Goal: Task Accomplishment & Management: Manage account settings

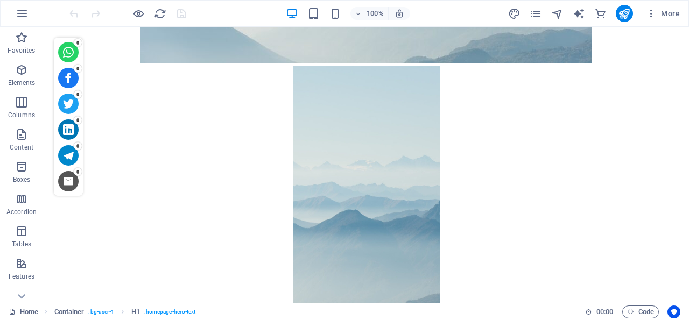
scroll to position [329, 0]
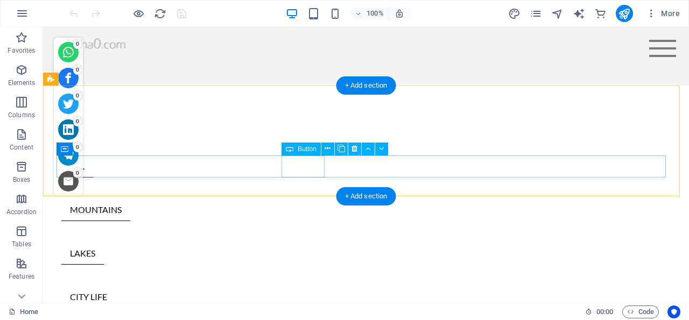
click at [302, 243] on div "LAKES" at bounding box center [365, 254] width 609 height 22
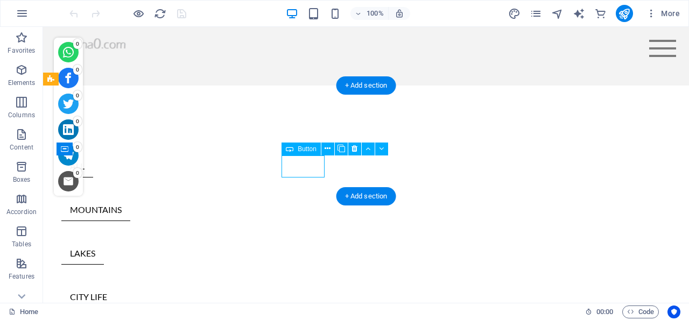
click at [302, 243] on div "LAKES" at bounding box center [365, 254] width 609 height 22
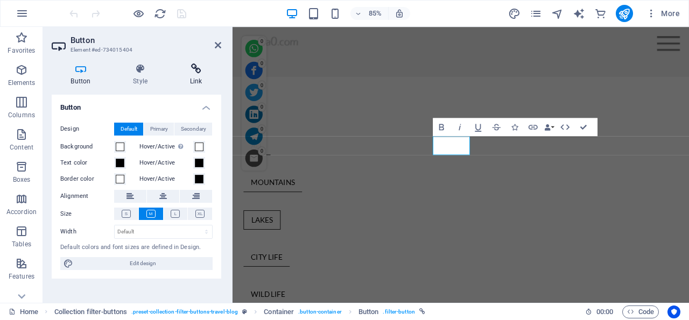
click at [197, 67] on icon at bounding box center [196, 68] width 51 height 11
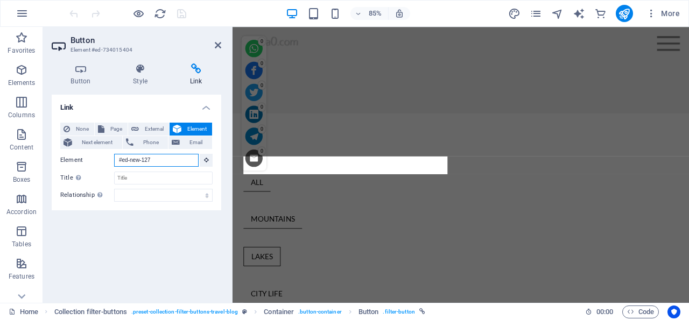
scroll to position [2364, 0]
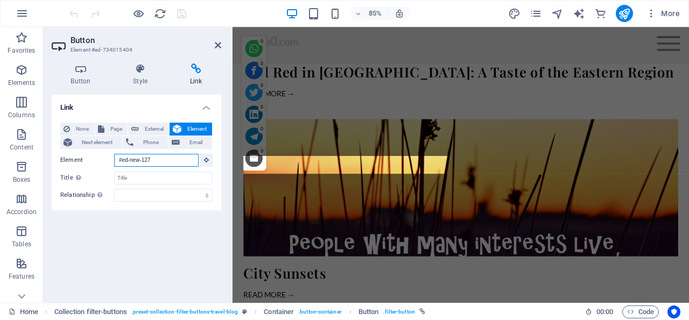
drag, startPoint x: 169, startPoint y: 161, endPoint x: 114, endPoint y: 157, distance: 55.6
click at [114, 157] on input "#ed-new-127" at bounding box center [156, 160] width 84 height 13
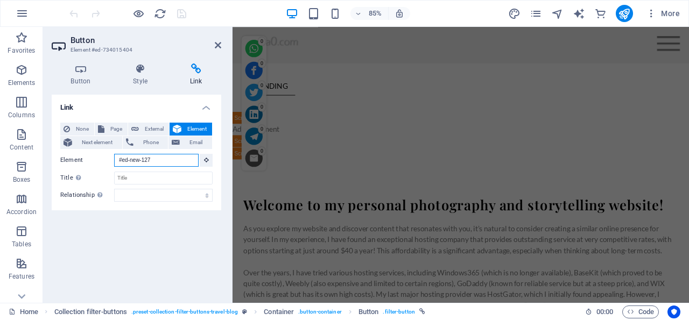
scroll to position [243, 0]
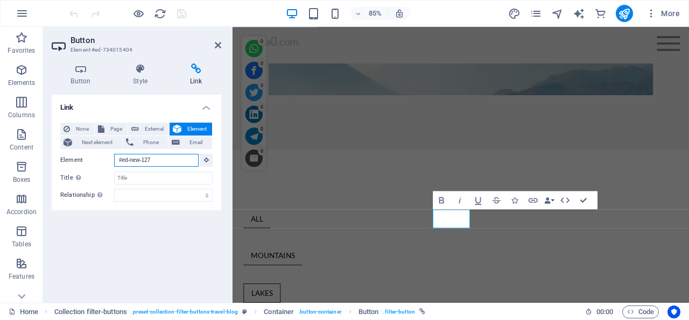
paste input "https://ghana0.com/en/blog-single-page-layout/lake-in-the-woods/"
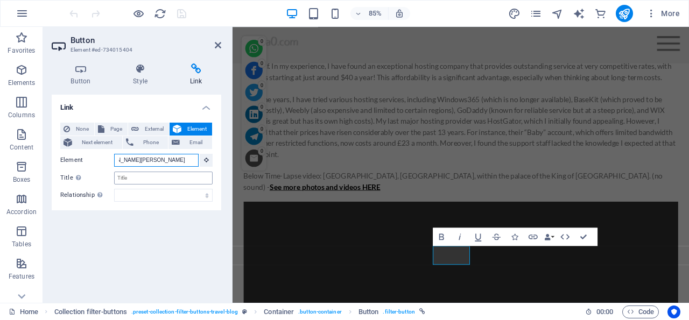
scroll to position [200, 0]
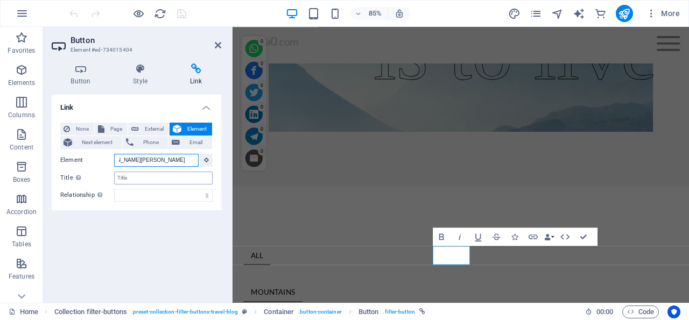
type input "https://ghana0.com/en/blog-single-page-layout/lake-in-the-woods/"
click at [151, 175] on input "Title Additional link description, should not be the same as the link text. The…" at bounding box center [163, 178] width 98 height 13
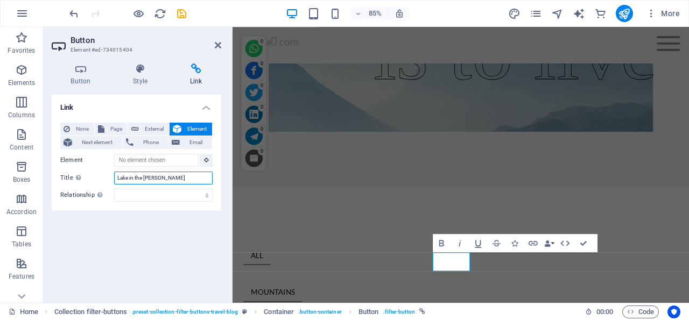
scroll to position [157, 0]
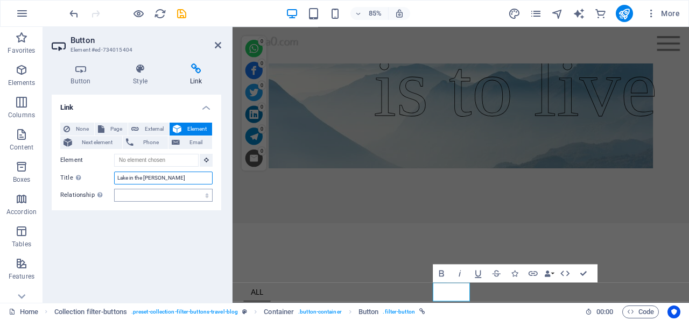
type input "Lake in the [PERSON_NAME]"
select select "author"
click option "author" at bounding box center [0, 0] width 0 height 0
click at [144, 127] on span "External" at bounding box center [154, 129] width 24 height 13
select select "blank"
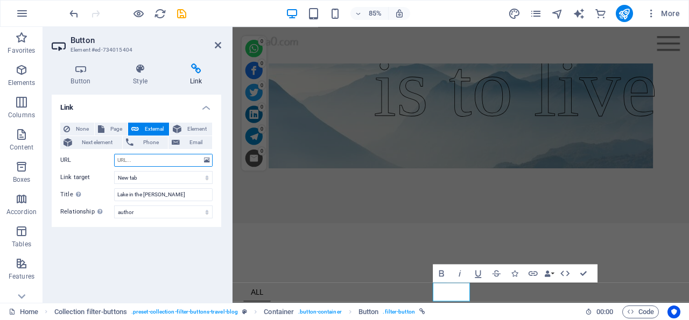
click at [135, 158] on input "URL" at bounding box center [163, 160] width 98 height 13
paste input "https://ghana0.com/en/blog-single-page-layout/lake-in-the-woods/"
type input "https://ghana0.com/en/blog-single-page-layout/lake-in-the-woods/"
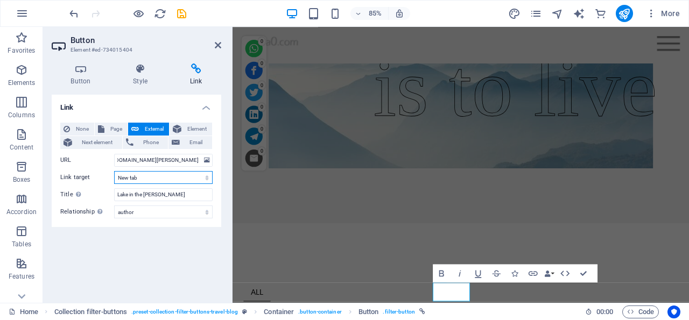
click at [114, 171] on select "New tab Same tab Overlay" at bounding box center [163, 177] width 98 height 13
select select
click option "Same tab" at bounding box center [0, 0] width 0 height 0
click at [182, 13] on icon "save" at bounding box center [181, 14] width 12 height 12
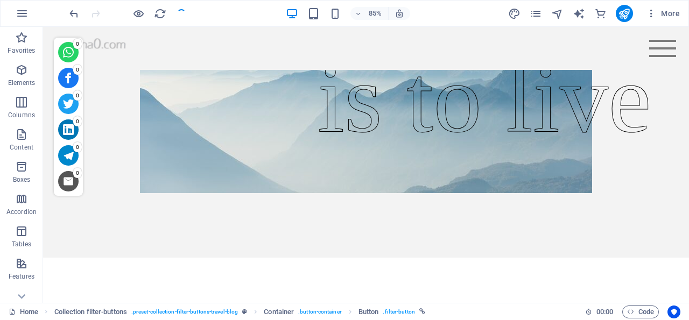
checkbox input "false"
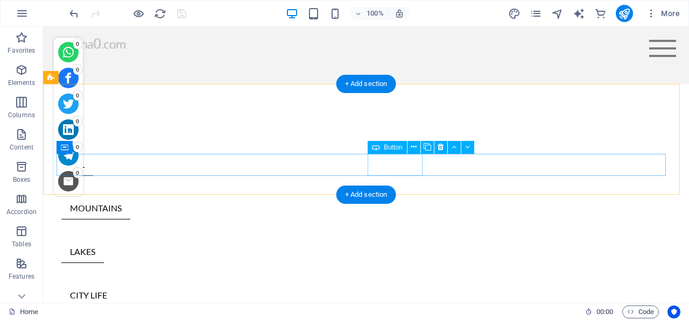
click at [393, 285] on div "CITY LIFE" at bounding box center [365, 296] width 609 height 22
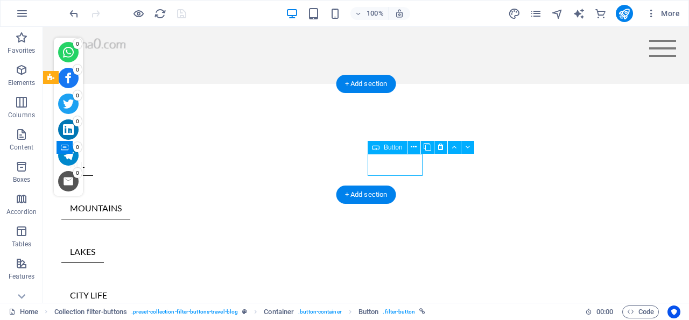
click at [393, 285] on div "CITY LIFE" at bounding box center [365, 296] width 609 height 22
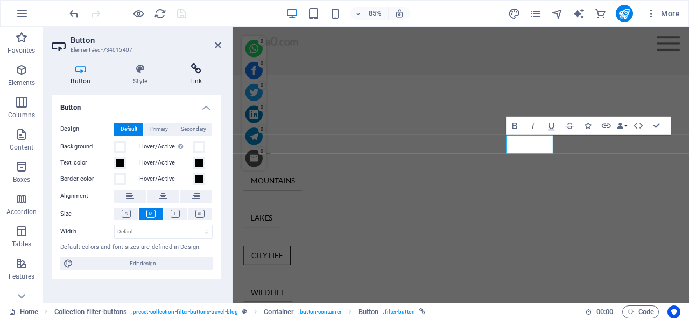
click at [197, 68] on icon at bounding box center [196, 68] width 51 height 11
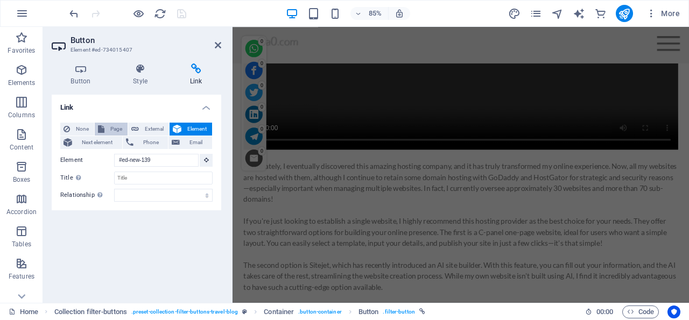
scroll to position [287, 0]
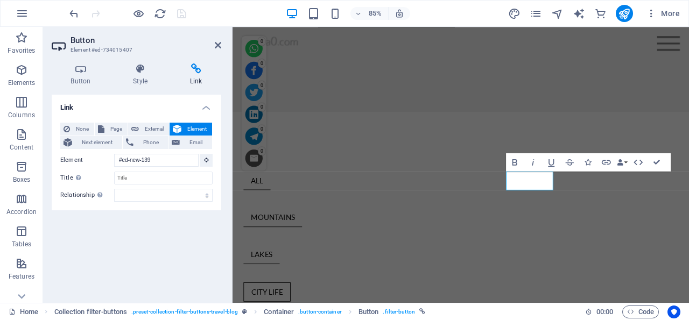
drag, startPoint x: 151, startPoint y: 129, endPoint x: 154, endPoint y: 164, distance: 35.2
click at [151, 128] on span "External" at bounding box center [154, 129] width 24 height 13
select select "blank"
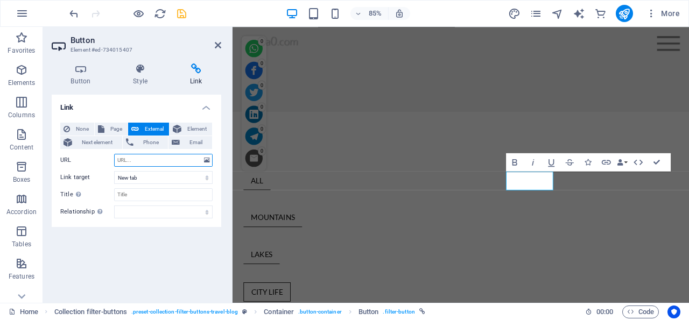
paste input "https://ghana0.com/en/blog-single-page-layout/concrete-jungle/"
type input "https://ghana0.com/en/blog-single-page-layout/concrete-jungle/"
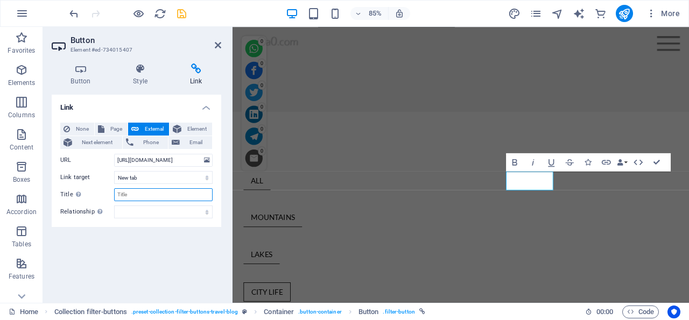
click at [153, 194] on input "Title Additional link description, should not be the same as the link text. The…" at bounding box center [163, 194] width 98 height 13
type input "City Life"
select select "author"
click option "author" at bounding box center [0, 0] width 0 height 0
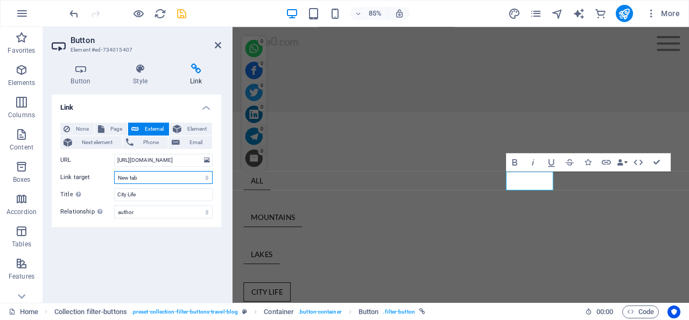
click at [114, 171] on select "New tab Same tab Overlay" at bounding box center [163, 177] width 98 height 13
select select
click option "Same tab" at bounding box center [0, 0] width 0 height 0
click at [182, 12] on icon "save" at bounding box center [181, 14] width 12 height 12
checkbox input "false"
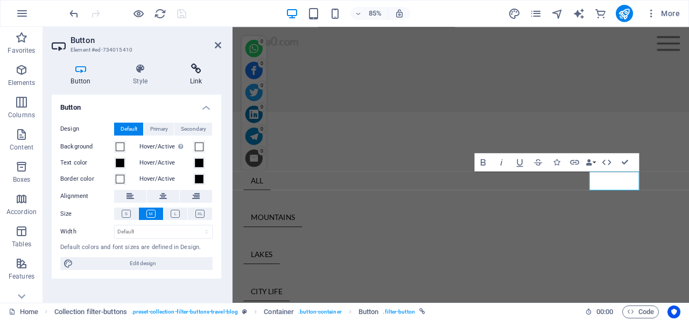
click at [197, 68] on icon at bounding box center [196, 68] width 51 height 11
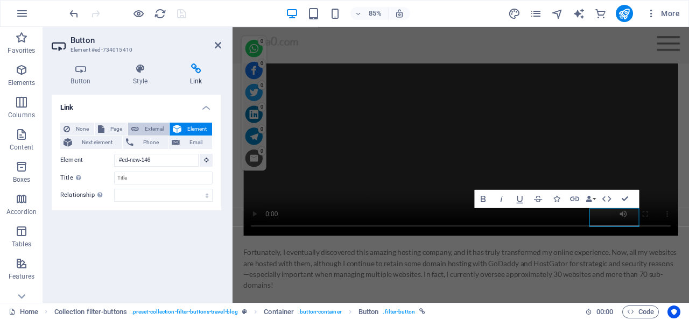
scroll to position [244, 0]
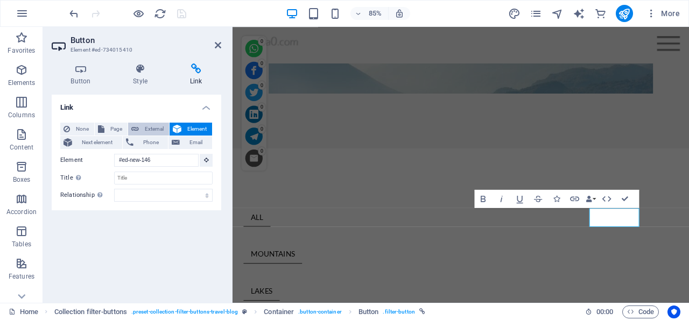
click at [154, 129] on span "External" at bounding box center [154, 129] width 24 height 13
select select "blank"
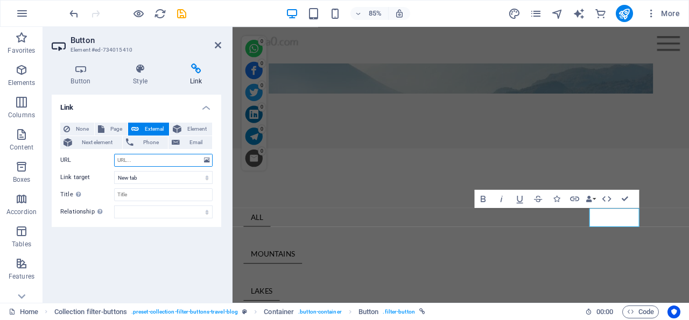
paste input "https://ghana0.com/en/blog-single-page-layout/dandelion-search-for-the-perfect-…"
type input "https://ghana0.com/en/blog-single-page-layout/dandelion-search-for-the-perfect-…"
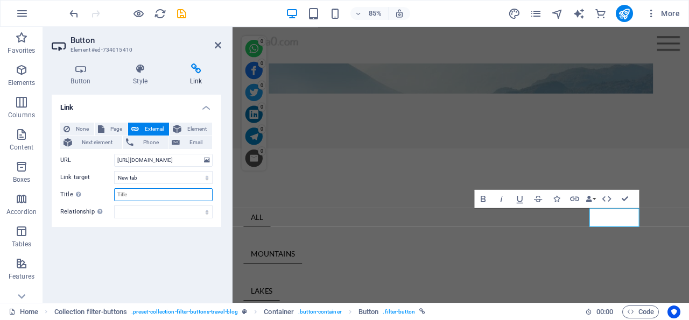
click at [140, 194] on input "Title Additional link description, should not be the same as the link text. The…" at bounding box center [163, 194] width 98 height 13
type input "Wild Life and Flowers"
select select "author"
click option "author" at bounding box center [0, 0] width 0 height 0
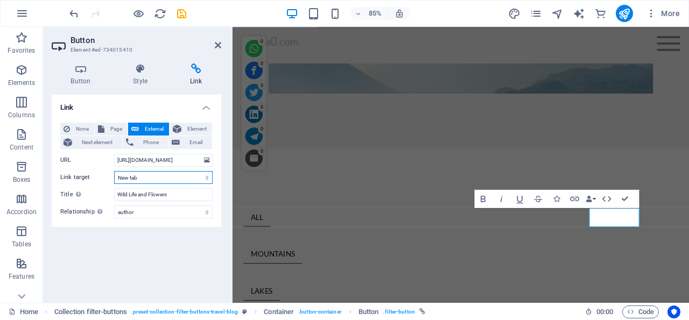
click at [114, 171] on select "New tab Same tab Overlay" at bounding box center [163, 177] width 98 height 13
select select
click option "Same tab" at bounding box center [0, 0] width 0 height 0
click at [182, 12] on icon "save" at bounding box center [181, 14] width 12 height 12
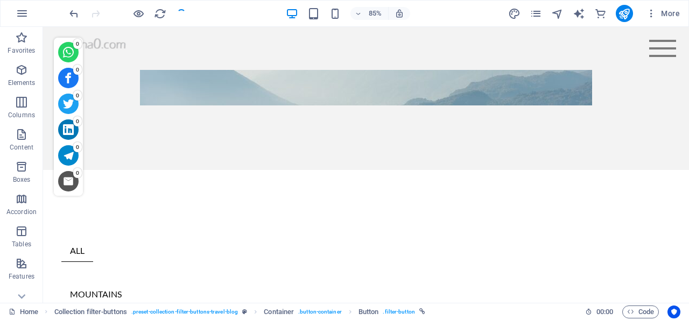
checkbox input "false"
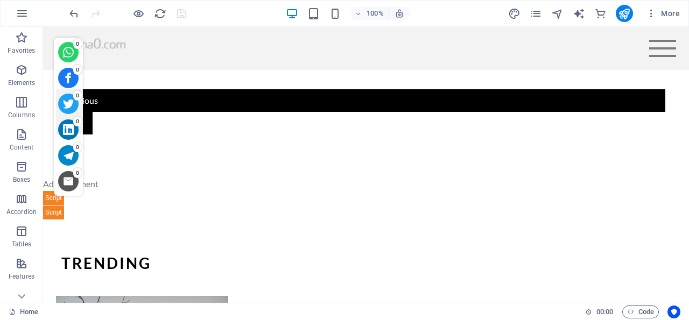
scroll to position [3784, 0]
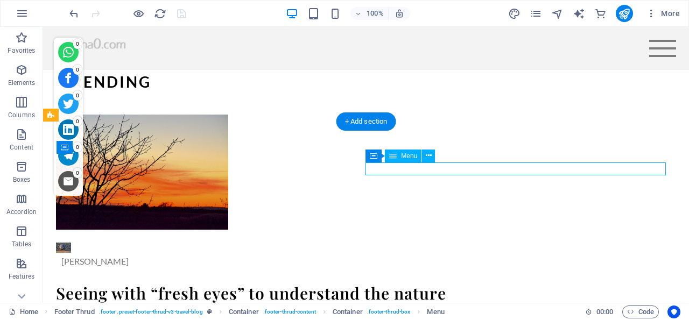
select select
select select "2"
select select
select select "3"
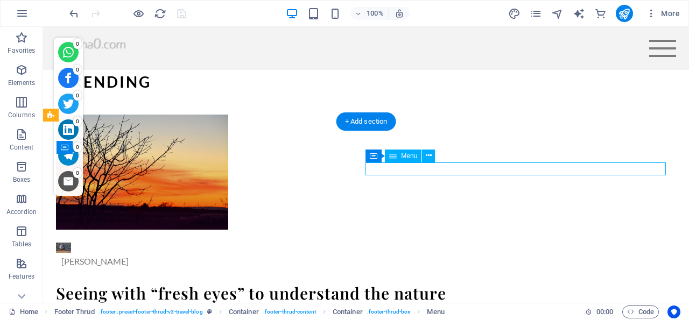
select select
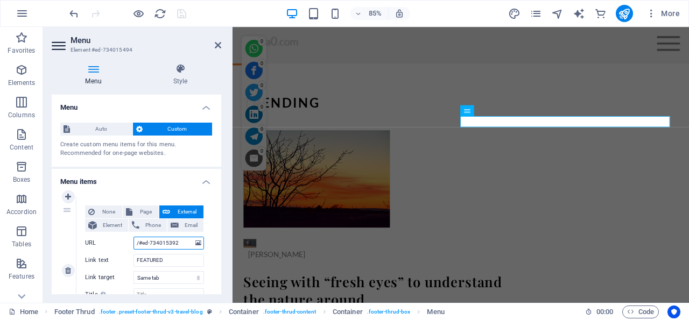
drag, startPoint x: 159, startPoint y: 240, endPoint x: 133, endPoint y: 240, distance: 25.8
click at [133, 240] on input "/#ed-734015392" at bounding box center [168, 243] width 70 height 13
type input "https://ghana0.com/en/blog-single-page-layout/red-red-in-ghana-a-taste-of-the-e…"
select select
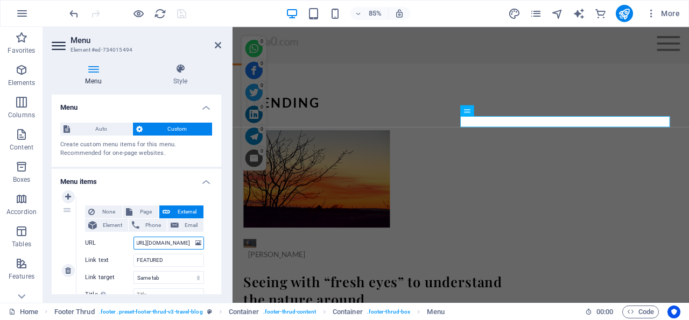
select select
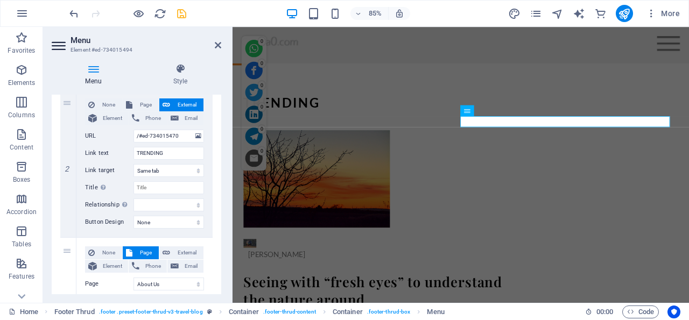
scroll to position [256, 0]
type input "https://ghana0.com/en/blog-single-page-layout/red-red-in-ghana-a-taste-of-the-e…"
click at [181, 12] on icon "save" at bounding box center [181, 14] width 12 height 12
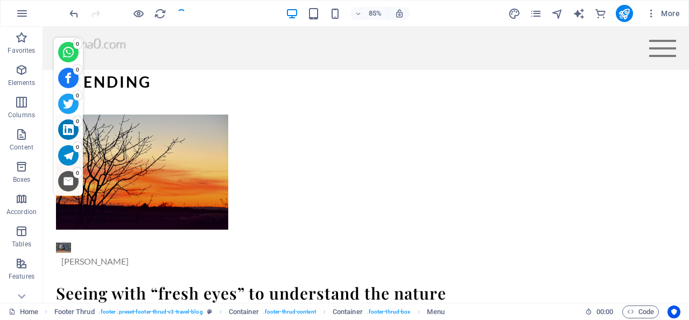
checkbox input "false"
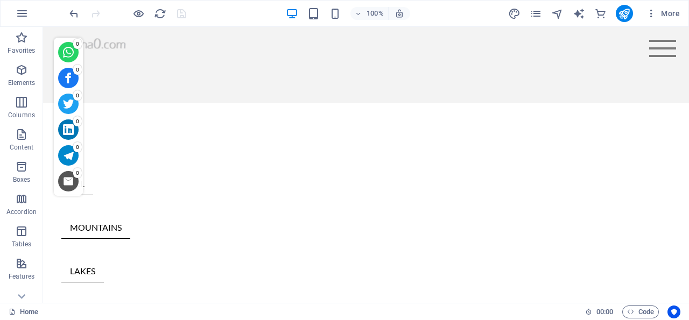
scroll to position [358, 0]
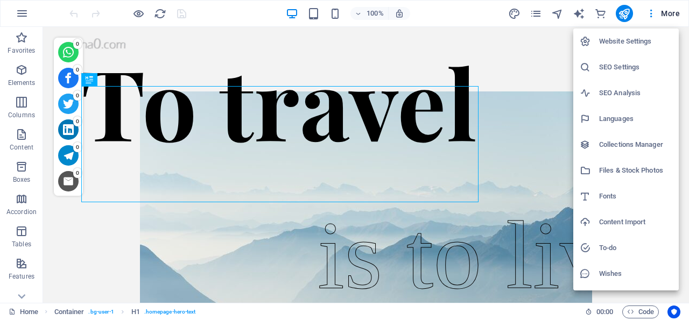
click at [626, 38] on h6 "Website Settings" at bounding box center [635, 41] width 73 height 13
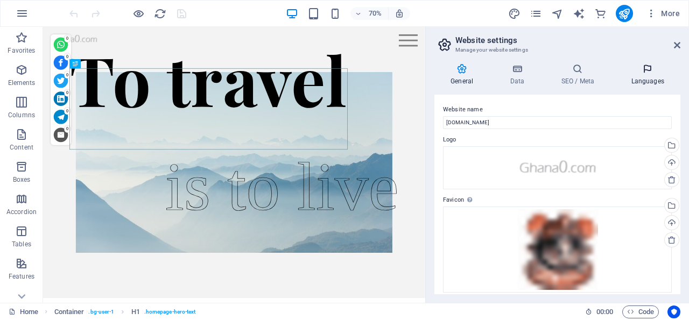
click at [649, 69] on icon at bounding box center [647, 68] width 66 height 11
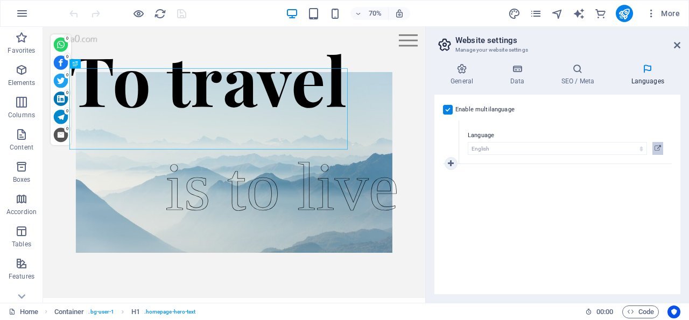
click at [657, 146] on icon at bounding box center [657, 148] width 6 height 13
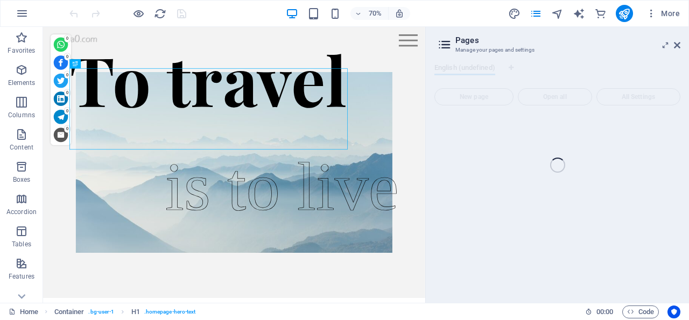
click at [664, 46] on div "Home (en) Favorites Elements Columns Content Boxes Accordion Tables Features Im…" at bounding box center [344, 165] width 689 height 276
click at [677, 45] on div "Home (en) Favorites Elements Columns Content Boxes Accordion Tables Features Im…" at bounding box center [344, 165] width 689 height 276
click at [651, 13] on icon "button" at bounding box center [651, 13] width 11 height 11
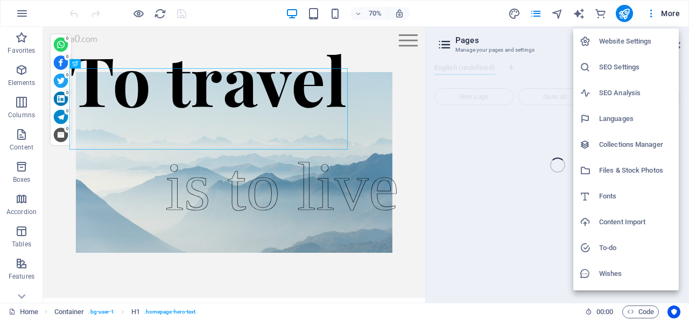
click at [612, 119] on h6 "Languages" at bounding box center [635, 118] width 73 height 13
select select "41"
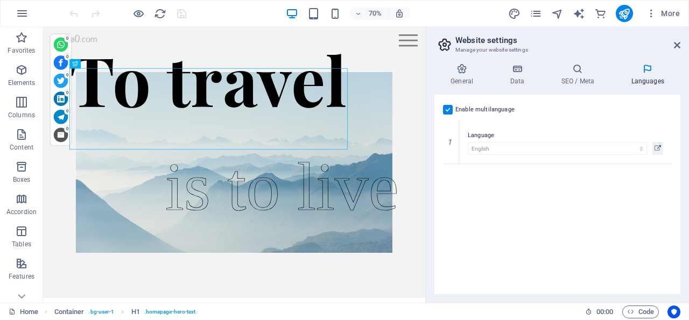
click at [448, 106] on label at bounding box center [448, 110] width 10 height 10
click at [0, 0] on input "Enable multilanguage To disable multilanguage delete all languages until only o…" at bounding box center [0, 0] width 0 height 0
click at [677, 42] on icon at bounding box center [677, 45] width 6 height 9
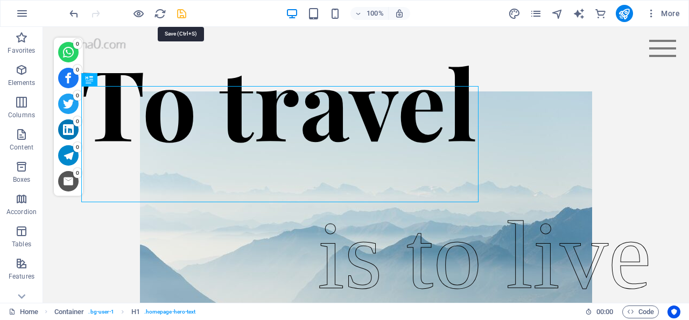
click at [181, 11] on icon "save" at bounding box center [181, 14] width 12 height 12
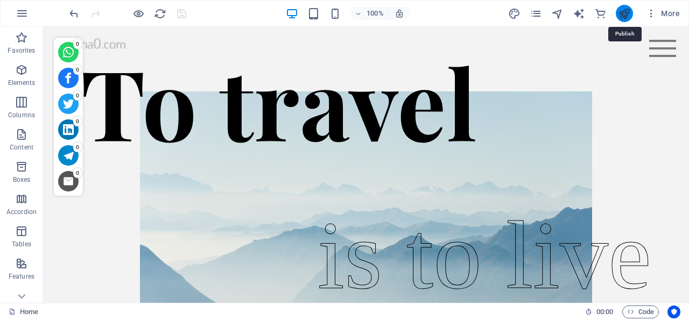
click at [621, 8] on icon "publish" at bounding box center [624, 14] width 12 height 12
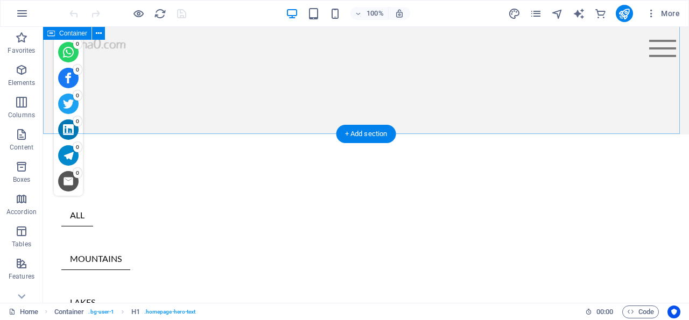
scroll to position [392, 0]
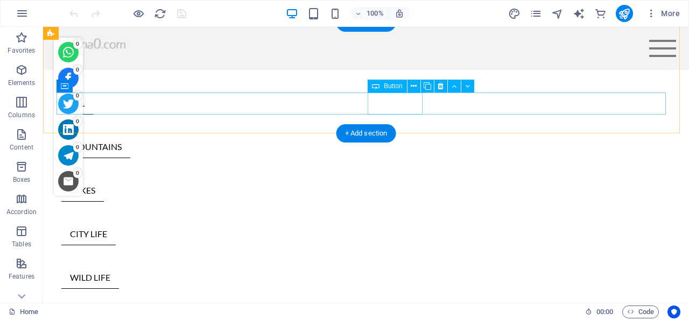
click at [399, 223] on div "CITY LIFE" at bounding box center [365, 234] width 609 height 22
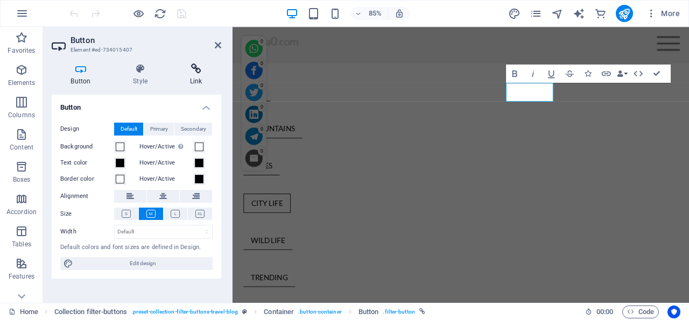
click at [197, 68] on icon at bounding box center [196, 68] width 51 height 11
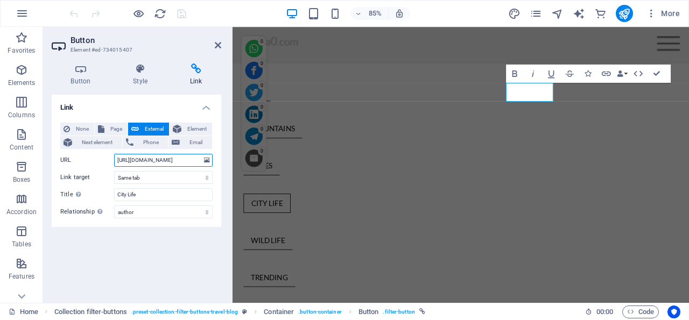
scroll to position [0, 72]
drag, startPoint x: 147, startPoint y: 160, endPoint x: 212, endPoint y: 159, distance: 65.6
click at [212, 159] on input "https://ghana0.com/en/blog-single-page-layout/concrete-jungle/" at bounding box center [163, 160] width 98 height 13
click at [168, 160] on input "https://ghana0.com/en/blog-single-page-layout/concrete-jungle/" at bounding box center [163, 160] width 98 height 13
drag, startPoint x: 200, startPoint y: 159, endPoint x: 107, endPoint y: 160, distance: 93.1
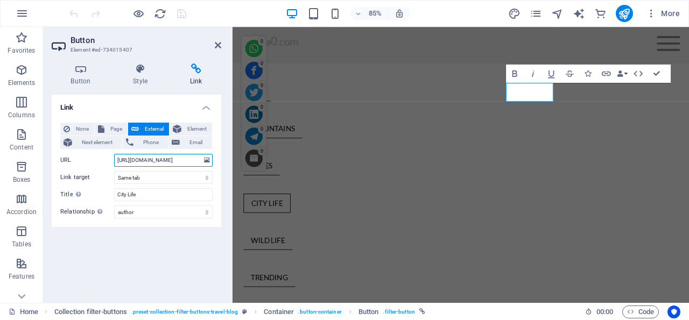
click at [107, 160] on div "URL https://ghana0.com/en/blog-single-page-layout/concrete-jungle/" at bounding box center [136, 160] width 152 height 13
click at [182, 159] on input "https://ghana0" at bounding box center [163, 160] width 98 height 13
type input "h"
paste input "[URL][DOMAIN_NAME]"
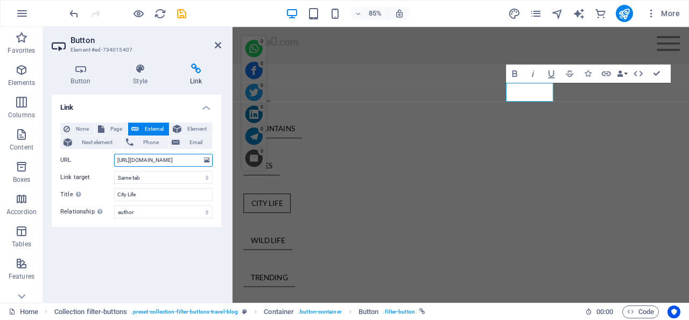
scroll to position [0, 65]
type input "[URL][DOMAIN_NAME]"
drag, startPoint x: 177, startPoint y: 158, endPoint x: 109, endPoint y: 150, distance: 68.2
click at [114, 154] on input "[URL][DOMAIN_NAME]" at bounding box center [163, 160] width 98 height 13
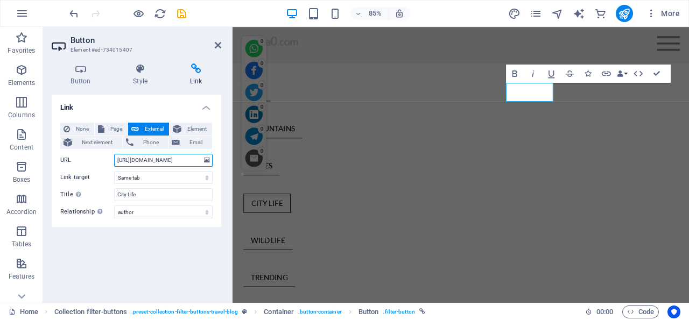
click at [155, 157] on input "[URL][DOMAIN_NAME]" at bounding box center [163, 160] width 98 height 13
click at [183, 11] on icon "save" at bounding box center [181, 14] width 12 height 12
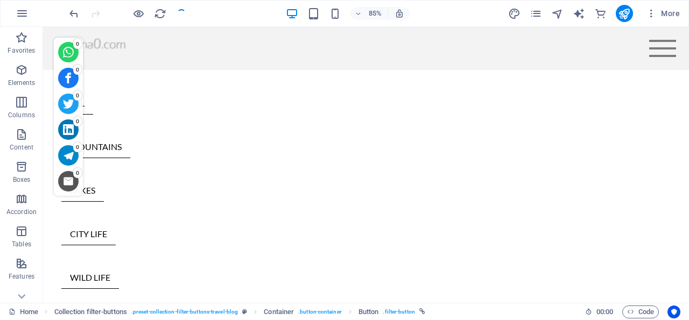
checkbox input "false"
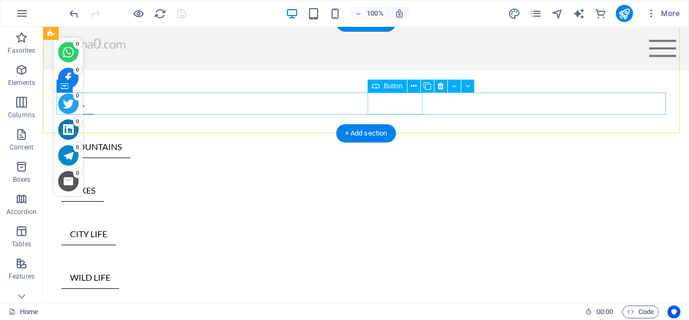
click at [401, 223] on div "CITY LIFE" at bounding box center [365, 234] width 609 height 22
select select
select select "author"
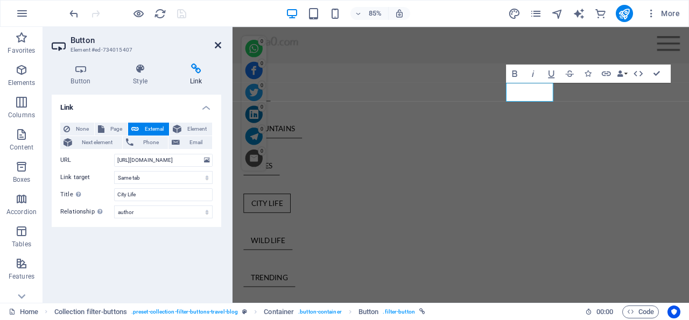
click at [218, 42] on icon at bounding box center [218, 45] width 6 height 9
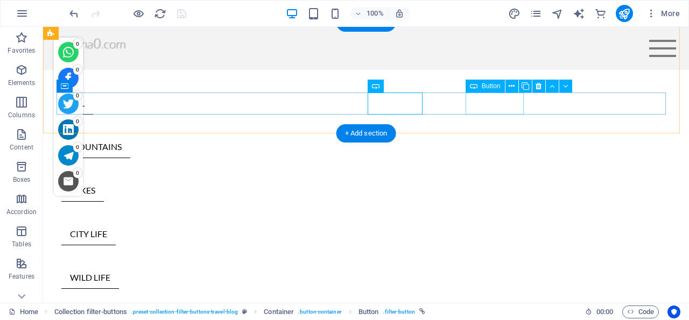
click at [491, 267] on div "WILD LIFE" at bounding box center [365, 278] width 609 height 22
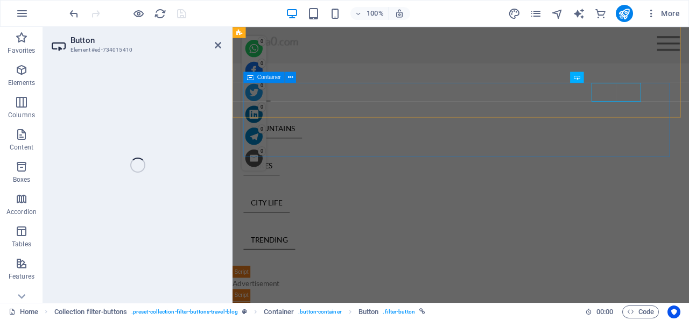
select select
select select "author"
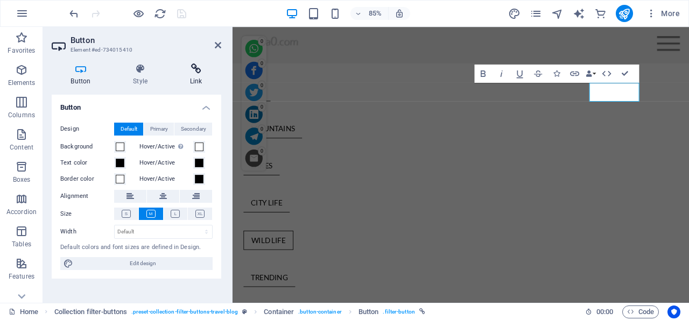
click at [197, 72] on icon at bounding box center [196, 68] width 51 height 11
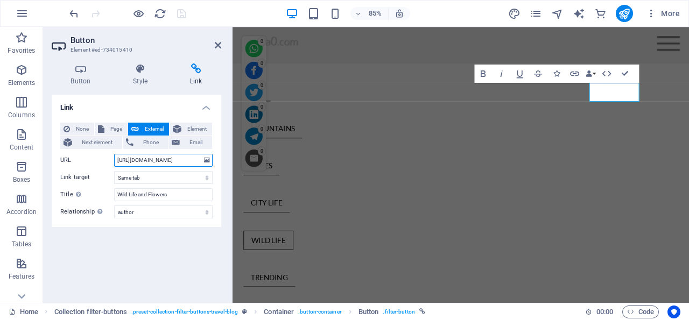
click at [176, 160] on input "https://ghana0.com/en/blog-single-page-layout/dandelion-search-for-the-perfect-…" at bounding box center [163, 160] width 98 height 13
type input "https://ghana0.com/blog-single-page-layout/dandelion-search-for-the-perfect-ant…"
drag, startPoint x: 180, startPoint y: 10, endPoint x: 194, endPoint y: 20, distance: 16.6
click at [180, 10] on icon "save" at bounding box center [181, 14] width 12 height 12
checkbox input "false"
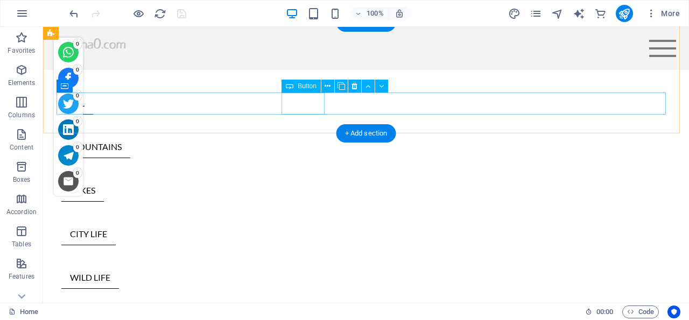
click at [304, 180] on div "LAKES" at bounding box center [365, 191] width 609 height 22
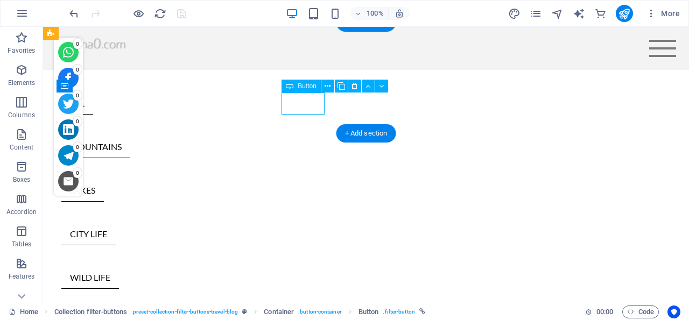
click at [304, 180] on div "LAKES" at bounding box center [365, 191] width 609 height 22
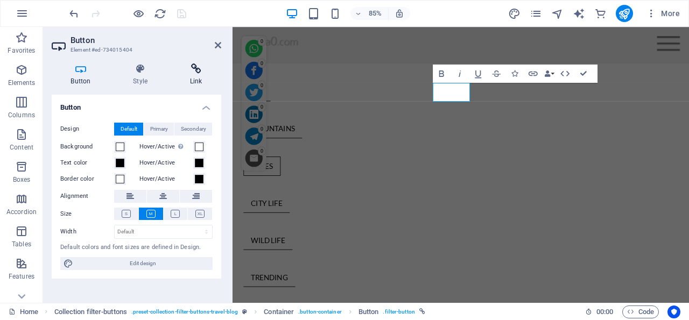
click at [199, 68] on icon at bounding box center [196, 68] width 51 height 11
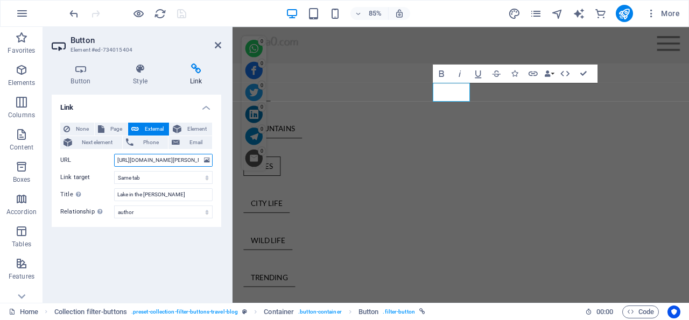
click at [174, 161] on input "https://ghana0.com/en/blog-single-page-layout/lake-in-the-woods/" at bounding box center [163, 160] width 98 height 13
type input "https://ghana0.com/blog-single-page-layout/lake-in-the-woods/"
click at [181, 9] on icon "save" at bounding box center [181, 14] width 12 height 12
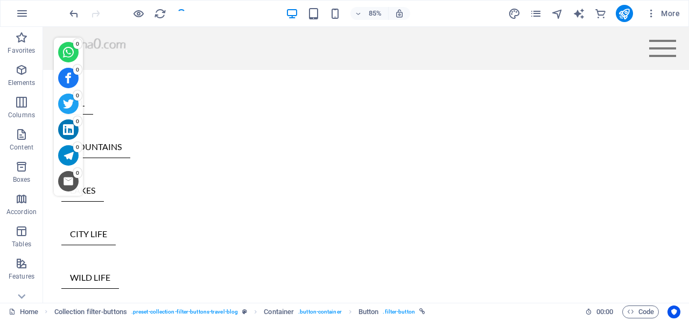
checkbox input "false"
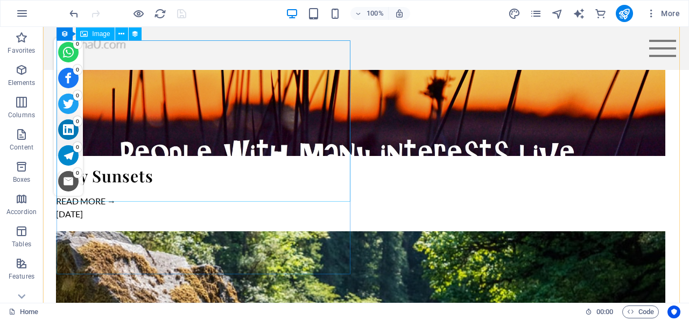
scroll to position [2574, 0]
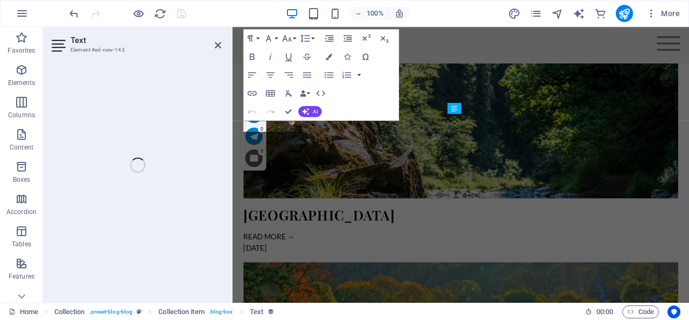
select select "read-more-button"
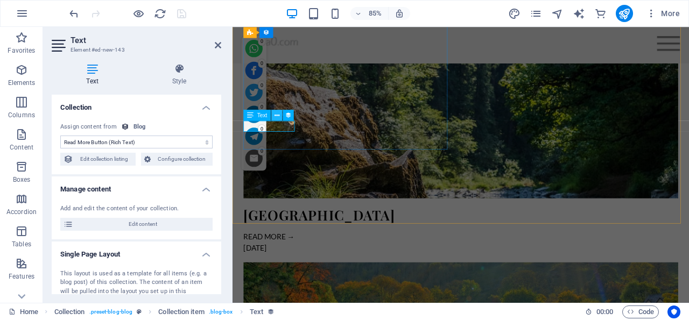
click at [278, 115] on icon at bounding box center [276, 115] width 5 height 10
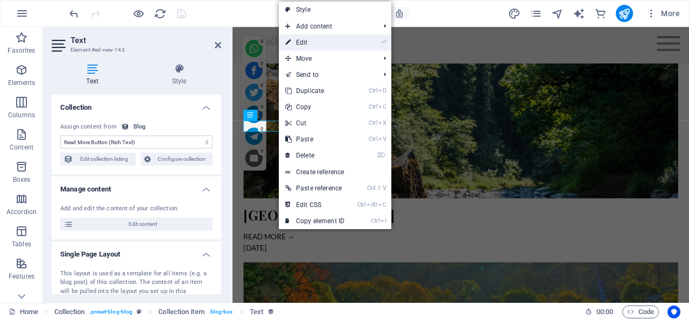
click at [312, 40] on link "⏎ Edit" at bounding box center [315, 42] width 72 height 16
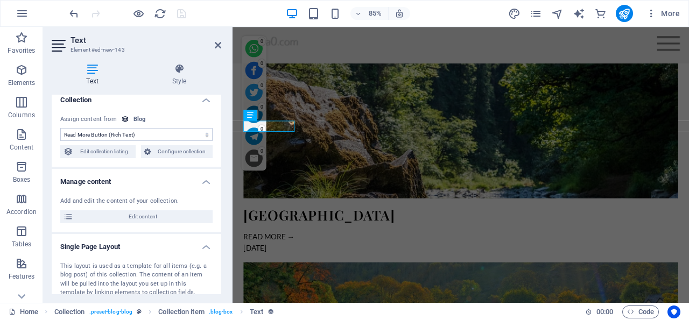
scroll to position [0, 0]
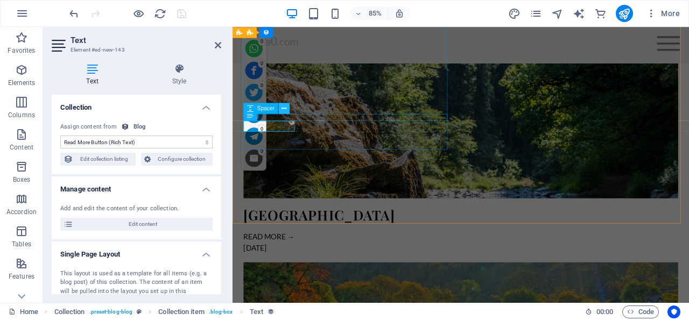
click at [286, 107] on icon at bounding box center [283, 109] width 5 height 10
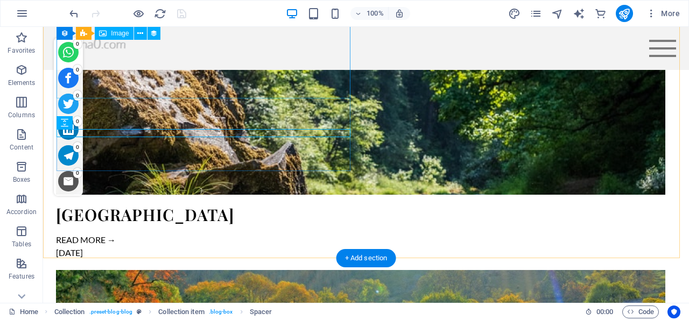
scroll to position [2574, 0]
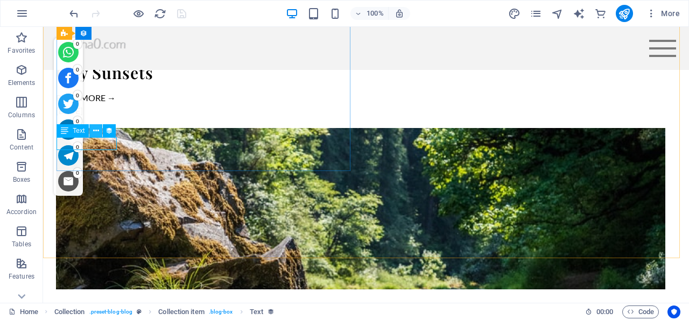
click at [97, 129] on icon at bounding box center [96, 130] width 6 height 11
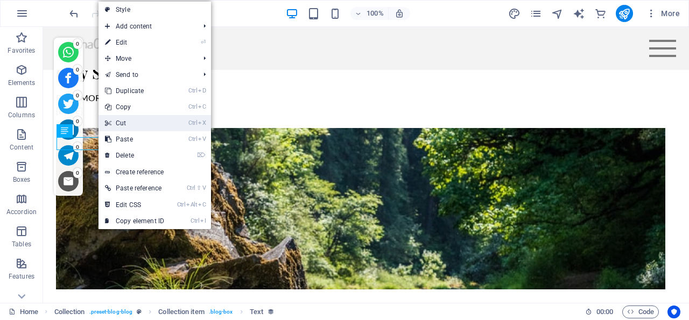
click at [136, 121] on link "Ctrl X Cut" at bounding box center [134, 123] width 72 height 16
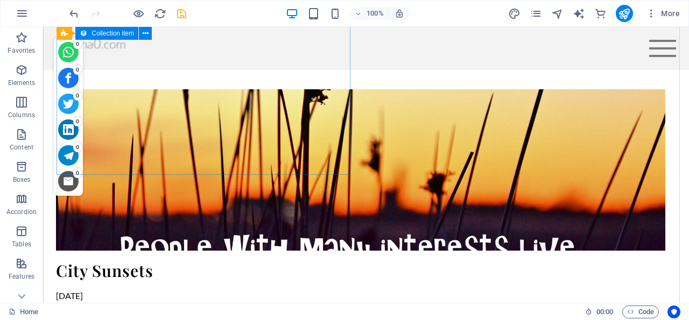
scroll to position [2294, 0]
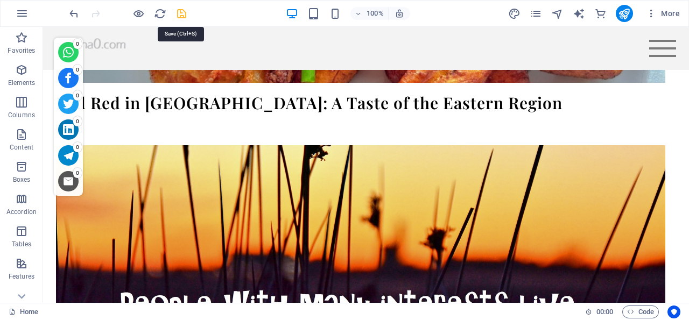
click at [181, 9] on icon "save" at bounding box center [181, 14] width 12 height 12
checkbox input "false"
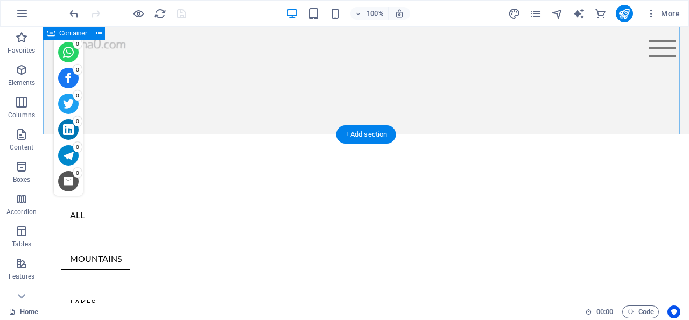
scroll to position [336, 0]
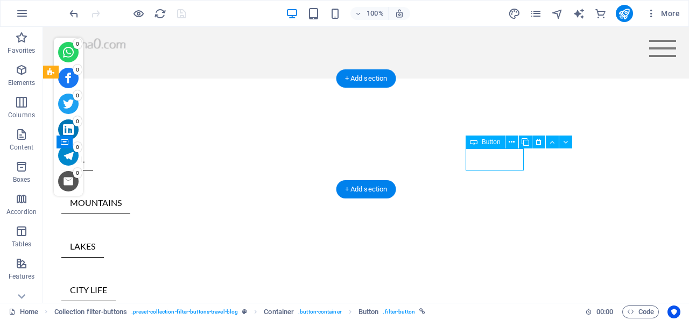
select select
select select "author"
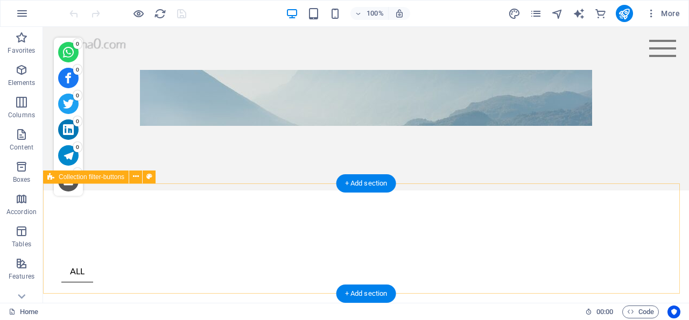
scroll to position [280, 0]
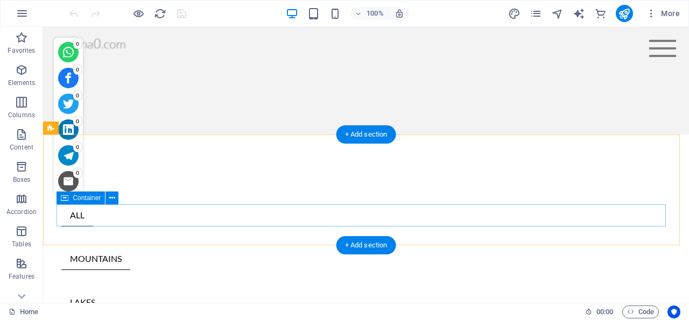
click at [264, 215] on div "ALL MOUNTAINS LAKES CITY LIFE WILD LIFE TRENDING" at bounding box center [365, 324] width 609 height 240
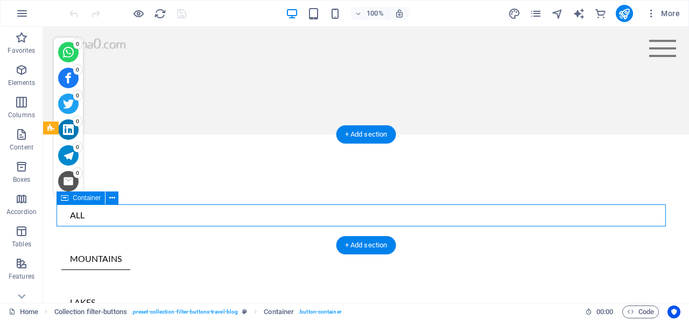
click at [264, 215] on div "ALL MOUNTAINS LAKES CITY LIFE WILD LIFE TRENDING" at bounding box center [365, 324] width 609 height 240
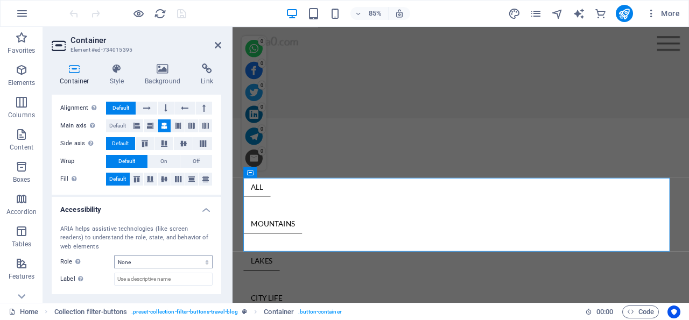
scroll to position [235, 0]
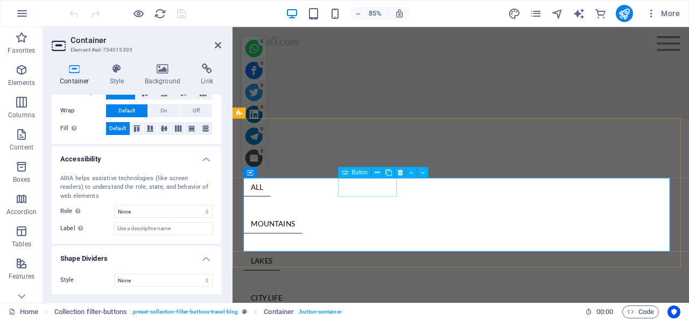
click at [407, 248] on div "MOUNTAINS" at bounding box center [500, 259] width 511 height 22
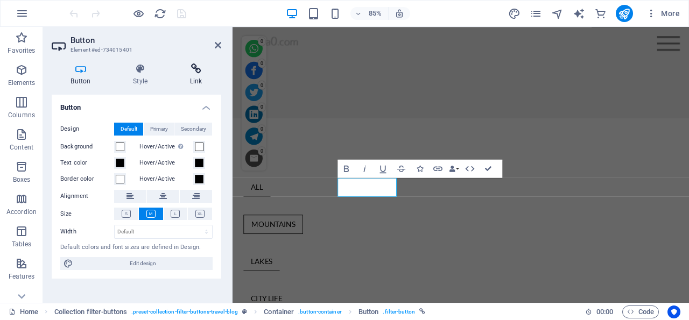
click at [197, 69] on icon at bounding box center [196, 68] width 51 height 11
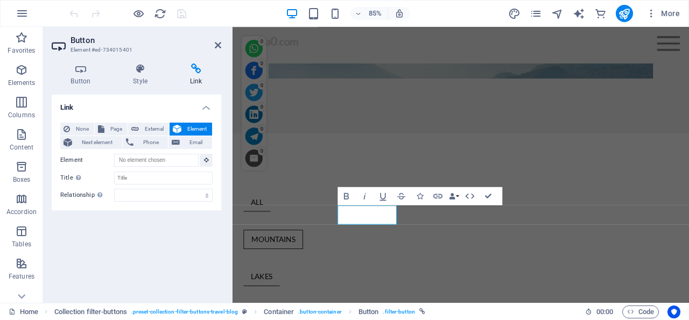
scroll to position [219, 0]
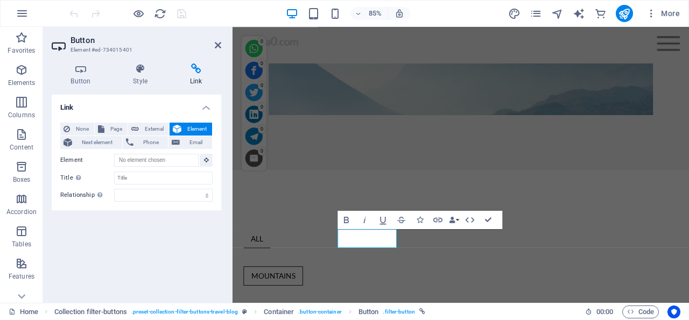
click at [197, 67] on icon at bounding box center [196, 68] width 51 height 11
click at [197, 68] on icon at bounding box center [196, 68] width 51 height 11
click at [153, 130] on span "External" at bounding box center [154, 129] width 24 height 13
select select "blank"
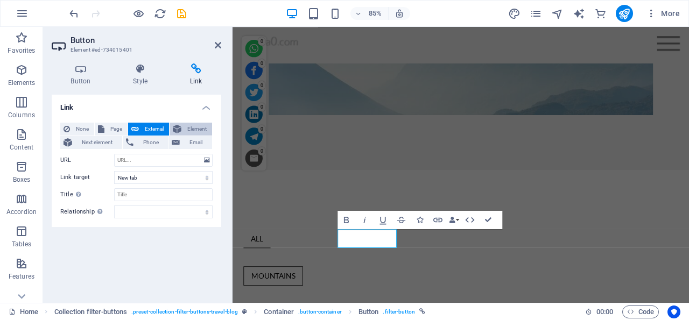
click at [192, 127] on span "Element" at bounding box center [197, 129] width 24 height 13
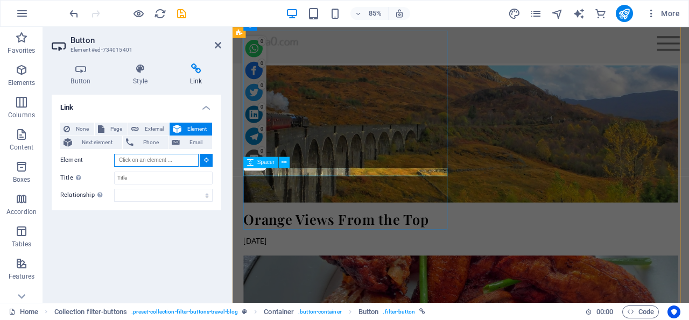
scroll to position [1841, 0]
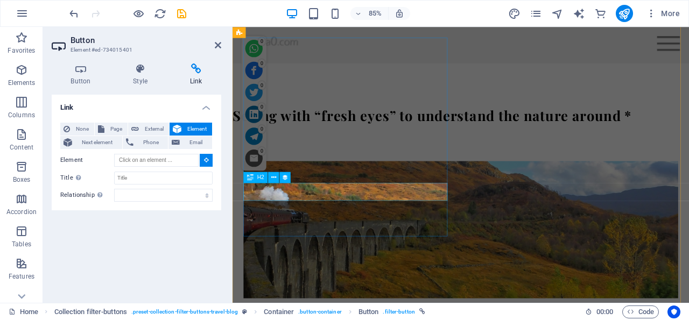
type input "#ed-1000172665"
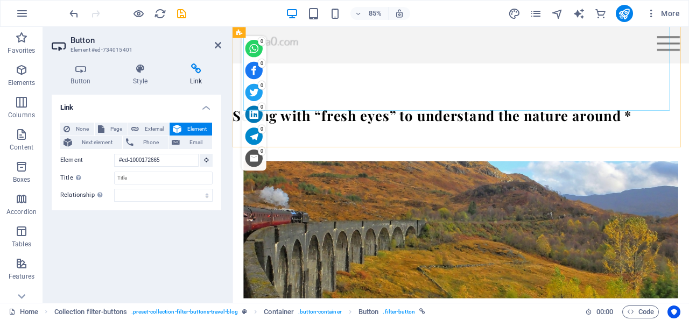
scroll to position [306, 0]
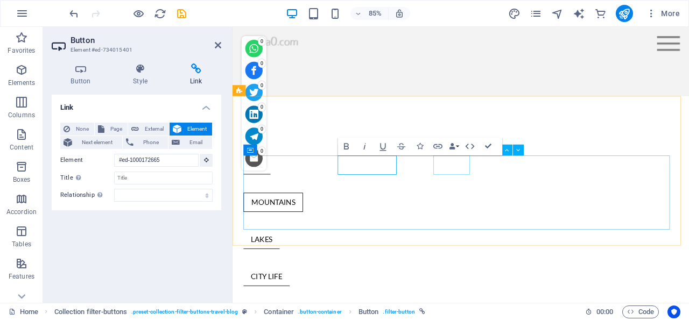
click at [492, 266] on div "LAKES" at bounding box center [500, 277] width 511 height 22
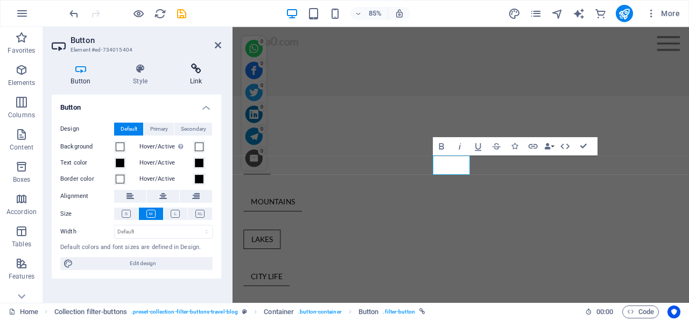
click at [196, 69] on icon at bounding box center [196, 68] width 51 height 11
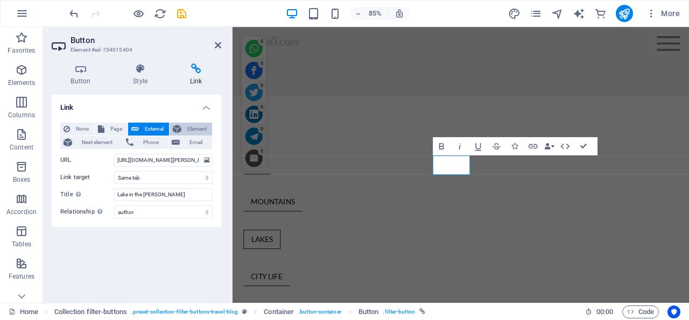
click at [196, 126] on span "Element" at bounding box center [197, 129] width 24 height 13
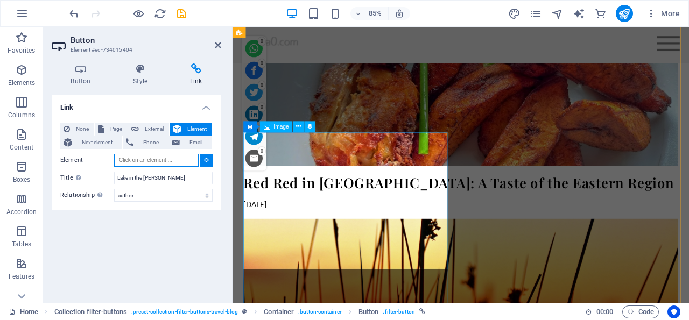
scroll to position [2277, 0]
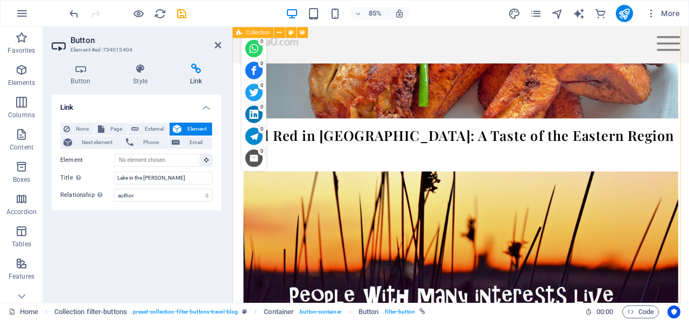
type input "#ed-new-117"
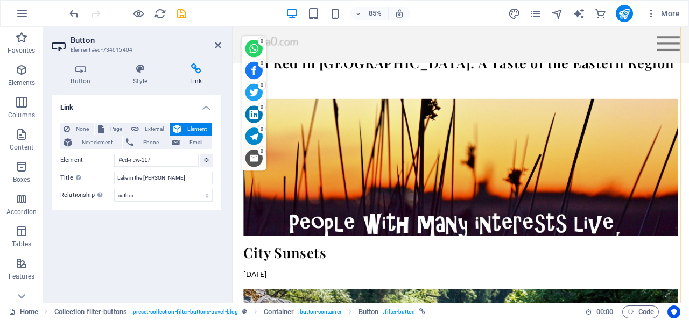
scroll to position [263, 0]
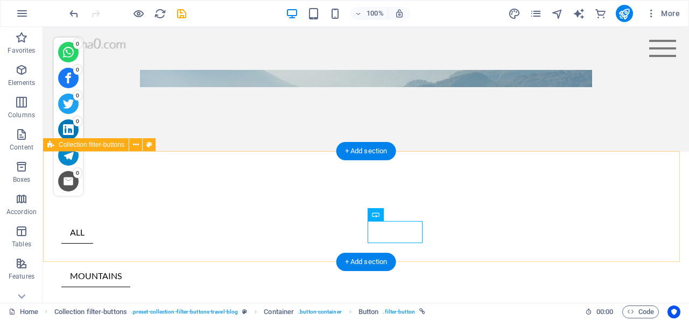
click at [534, 201] on div "ALL MOUNTAINS LAKES CITY LIFE WILD LIFE TRENDING" at bounding box center [366, 316] width 646 height 329
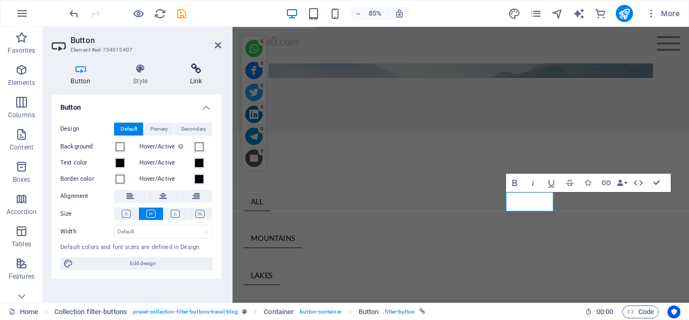
click at [198, 69] on icon at bounding box center [196, 68] width 51 height 11
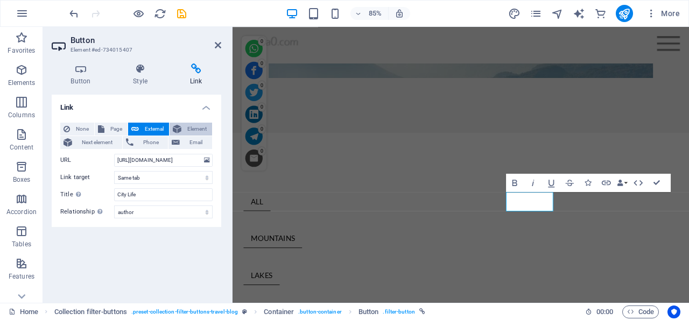
click at [200, 127] on span "Element" at bounding box center [197, 129] width 24 height 13
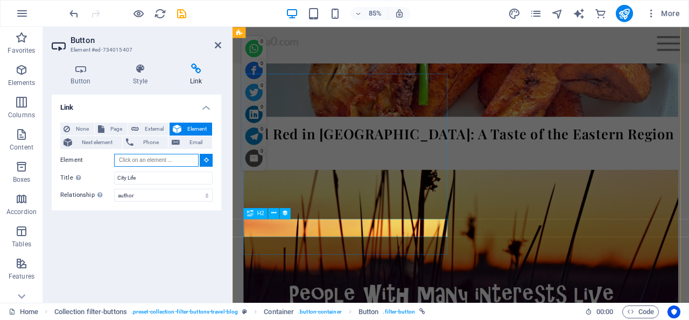
scroll to position [2290, 0]
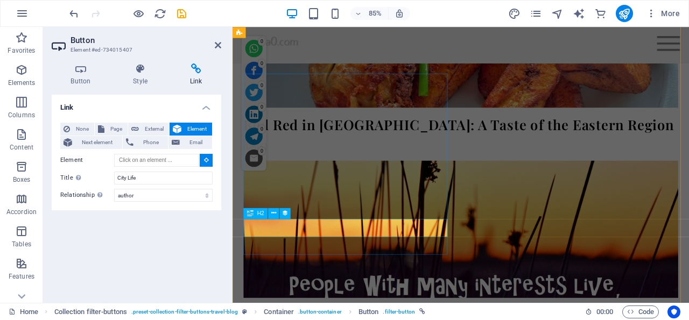
type input "#ed-new-117"
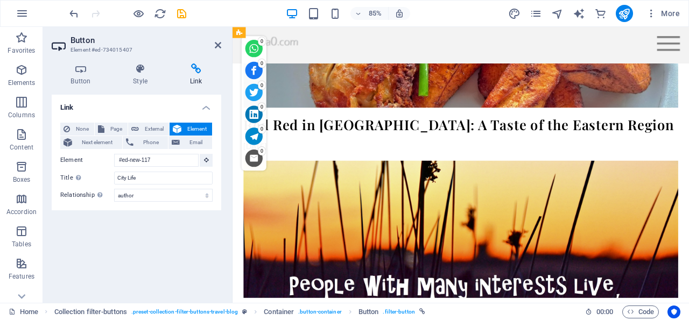
scroll to position [306, 0]
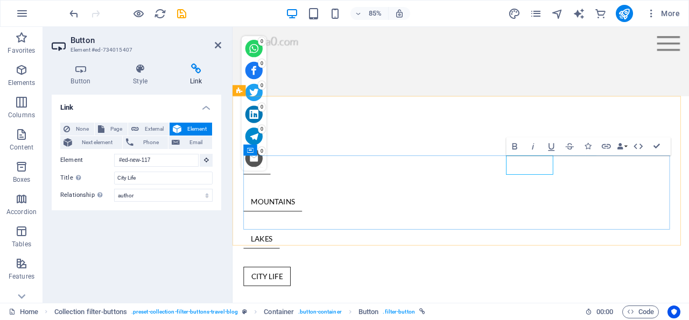
click at [301, 309] on link "CITY LIFE" at bounding box center [272, 320] width 55 height 23
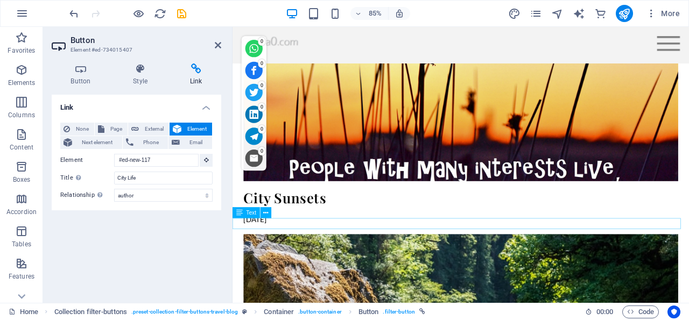
scroll to position [2675, 0]
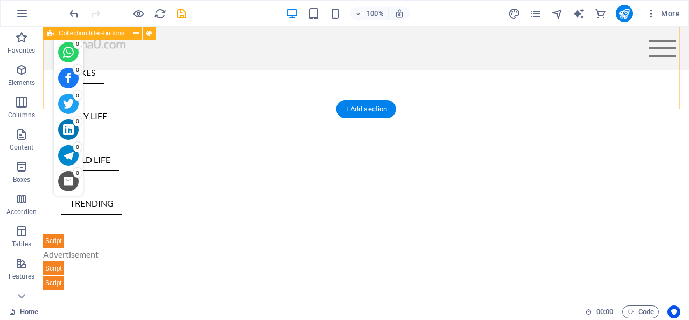
scroll to position [342, 0]
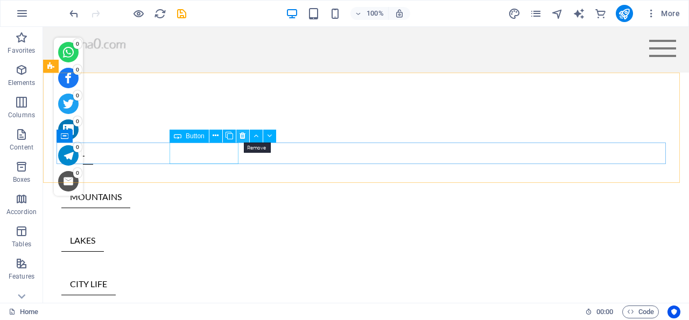
click at [243, 135] on icon at bounding box center [242, 135] width 6 height 11
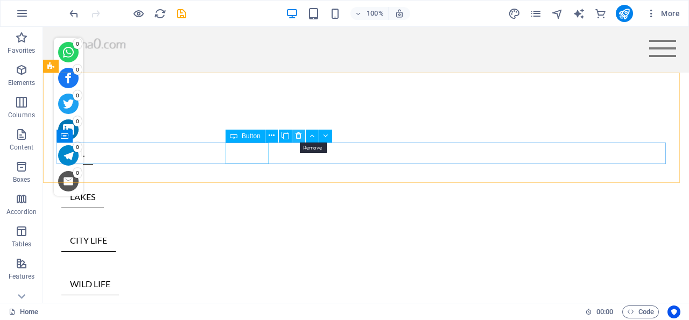
click at [299, 134] on icon at bounding box center [298, 135] width 6 height 11
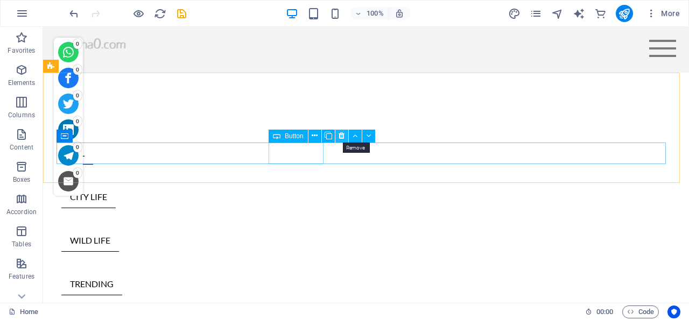
click at [343, 134] on icon at bounding box center [341, 135] width 6 height 11
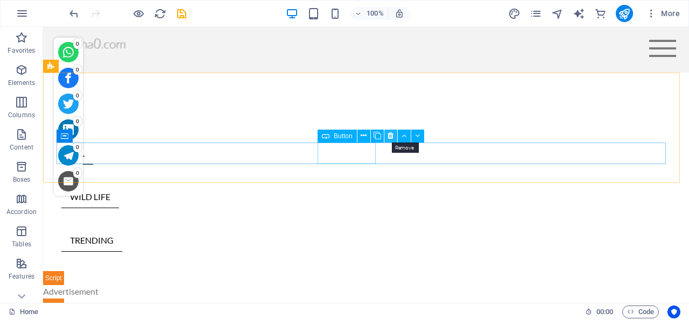
click at [390, 134] on icon at bounding box center [390, 135] width 6 height 11
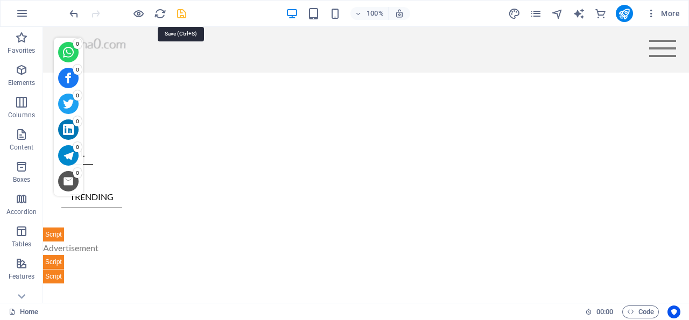
click at [180, 11] on icon "save" at bounding box center [181, 14] width 12 height 12
checkbox input "false"
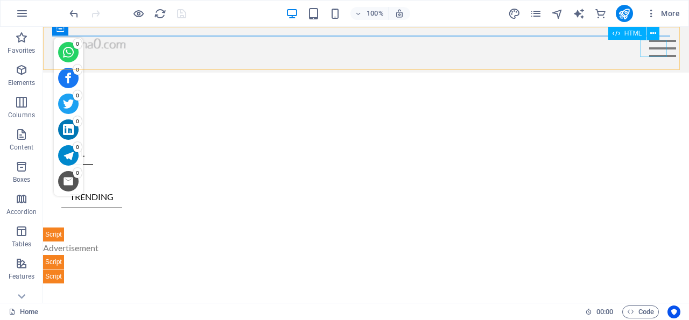
click at [654, 47] on div at bounding box center [662, 48] width 27 height 17
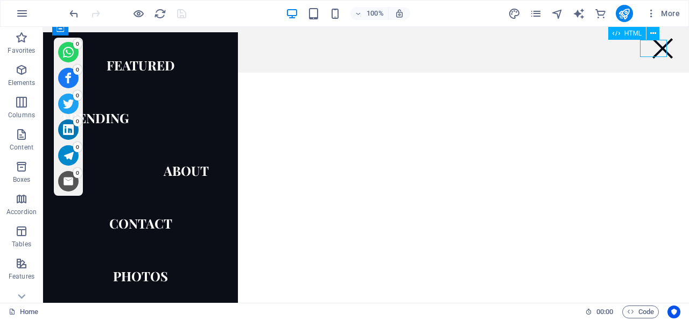
click at [654, 47] on div at bounding box center [662, 48] width 27 height 17
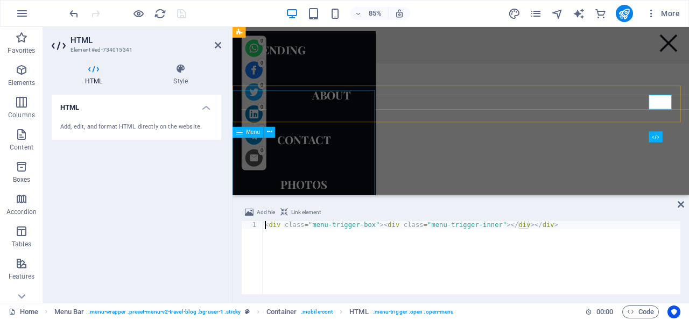
scroll to position [230, 0]
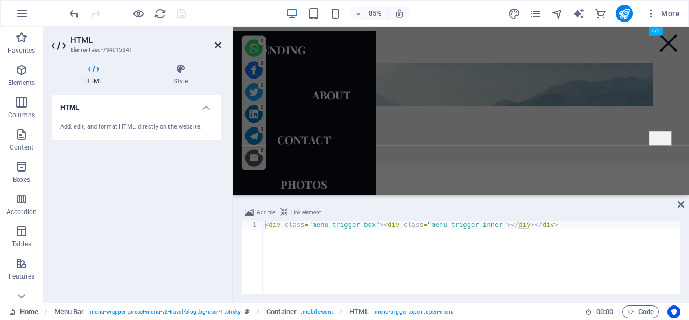
click at [217, 43] on icon at bounding box center [218, 45] width 6 height 9
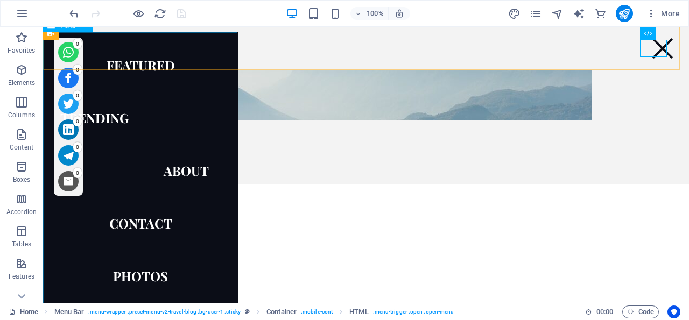
click at [147, 275] on nav "Featured Trending About Contact Photos" at bounding box center [140, 170] width 195 height 276
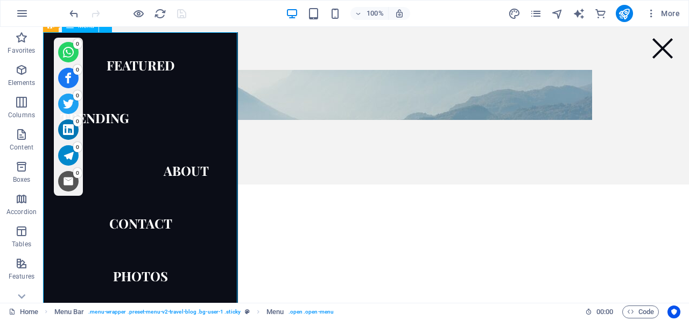
click at [147, 275] on nav "Featured Trending About Contact Photos" at bounding box center [140, 170] width 195 height 276
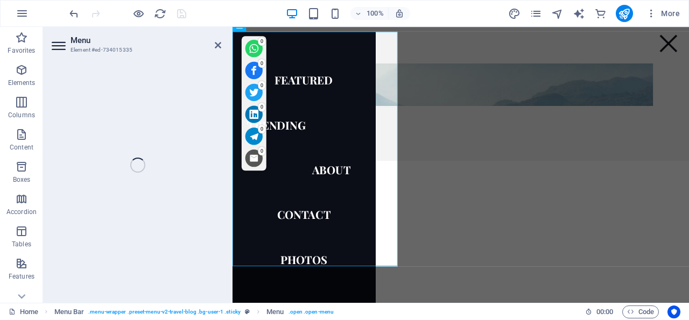
select select "2"
select select
select select "3"
select select
select select "1"
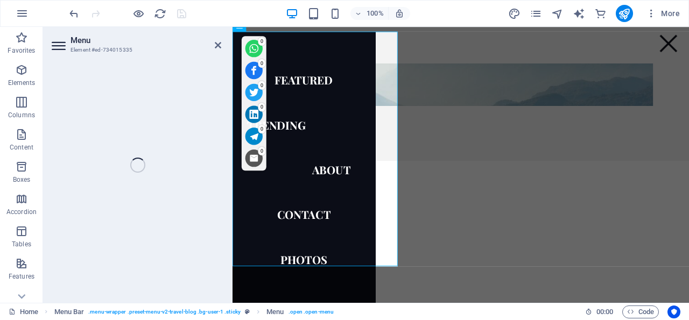
select select
select select "author"
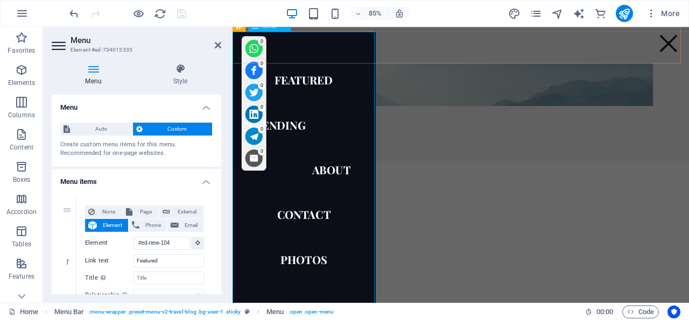
click at [318, 301] on nav "Featured Trending About Contact Photos" at bounding box center [316, 194] width 168 height 325
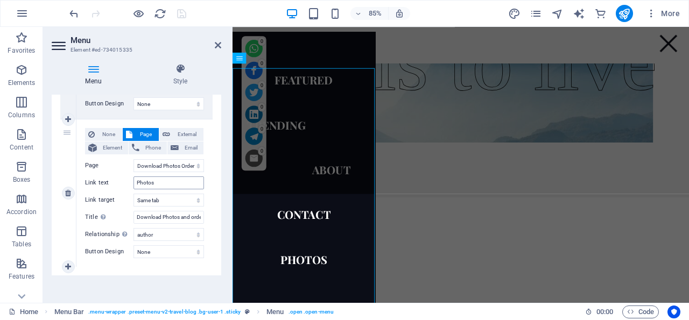
scroll to position [637, 0]
click at [217, 41] on icon at bounding box center [218, 45] width 6 height 9
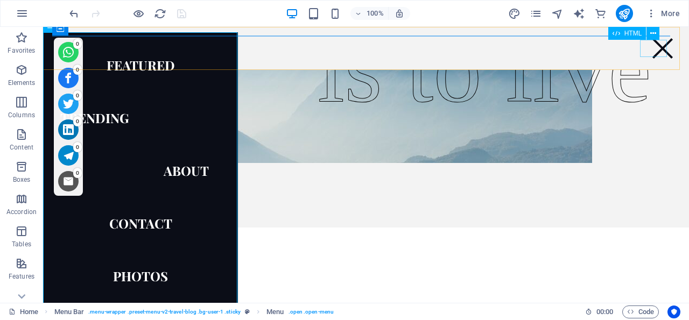
click at [657, 45] on div at bounding box center [662, 48] width 27 height 17
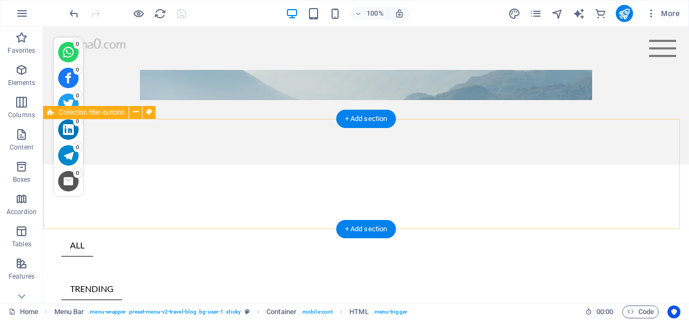
scroll to position [355, 0]
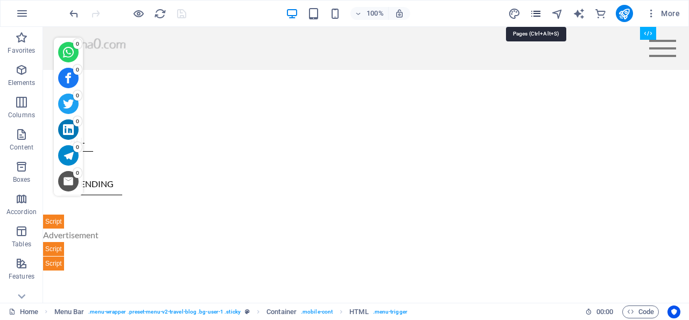
click at [540, 12] on icon "pages" at bounding box center [535, 14] width 12 height 12
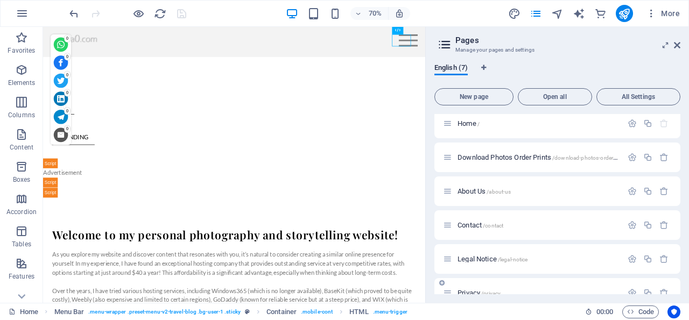
scroll to position [0, 0]
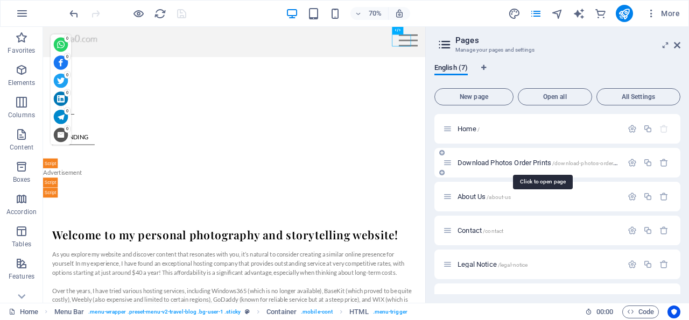
click at [516, 160] on span "Download Photos Order Prints /download-photos-order-prints" at bounding box center [542, 163] width 171 height 8
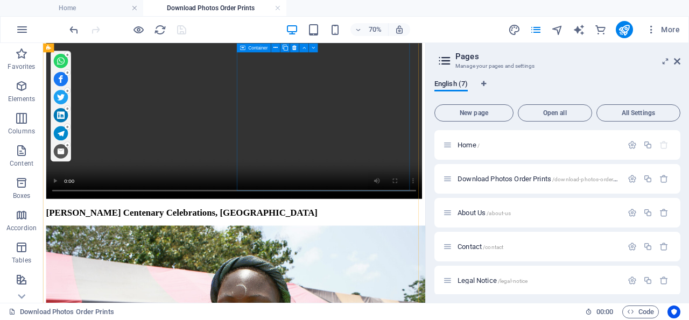
scroll to position [559, 0]
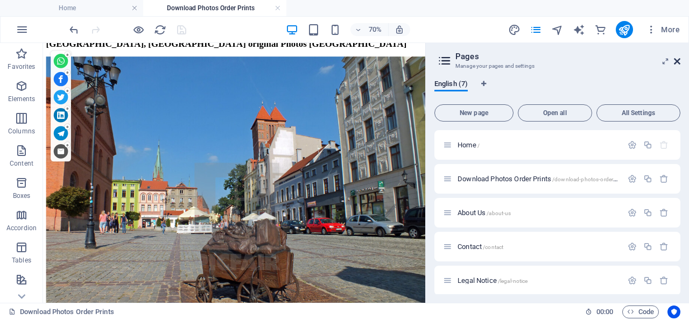
click at [678, 59] on icon at bounding box center [677, 61] width 6 height 9
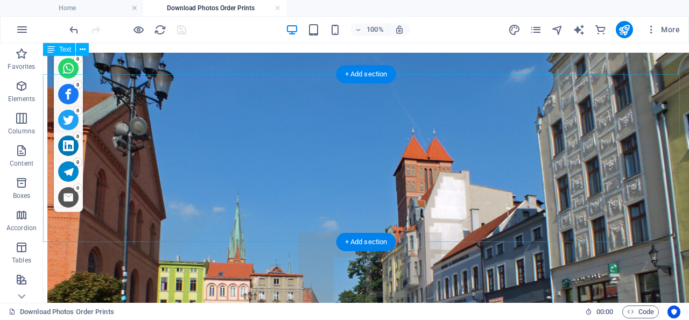
scroll to position [224, 0]
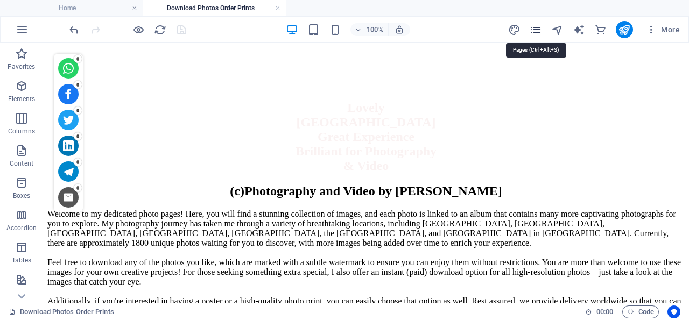
click at [537, 29] on icon "pages" at bounding box center [535, 30] width 12 height 12
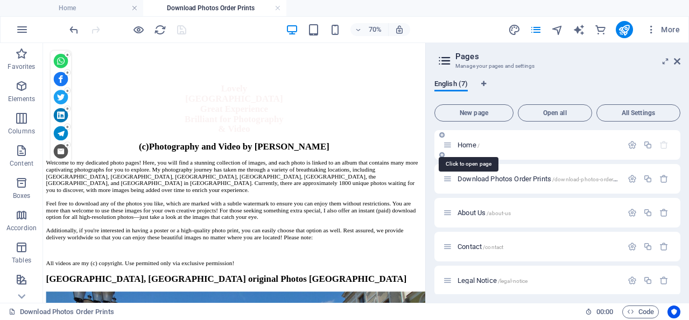
click at [473, 143] on span "Home /" at bounding box center [468, 145] width 22 height 8
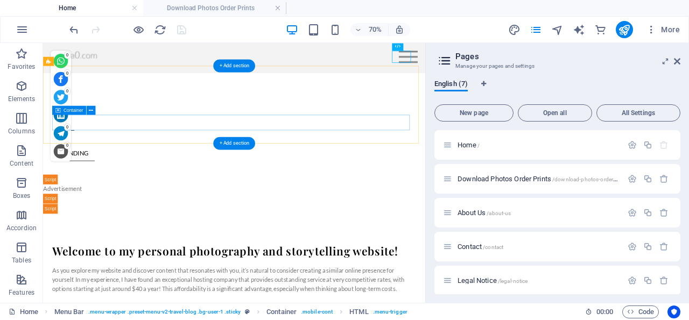
click at [430, 156] on div "ALL TRENDING" at bounding box center [316, 179] width 520 height 66
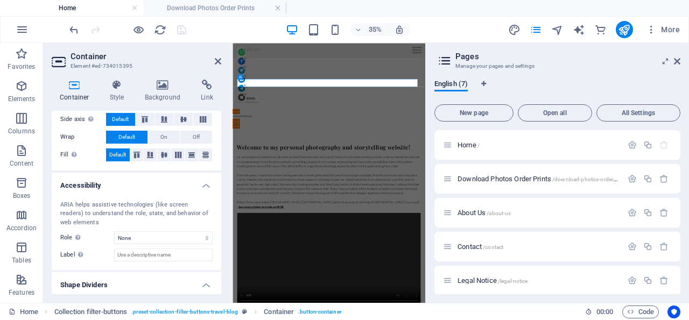
scroll to position [251, 0]
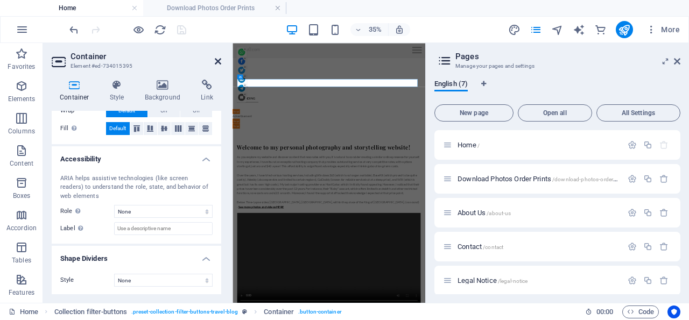
drag, startPoint x: 217, startPoint y: 59, endPoint x: 206, endPoint y: 79, distance: 23.2
click at [217, 59] on icon at bounding box center [218, 61] width 6 height 9
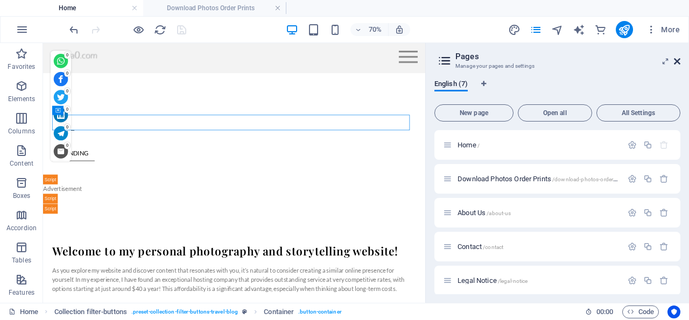
drag, startPoint x: 678, startPoint y: 59, endPoint x: 556, endPoint y: 35, distance: 123.9
click at [678, 59] on icon at bounding box center [677, 61] width 6 height 9
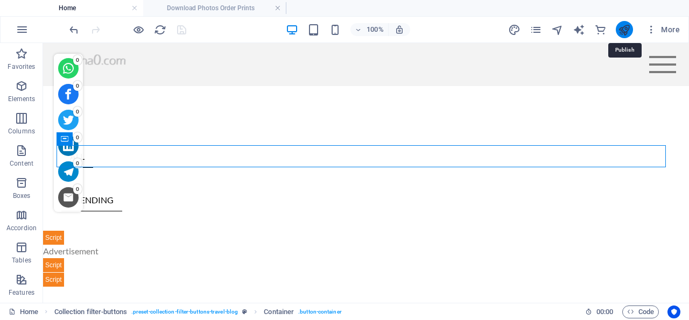
click at [626, 27] on icon "publish" at bounding box center [624, 30] width 12 height 12
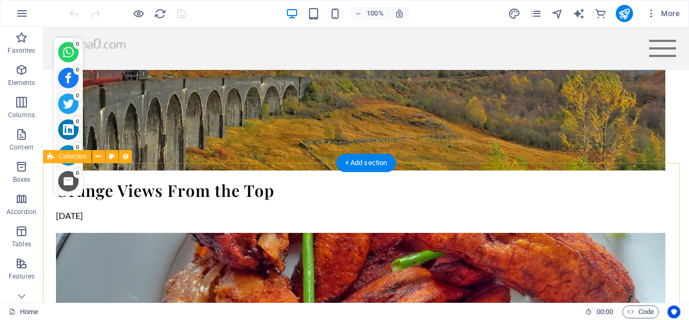
scroll to position [1529, 0]
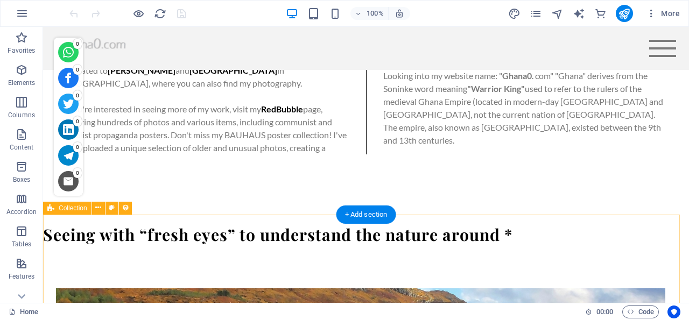
select select "columns.publishing_date_DESC"
select select "columns.status"
select select "columns.publishing_date"
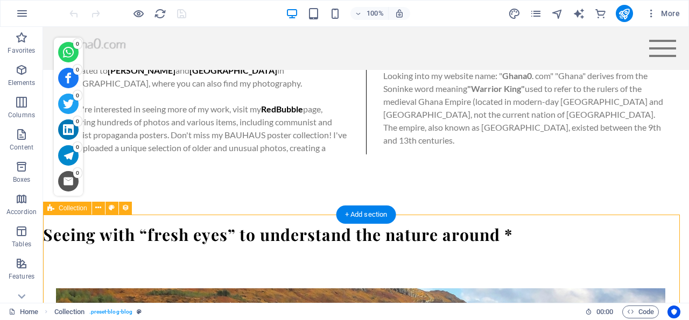
select select "lte"
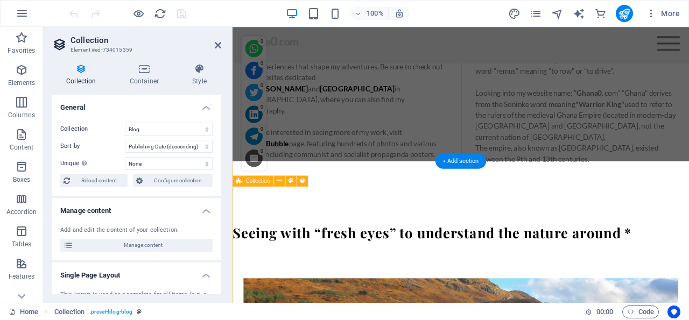
scroll to position [1559, 0]
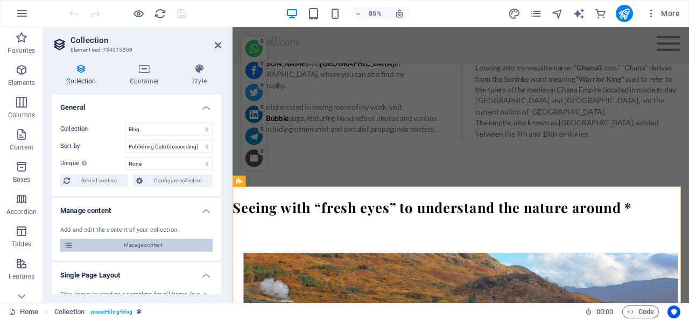
click at [138, 245] on span "Manage content" at bounding box center [142, 245] width 133 height 13
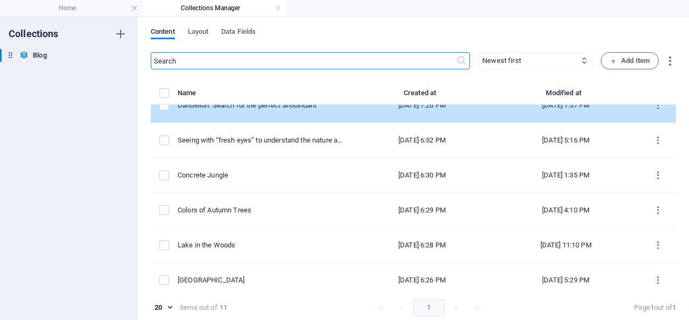
scroll to position [103, 0]
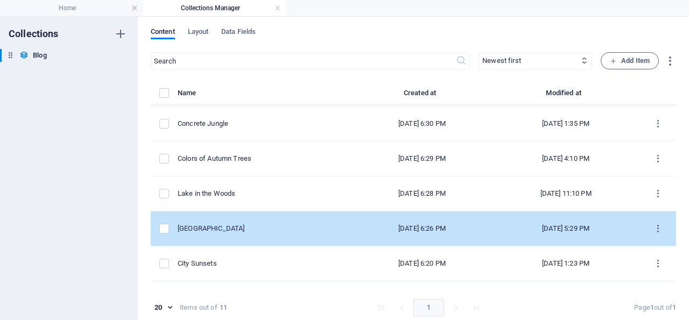
click at [207, 226] on div "[GEOGRAPHIC_DATA]" at bounding box center [261, 229] width 166 height 10
select select "Lakes"
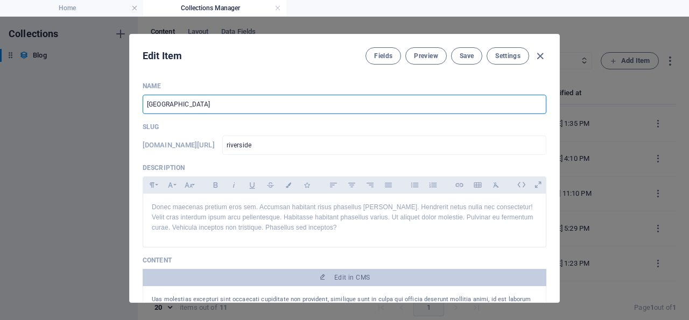
drag, startPoint x: 195, startPoint y: 101, endPoint x: 141, endPoint y: 103, distance: 54.4
click at [143, 103] on input "[GEOGRAPHIC_DATA]" at bounding box center [344, 104] width 403 height 19
click at [286, 100] on input "[GEOGRAPHIC_DATA]" at bounding box center [344, 104] width 403 height 19
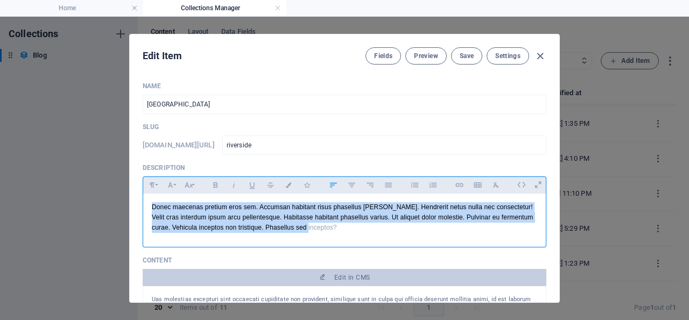
drag, startPoint x: 316, startPoint y: 246, endPoint x: 145, endPoint y: 223, distance: 172.6
click at [145, 223] on div "Donec maecenas pretium eros sem. Accumsan habitant risus phasellus [PERSON_NAME…" at bounding box center [344, 218] width 402 height 48
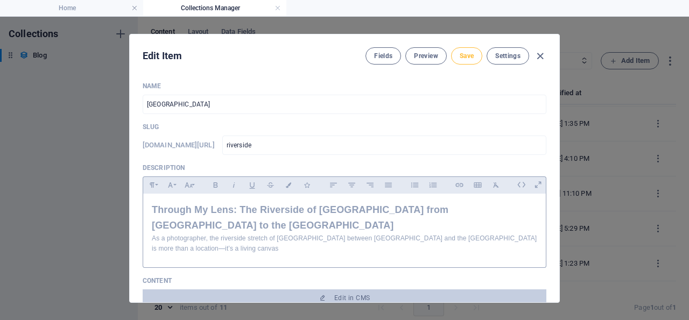
click at [462, 54] on span "Save" at bounding box center [466, 56] width 14 height 9
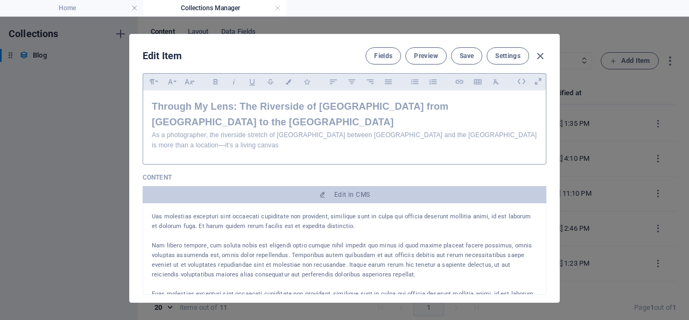
scroll to position [155, 0]
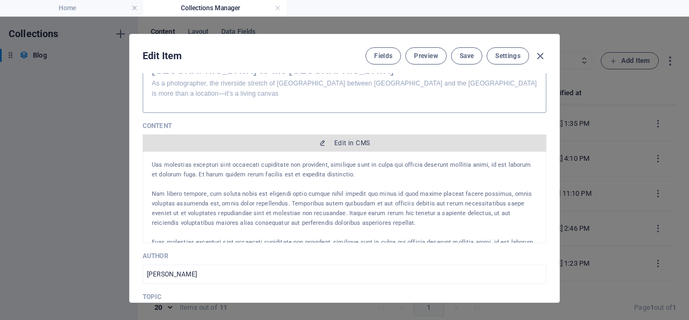
click at [351, 147] on span "Edit in CMS" at bounding box center [352, 143] width 36 height 9
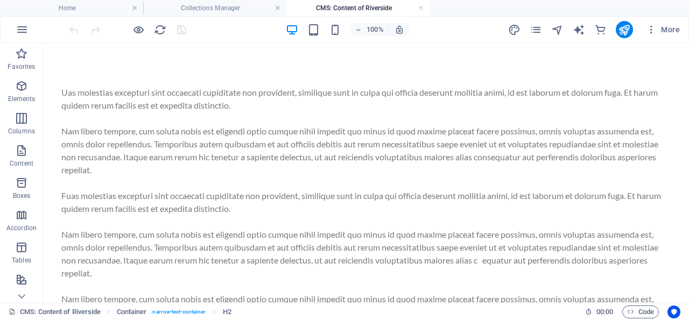
scroll to position [0, 0]
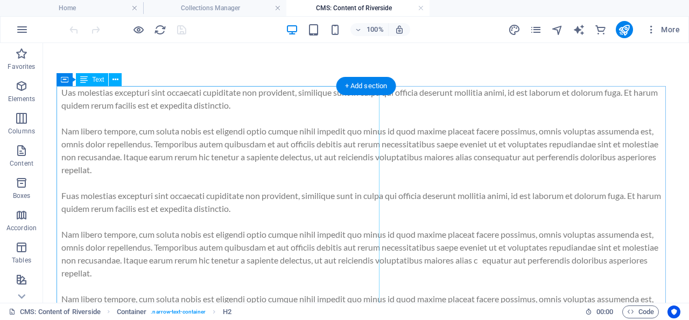
click at [118, 107] on div "Uas molestias excepturi sint occaecati cupiditate non provident, similique sunt…" at bounding box center [365, 215] width 609 height 258
click at [117, 107] on div "Uas molestias excepturi sint occaecati cupiditate non provident, similique sunt…" at bounding box center [365, 215] width 609 height 258
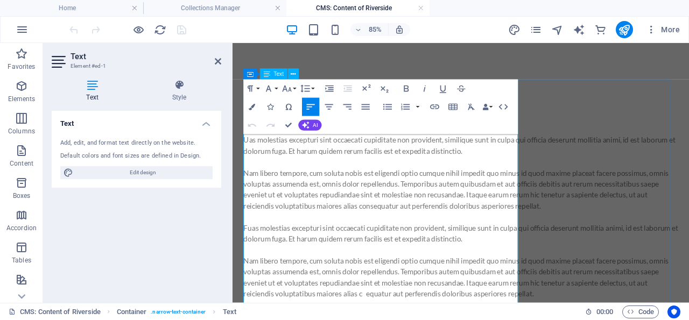
click at [281, 166] on p "Uas molestias excepturi sint occaecati cupiditate non provident, similique sunt…" at bounding box center [500, 164] width 511 height 26
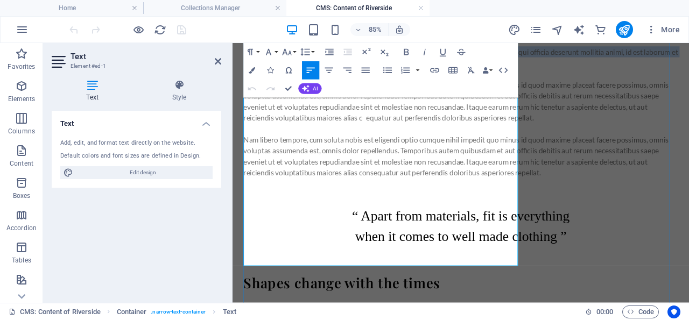
scroll to position [280, 0]
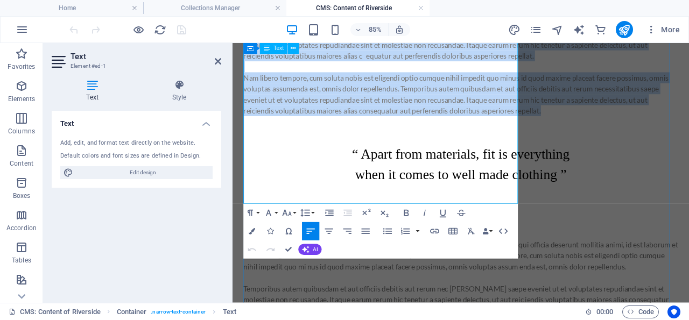
drag, startPoint x: 246, startPoint y: 157, endPoint x: 565, endPoint y: 224, distance: 325.9
click at [565, 129] on div "Uas molestias excepturi sint occaecati cupiditate non provident, similique sunt…" at bounding box center [500, 0] width 511 height 258
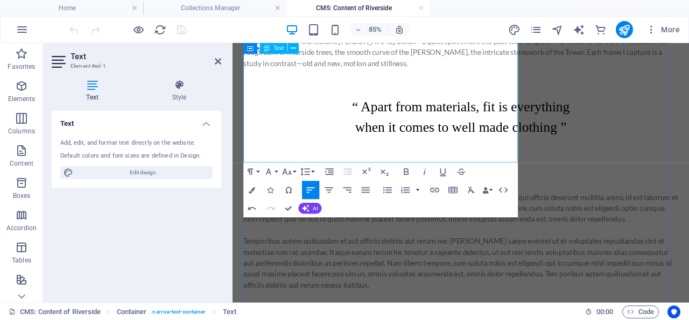
scroll to position [168, 0]
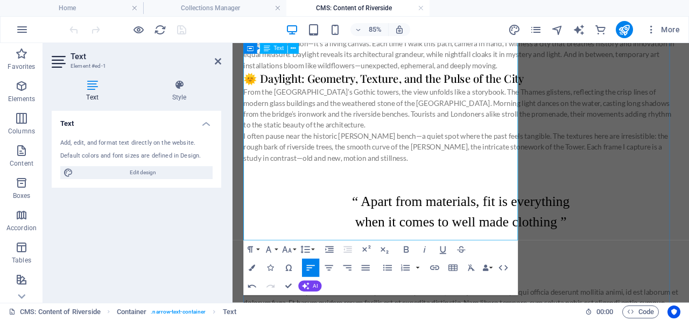
click at [269, 95] on h3 "🌞 Daylight: Geometry, Texture, and the Pulse of the City" at bounding box center [500, 85] width 511 height 18
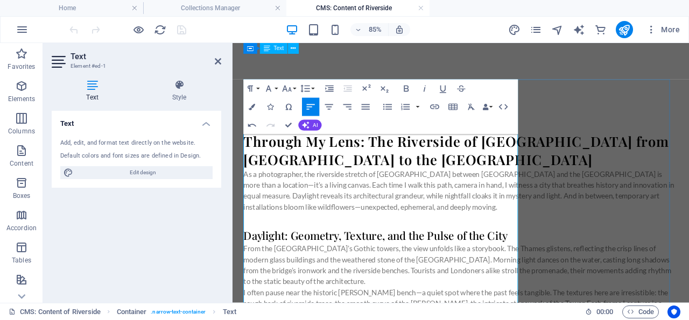
scroll to position [0, 0]
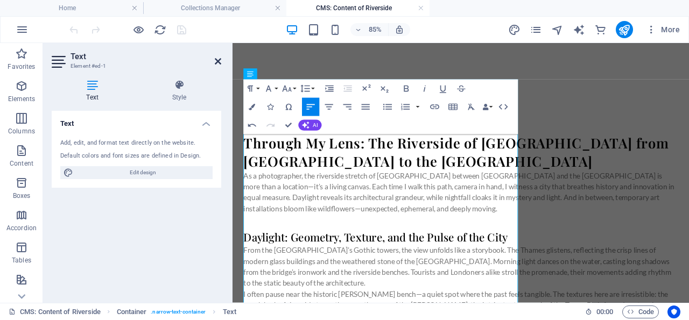
drag, startPoint x: 217, startPoint y: 60, endPoint x: 281, endPoint y: 127, distance: 92.8
click at [217, 60] on icon at bounding box center [218, 61] width 6 height 9
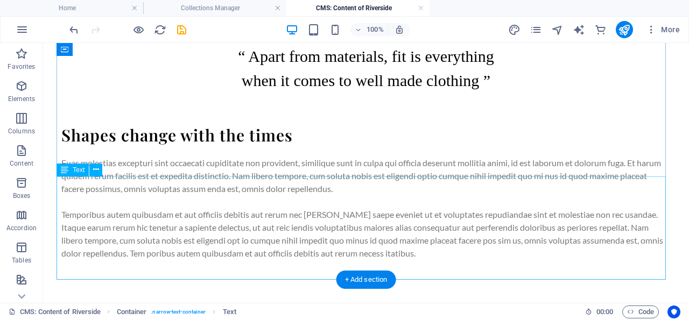
scroll to position [367, 0]
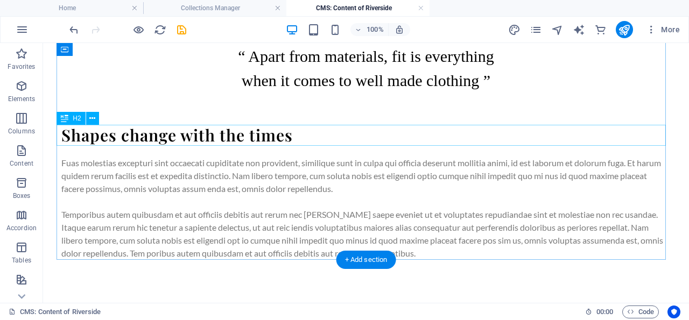
click at [211, 134] on div "Shapes change with the times" at bounding box center [365, 135] width 609 height 21
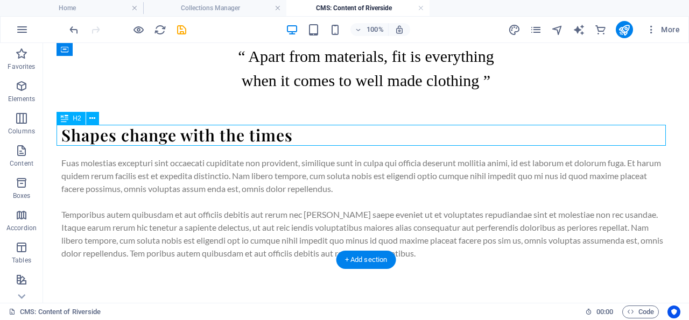
click at [211, 134] on div "Shapes change with the times" at bounding box center [365, 135] width 609 height 21
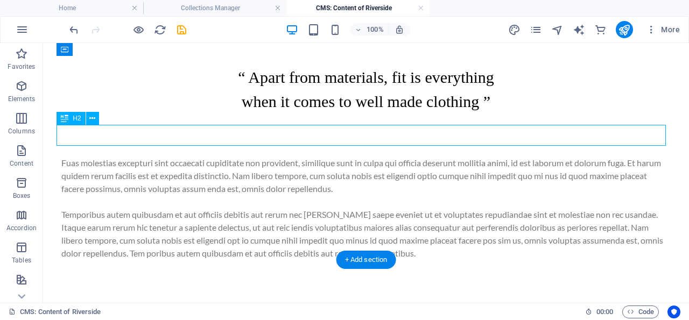
scroll to position [325, 0]
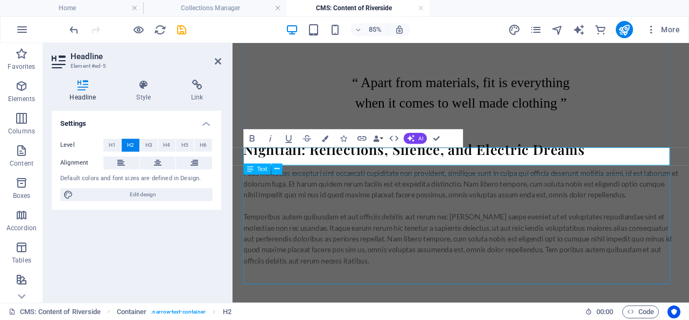
click at [309, 219] on div "Fuas molestias excepturi sint occaecati cupiditate non provident, similique sun…" at bounding box center [500, 247] width 511 height 116
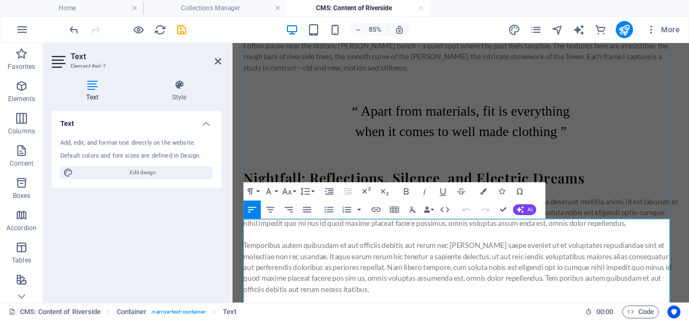
scroll to position [346, 0]
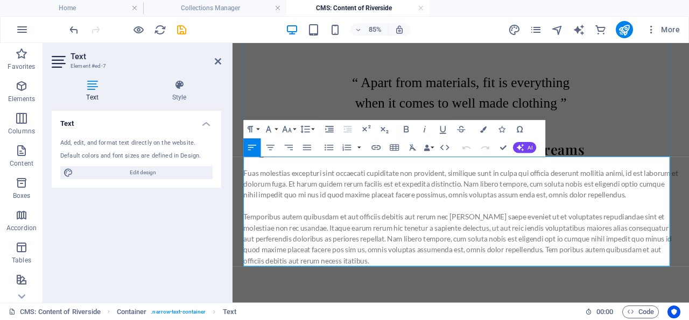
click at [490, 299] on p "Temporibus autem quibusdam et aut officiis debitis aut rerum nec [PERSON_NAME] …" at bounding box center [500, 273] width 511 height 65
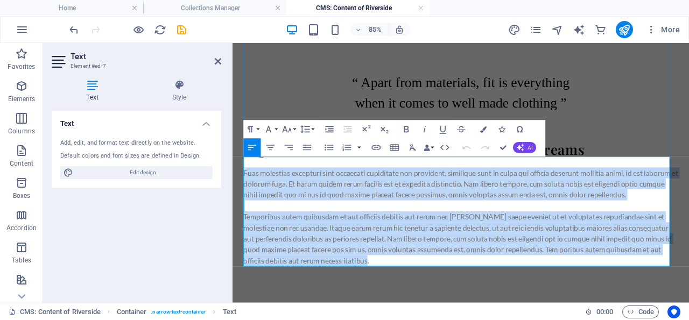
drag, startPoint x: 490, startPoint y: 299, endPoint x: 247, endPoint y: 187, distance: 267.0
click at [247, 189] on div "Fuas molestias excepturi sint occaecati cupiditate non provident, similique sun…" at bounding box center [500, 247] width 511 height 116
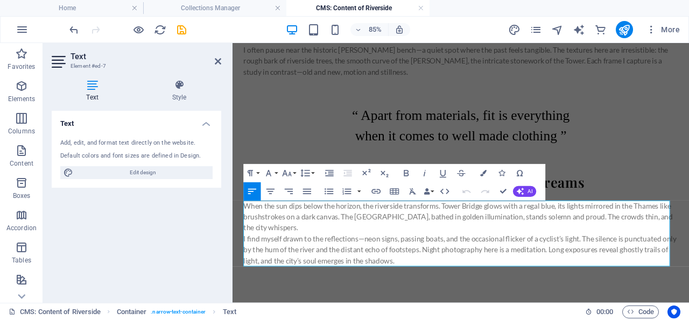
scroll to position [295, 0]
drag, startPoint x: 180, startPoint y: 27, endPoint x: 275, endPoint y: 58, distance: 99.9
click at [180, 27] on icon "save" at bounding box center [181, 30] width 12 height 12
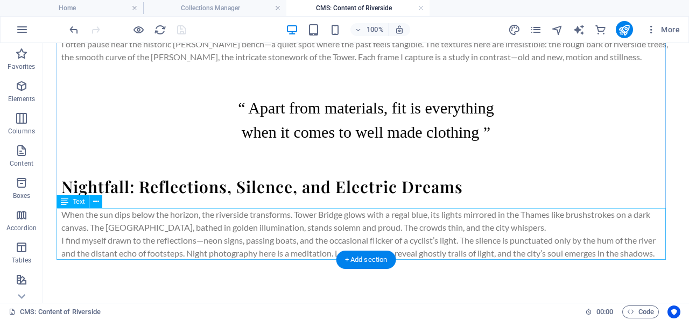
scroll to position [315, 0]
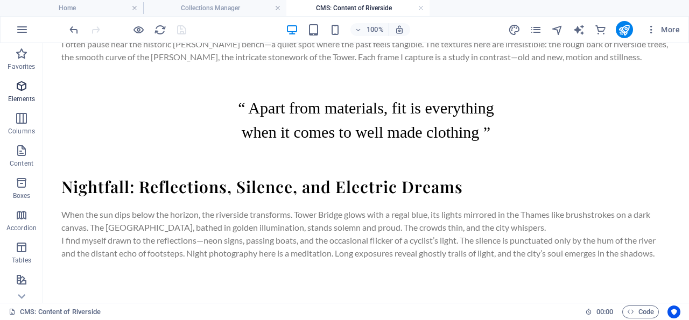
click at [23, 87] on icon "button" at bounding box center [21, 86] width 13 height 13
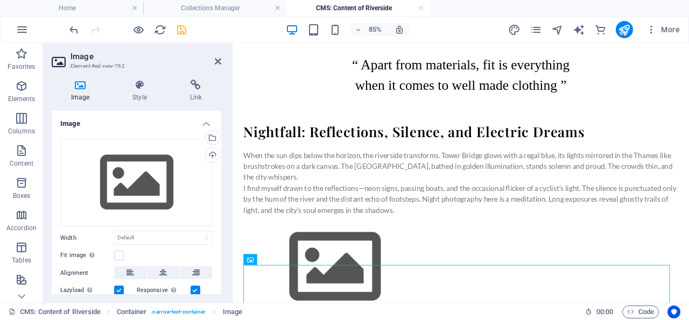
scroll to position [356, 0]
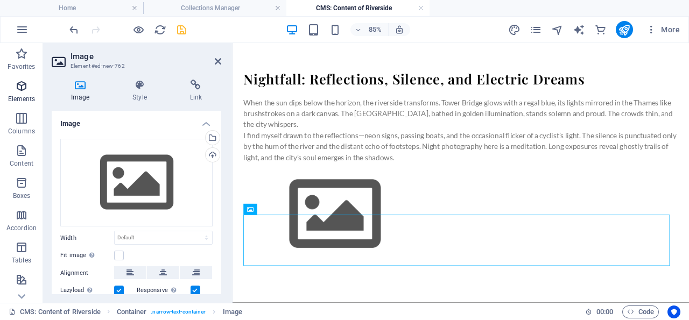
click at [24, 84] on icon "button" at bounding box center [21, 86] width 13 height 13
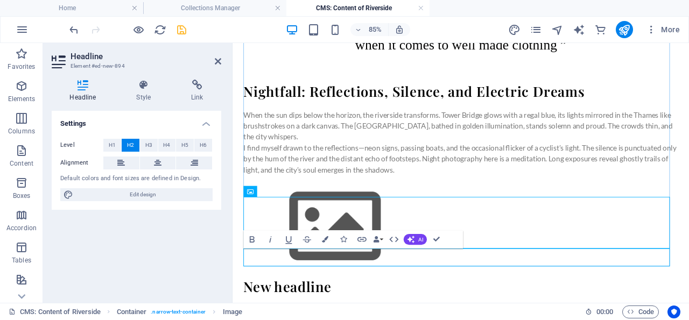
scroll to position [377, 0]
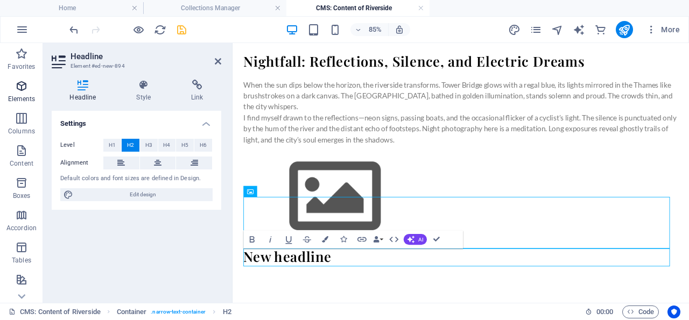
click at [19, 86] on icon "button" at bounding box center [21, 86] width 13 height 13
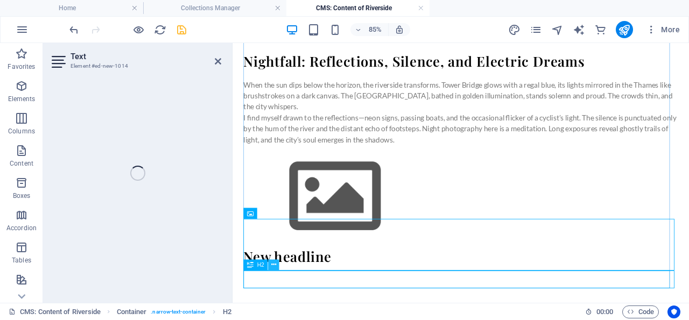
scroll to position [351, 0]
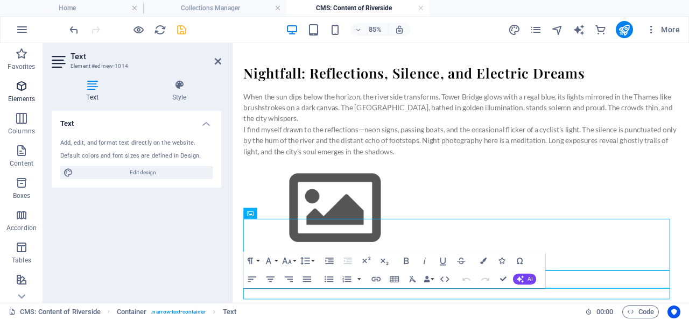
drag, startPoint x: 22, startPoint y: 85, endPoint x: 48, endPoint y: 159, distance: 78.3
click at [22, 85] on icon "button" at bounding box center [21, 86] width 13 height 13
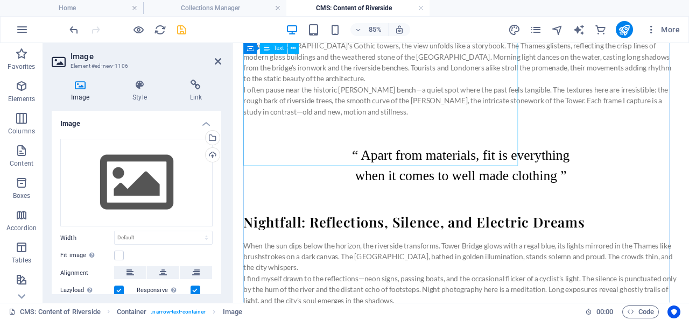
scroll to position [221, 0]
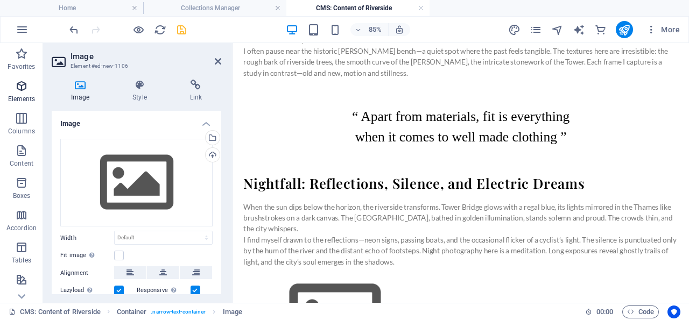
click at [23, 84] on icon "button" at bounding box center [21, 86] width 13 height 13
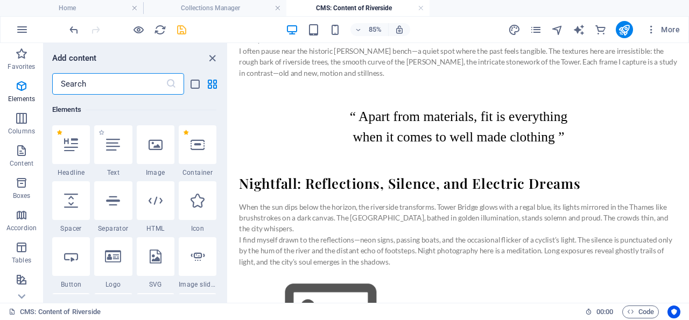
scroll to position [114, 0]
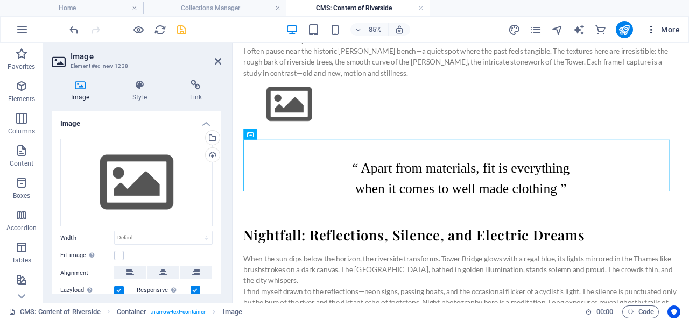
click at [651, 29] on icon "button" at bounding box center [651, 29] width 11 height 11
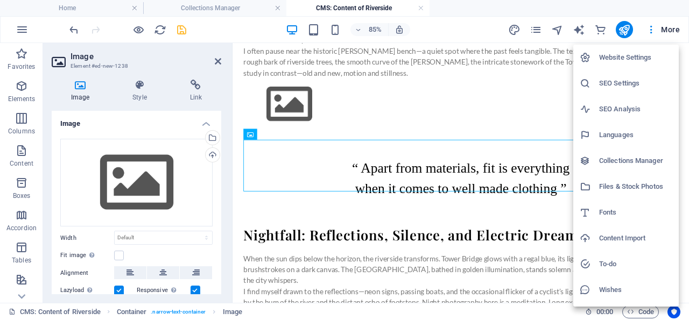
click at [620, 185] on h6 "Files & Stock Photos" at bounding box center [635, 186] width 73 height 13
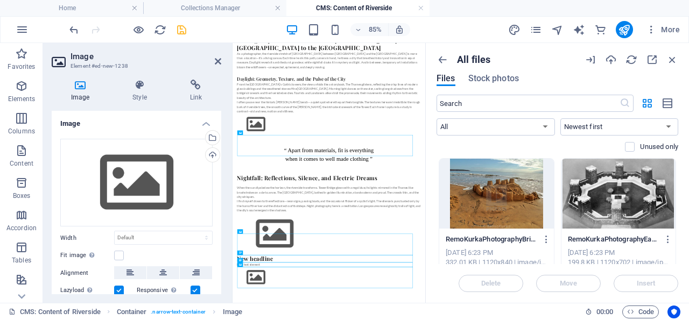
scroll to position [74, 0]
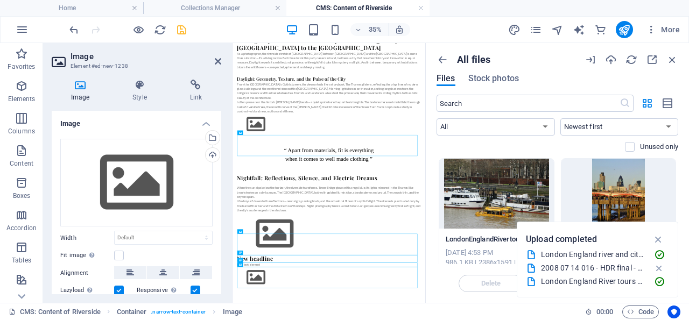
click at [658, 267] on icon "button" at bounding box center [658, 268] width 11 height 11
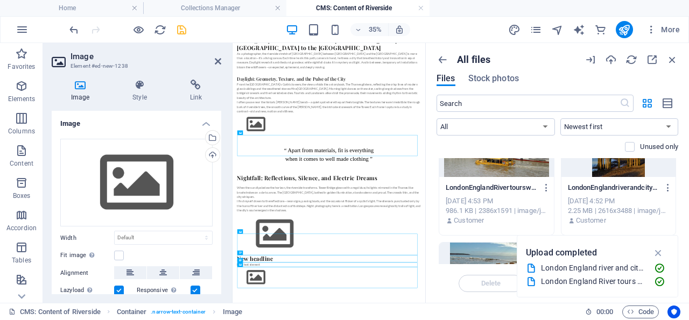
scroll to position [0, 0]
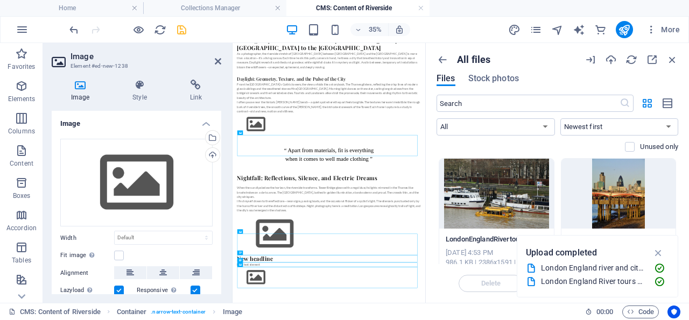
click at [606, 190] on div at bounding box center [618, 194] width 115 height 70
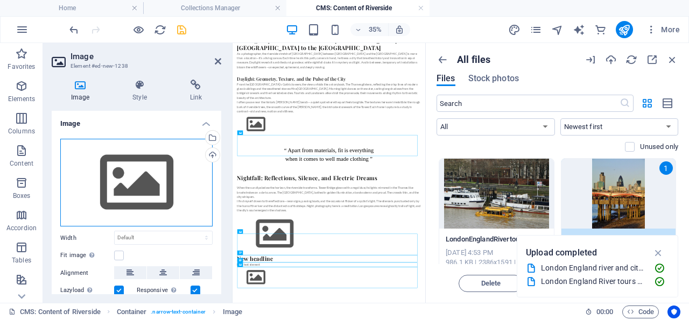
click at [134, 170] on div "Drag files here, click to choose files or select files from Files or our free s…" at bounding box center [136, 183] width 152 height 88
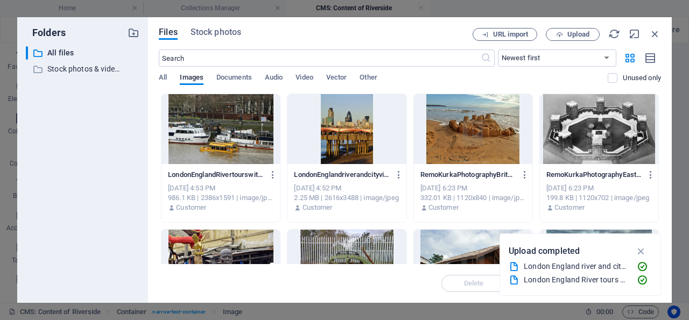
click at [234, 123] on div at bounding box center [220, 129] width 118 height 70
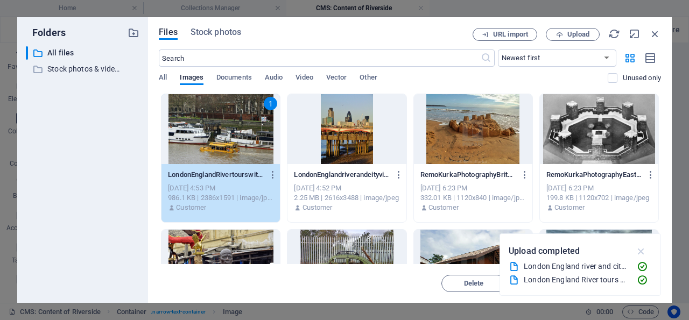
click at [642, 250] on icon "button" at bounding box center [641, 251] width 12 height 12
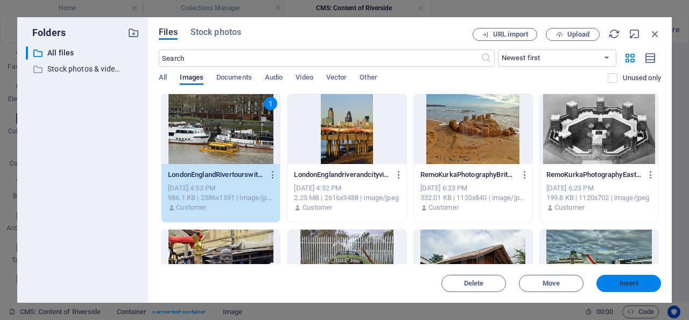
drag, startPoint x: 634, startPoint y: 281, endPoint x: 413, endPoint y: 267, distance: 221.6
click at [634, 281] on span "Insert" at bounding box center [628, 283] width 19 height 6
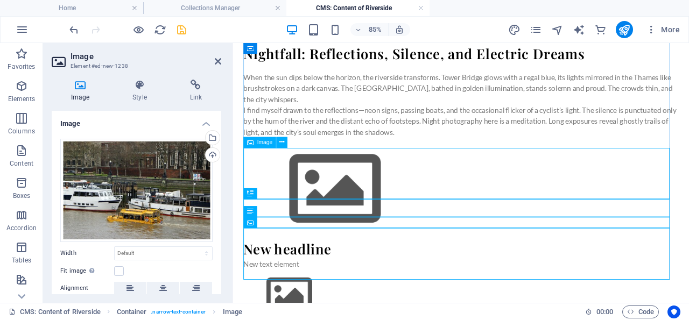
scroll to position [783, 0]
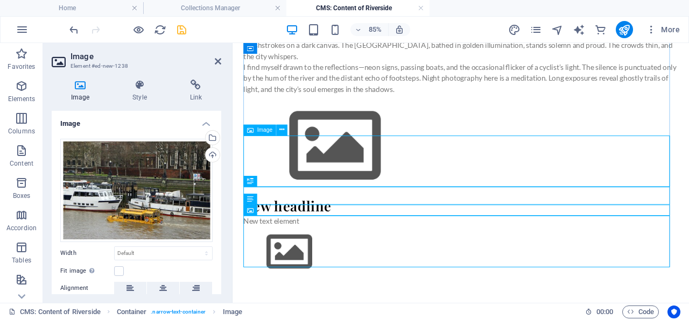
click at [355, 179] on figure at bounding box center [500, 164] width 511 height 121
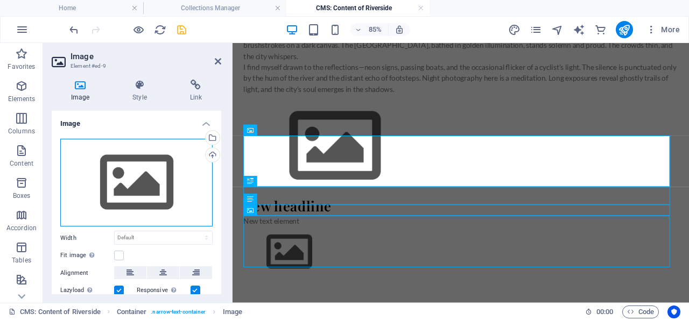
click at [142, 183] on div "Drag files here, click to choose files or select files from Files or our free s…" at bounding box center [136, 183] width 152 height 88
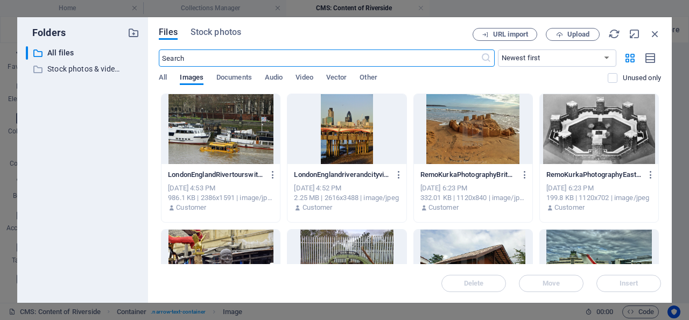
scroll to position [357, 0]
click at [337, 134] on div at bounding box center [346, 129] width 118 height 70
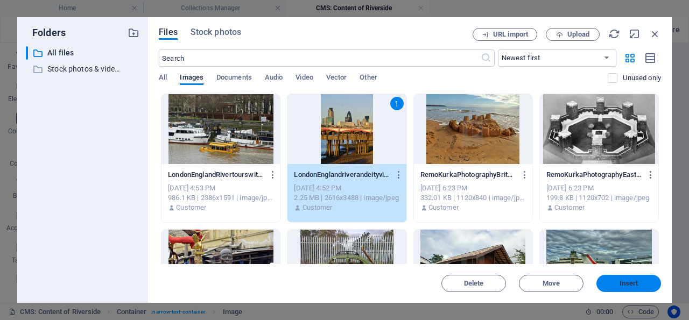
drag, startPoint x: 622, startPoint y: 282, endPoint x: 353, endPoint y: 259, distance: 269.9
click at [622, 282] on span "Insert" at bounding box center [628, 283] width 19 height 6
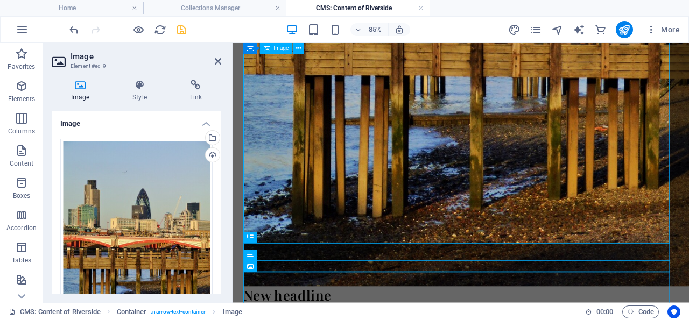
scroll to position [1329, 0]
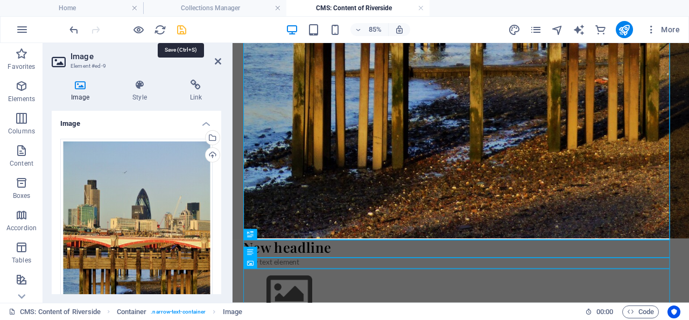
drag, startPoint x: 181, startPoint y: 25, endPoint x: 266, endPoint y: 81, distance: 102.2
click at [181, 25] on icon "save" at bounding box center [181, 30] width 12 height 12
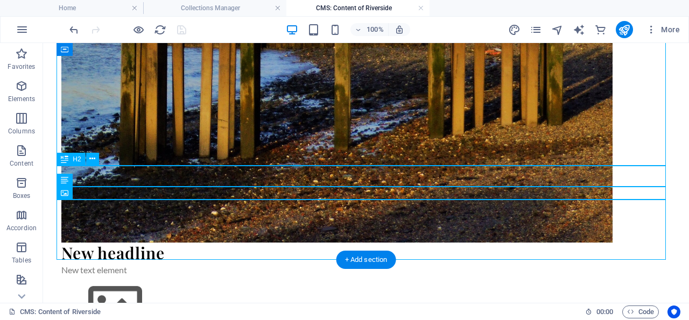
scroll to position [1512, 0]
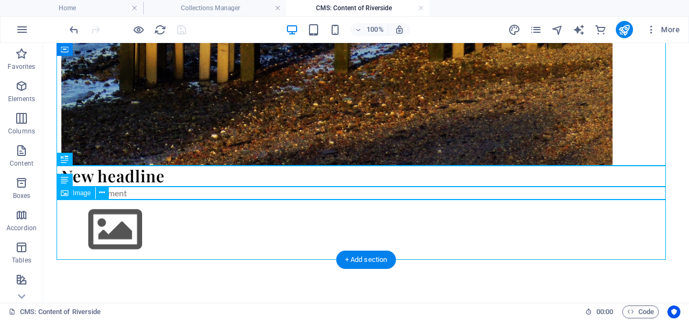
click at [122, 232] on figure at bounding box center [365, 230] width 609 height 61
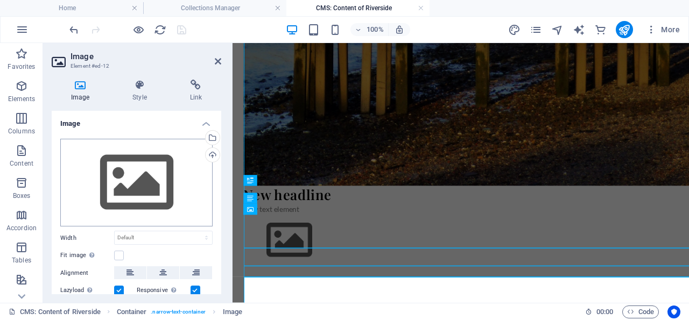
scroll to position [1392, 0]
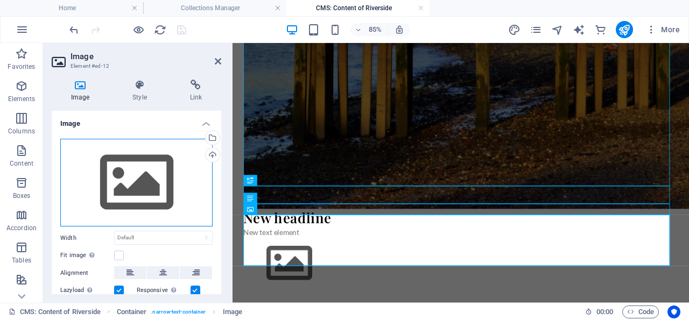
click at [132, 186] on div "Drag files here, click to choose files or select files from Files or our free s…" at bounding box center [136, 183] width 152 height 88
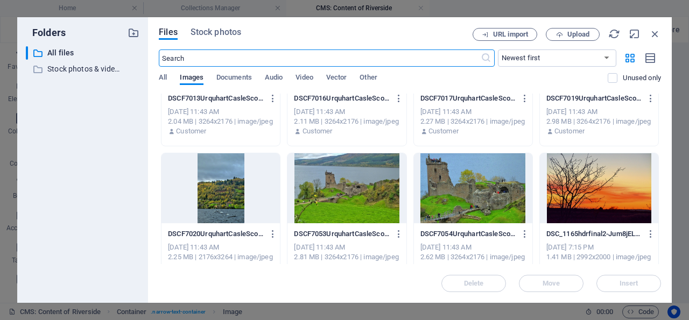
scroll to position [2971, 0]
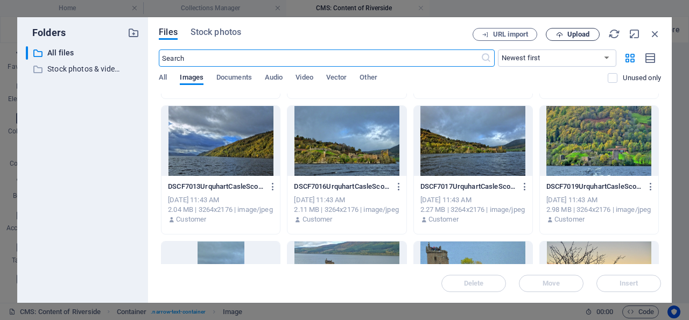
click at [579, 33] on span "Upload" at bounding box center [578, 34] width 22 height 6
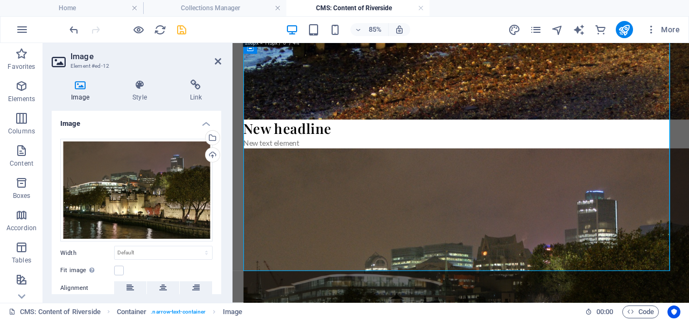
scroll to position [1666, 0]
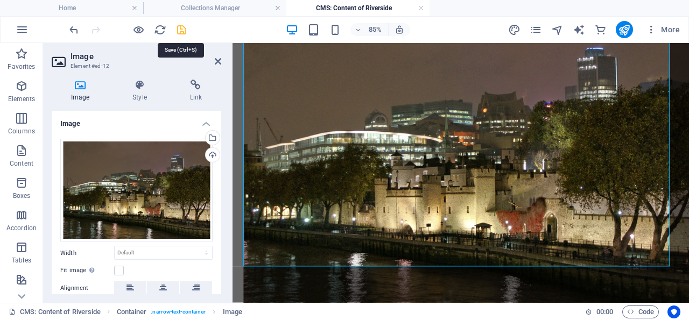
drag, startPoint x: 181, startPoint y: 29, endPoint x: 147, endPoint y: 3, distance: 42.3
click at [181, 29] on icon "save" at bounding box center [181, 30] width 12 height 12
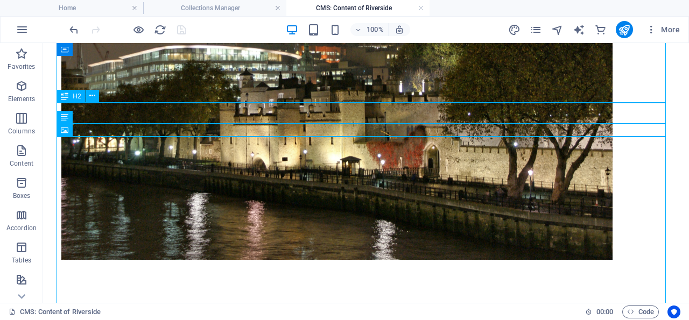
scroll to position [1538, 0]
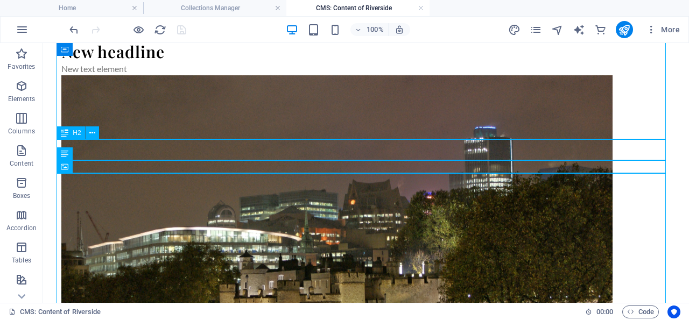
click at [144, 62] on div "New headline" at bounding box center [365, 51] width 609 height 21
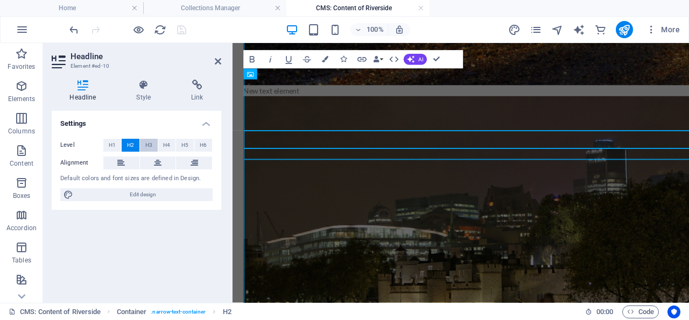
scroll to position [1531, 0]
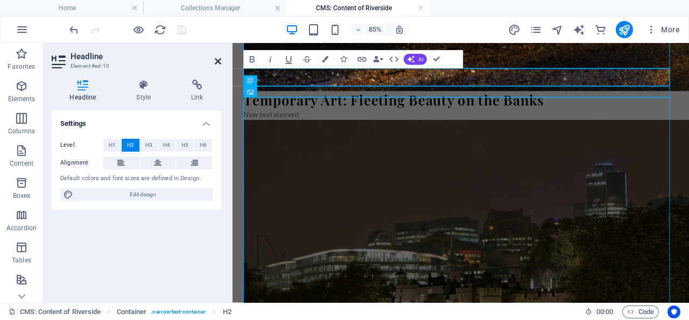
drag, startPoint x: 218, startPoint y: 59, endPoint x: 201, endPoint y: 72, distance: 21.2
click at [218, 59] on icon at bounding box center [218, 61] width 6 height 9
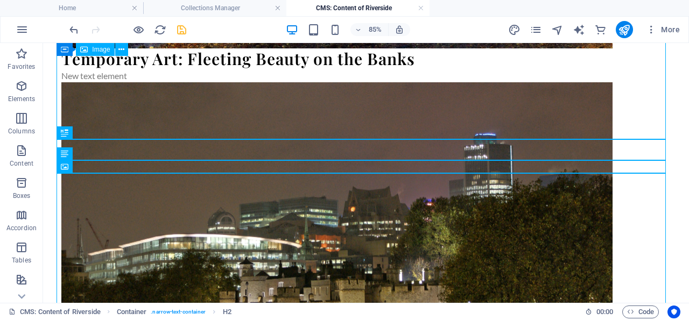
scroll to position [1538, 0]
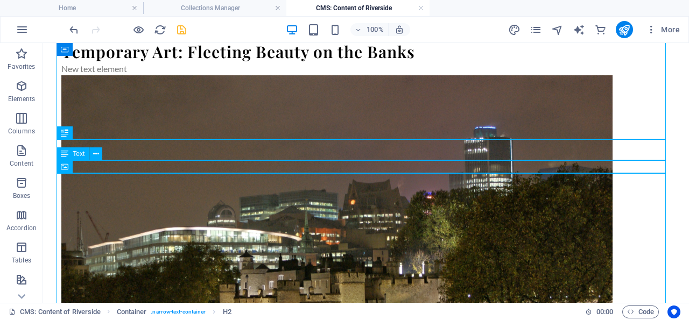
click at [237, 75] on div "New text element" at bounding box center [365, 68] width 609 height 13
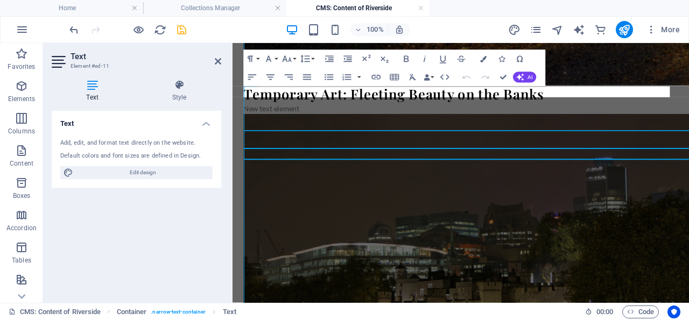
scroll to position [1531, 0]
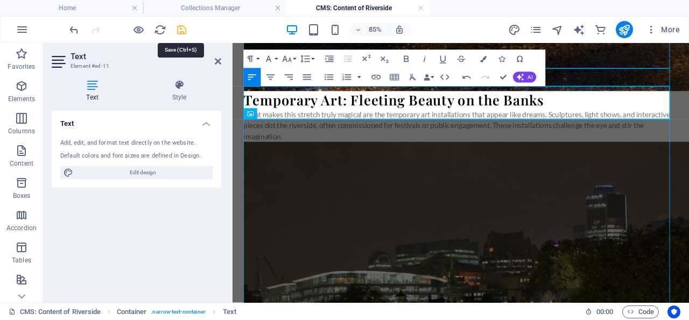
drag, startPoint x: 183, startPoint y: 29, endPoint x: 185, endPoint y: 77, distance: 47.9
click at [183, 29] on icon "save" at bounding box center [181, 30] width 12 height 12
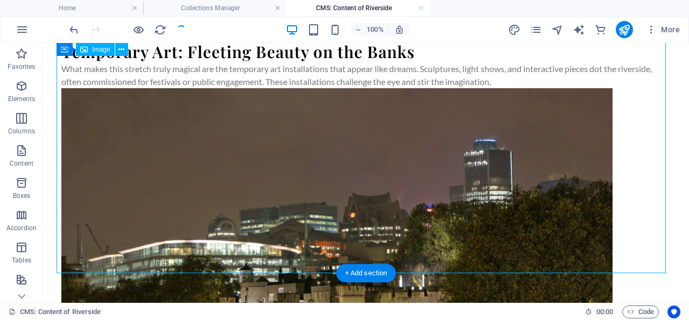
scroll to position [1830, 0]
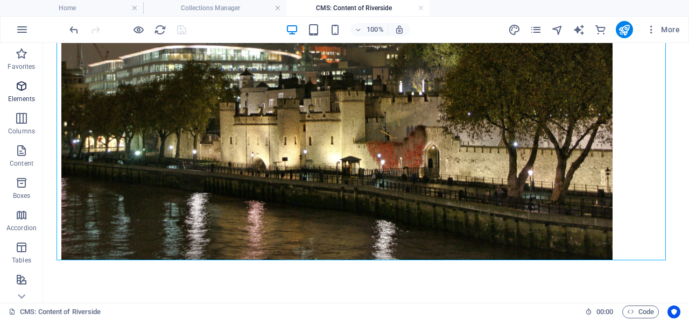
drag, startPoint x: 26, startPoint y: 86, endPoint x: 33, endPoint y: 214, distance: 128.7
click at [26, 86] on icon "button" at bounding box center [21, 86] width 13 height 13
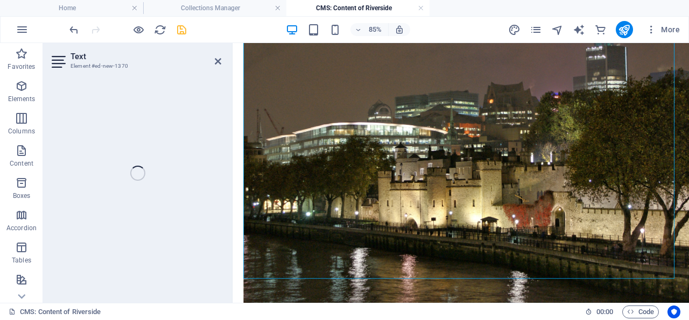
scroll to position [1691, 0]
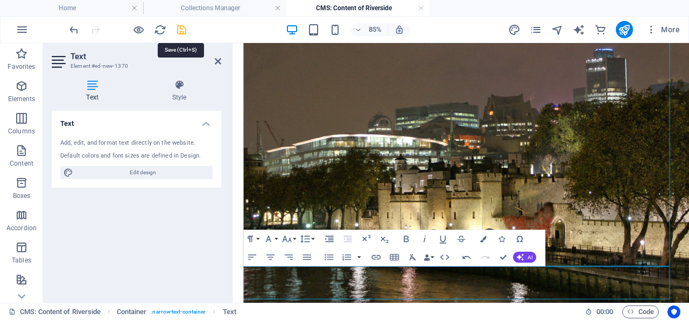
drag, startPoint x: 182, startPoint y: 27, endPoint x: 218, endPoint y: 65, distance: 52.1
click at [182, 27] on icon "save" at bounding box center [181, 30] width 12 height 12
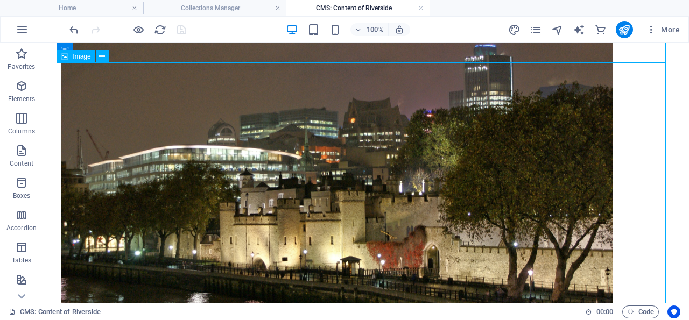
scroll to position [1856, 0]
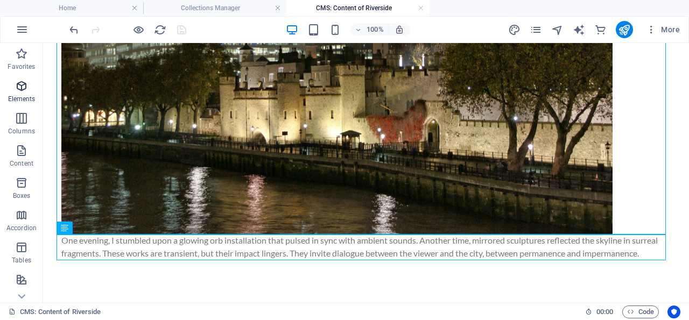
click at [22, 82] on icon "button" at bounding box center [21, 86] width 13 height 13
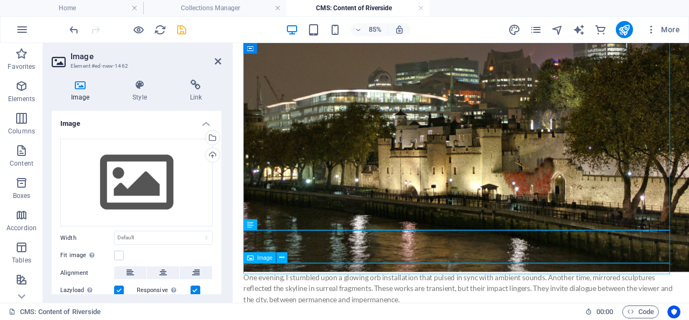
scroll to position [1733, 0]
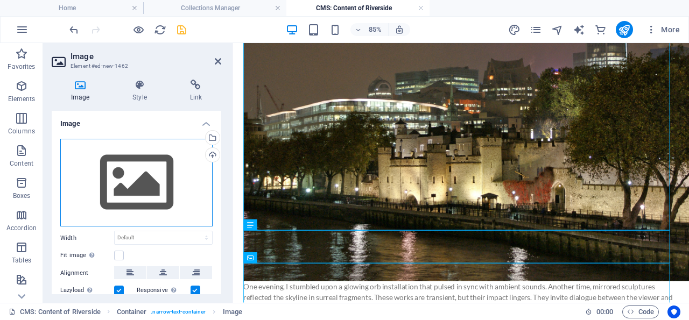
click at [138, 181] on div "Drag files here, click to choose files or select files from Files or our free s…" at bounding box center [136, 183] width 152 height 88
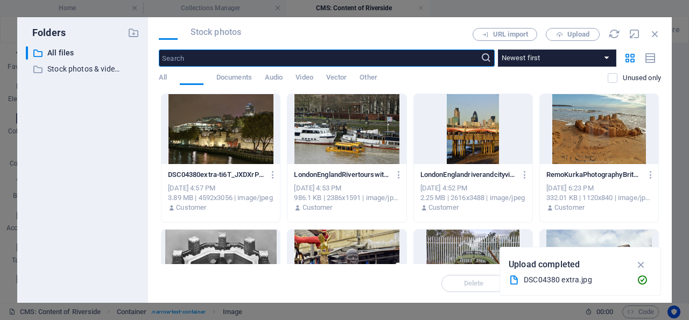
click at [180, 29] on div "Files Stock photos" at bounding box center [316, 34] width 314 height 12
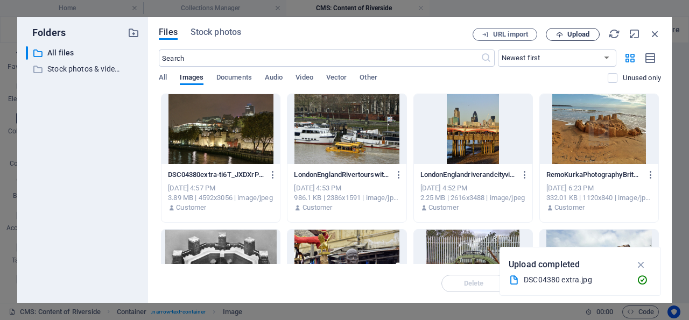
click at [582, 34] on span "Upload" at bounding box center [578, 34] width 22 height 6
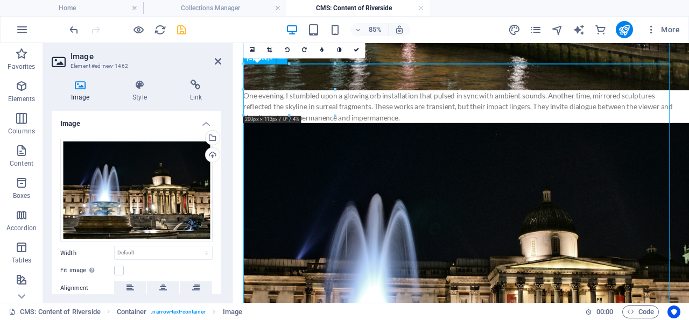
scroll to position [2064, 0]
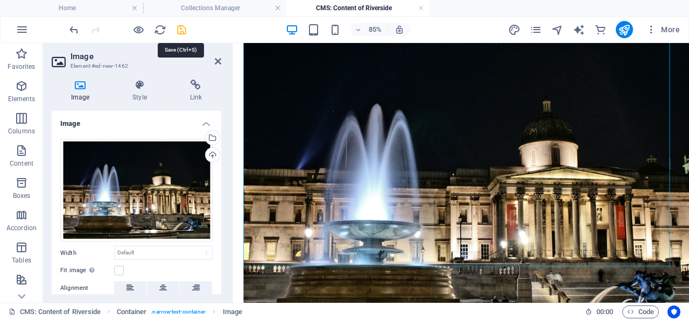
click at [181, 29] on icon "save" at bounding box center [181, 30] width 12 height 12
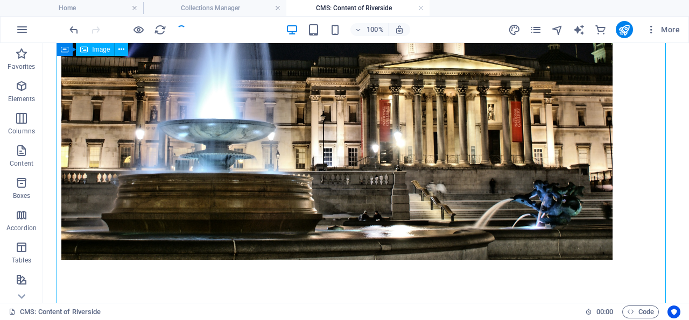
scroll to position [2223, 0]
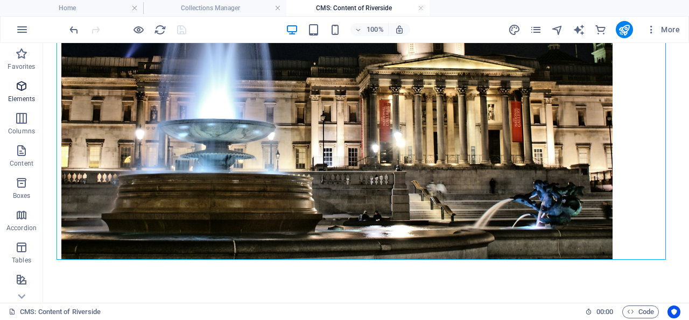
click at [22, 83] on icon "button" at bounding box center [21, 86] width 13 height 13
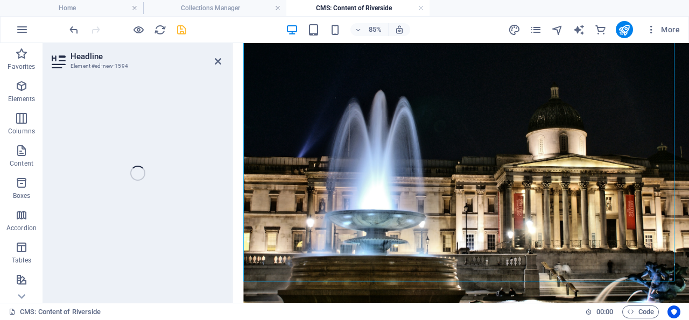
scroll to position [2064, 0]
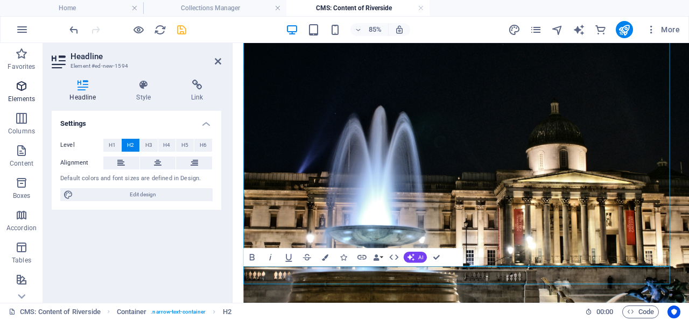
click at [24, 85] on icon "button" at bounding box center [21, 86] width 13 height 13
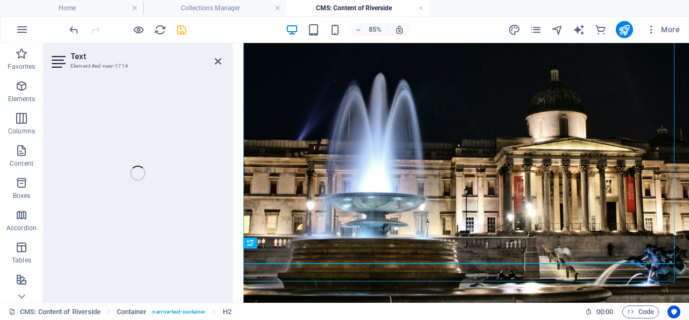
scroll to position [2085, 0]
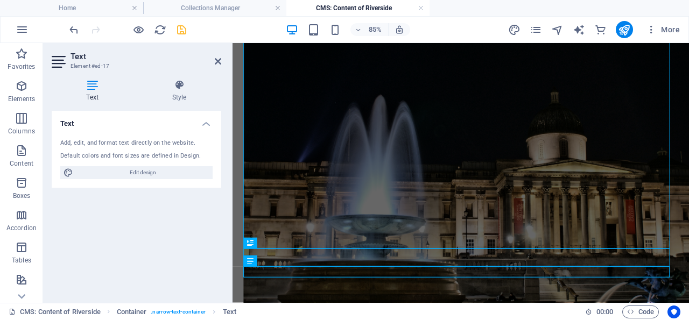
scroll to position [2085, 0]
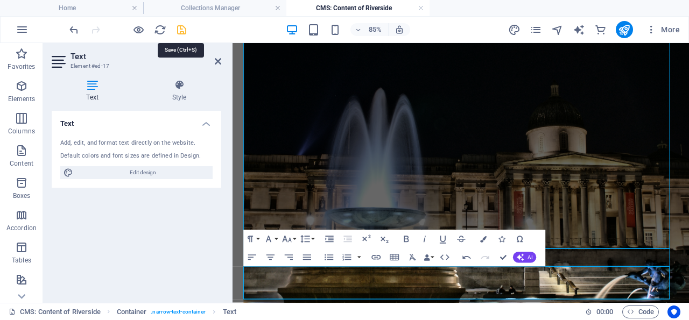
drag, startPoint x: 181, startPoint y: 27, endPoint x: 278, endPoint y: 119, distance: 133.2
click at [181, 27] on icon "save" at bounding box center [181, 30] width 12 height 12
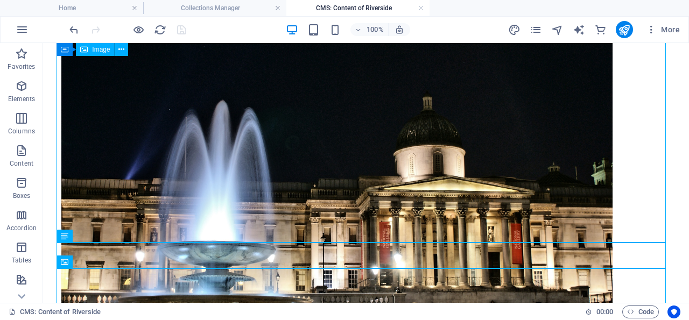
scroll to position [2059, 0]
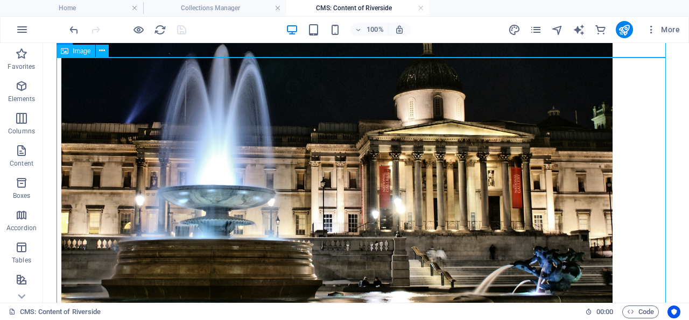
click at [287, 178] on figure at bounding box center [365, 142] width 609 height 367
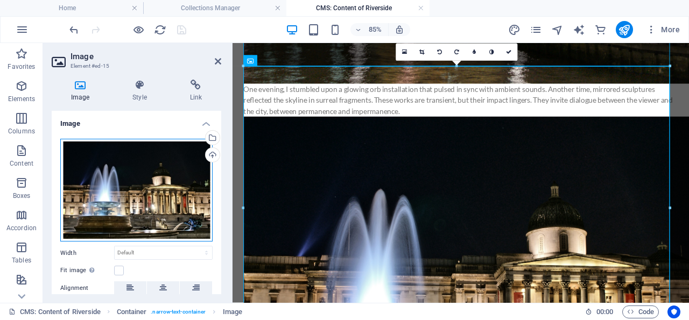
click at [137, 172] on div "Drag files here, click to choose files or select files from Files or our free s…" at bounding box center [136, 190] width 152 height 103
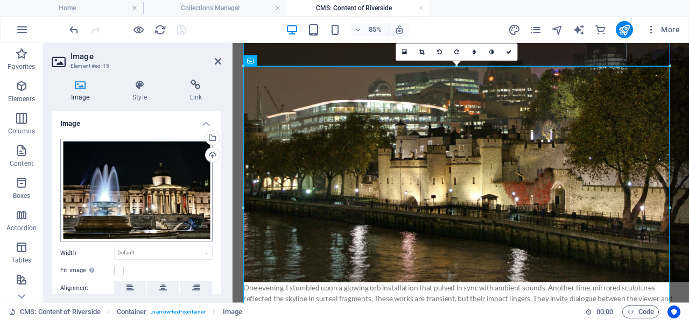
click at [137, 172] on body "Individual travel photographer and blogger Home Collections Manager CMS: Conten…" at bounding box center [344, 160] width 689 height 320
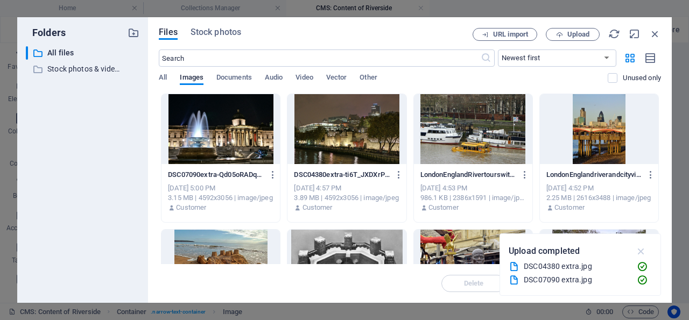
click at [642, 251] on icon "button" at bounding box center [641, 251] width 12 height 12
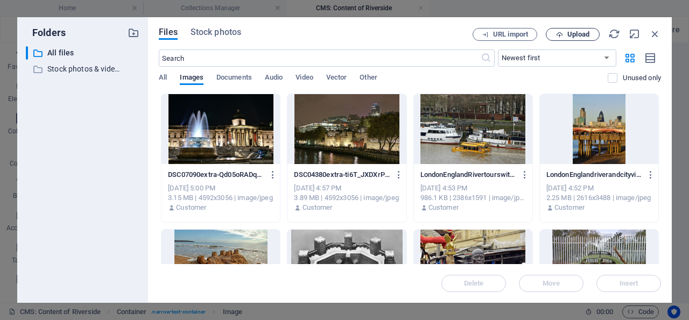
click at [578, 32] on span "Upload" at bounding box center [578, 34] width 22 height 6
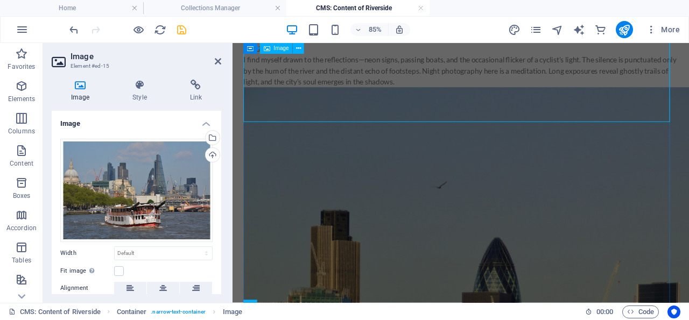
scroll to position [577, 0]
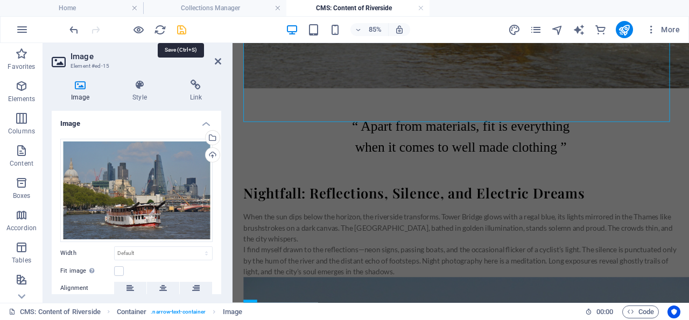
drag, startPoint x: 180, startPoint y: 27, endPoint x: 246, endPoint y: 106, distance: 102.4
click at [180, 27] on icon "save" at bounding box center [181, 30] width 12 height 12
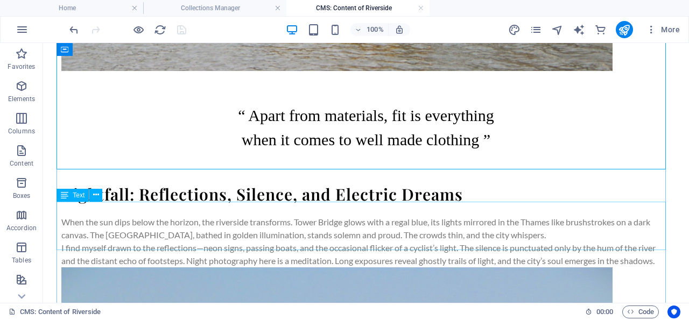
click at [345, 152] on div "“ Apart from materials, fit is everything when it comes to well made clothing ”" at bounding box center [365, 127] width 609 height 48
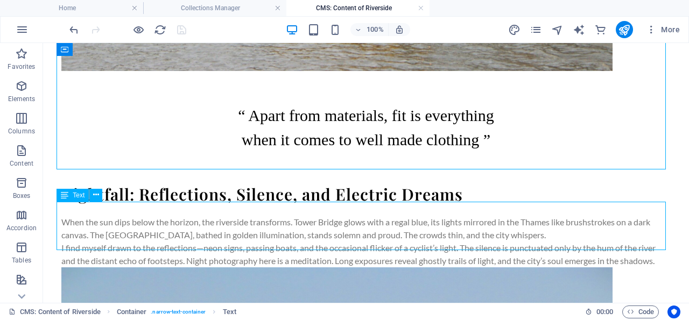
click at [345, 152] on div "“ Apart from materials, fit is everything when it comes to well made clothing ”" at bounding box center [365, 127] width 609 height 48
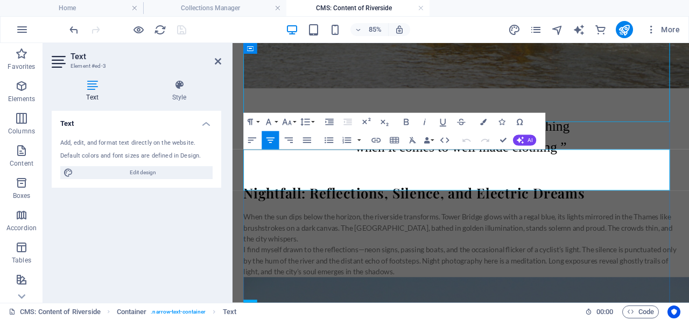
click at [629, 178] on p "when it comes to well made clothing ”" at bounding box center [500, 165] width 511 height 24
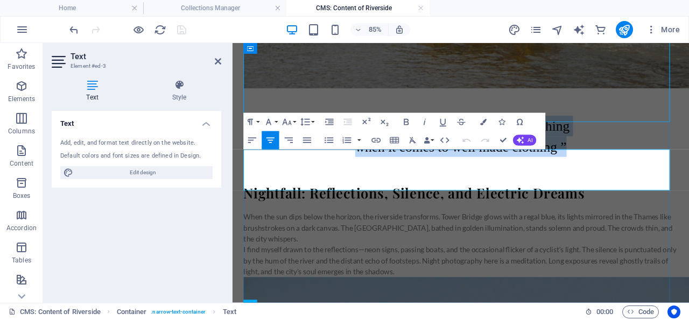
drag, startPoint x: 629, startPoint y: 205, endPoint x: 368, endPoint y: 179, distance: 262.2
click at [368, 178] on div "“ Apart from materials, fit is everything when it comes to well made clothing ”" at bounding box center [500, 153] width 511 height 48
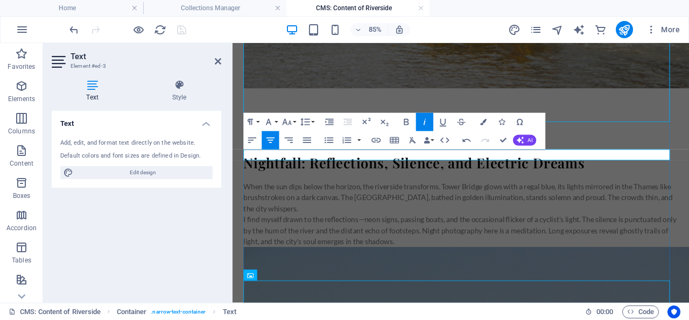
click at [587, 142] on p "“The Thames is liquid history.” — John Burns" at bounding box center [500, 135] width 511 height 13
drag, startPoint x: 591, startPoint y: 174, endPoint x: 406, endPoint y: 174, distance: 184.5
click at [406, 142] on p "“The Thames is liquid history.” — John Burns" at bounding box center [500, 135] width 511 height 13
click at [295, 121] on button "Font Size" at bounding box center [288, 122] width 17 height 18
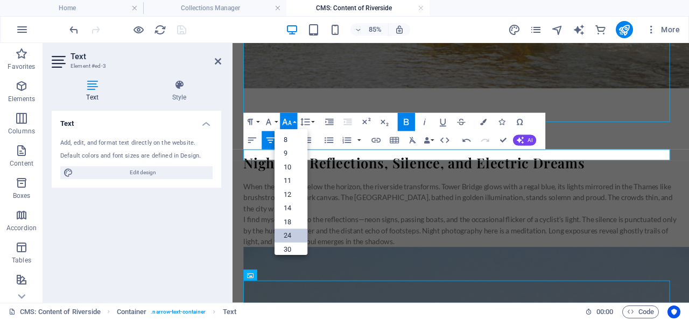
click at [289, 236] on link "24" at bounding box center [290, 236] width 33 height 14
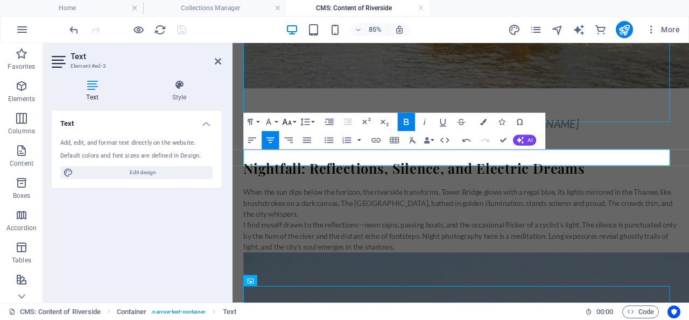
click at [295, 120] on button "Font Size" at bounding box center [288, 122] width 17 height 18
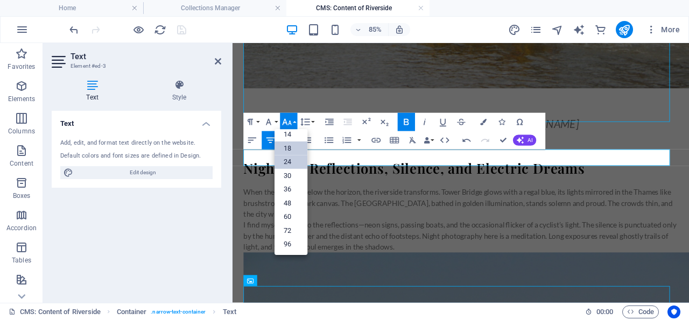
scroll to position [86, 0]
click at [290, 187] on link "36" at bounding box center [290, 190] width 33 height 14
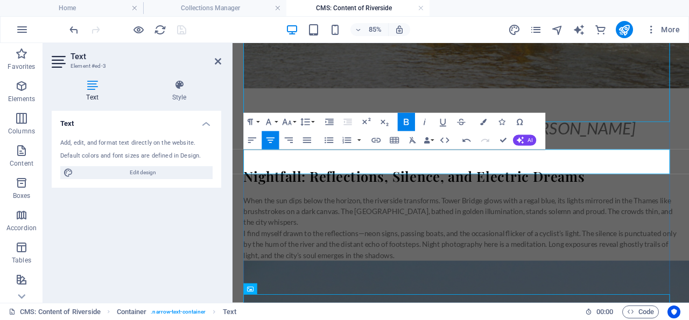
click at [310, 158] on p "“The Thames is liquid history.” — John Burns" at bounding box center [500, 143] width 511 height 29
drag, startPoint x: 219, startPoint y: 60, endPoint x: 144, endPoint y: 121, distance: 96.4
click at [219, 60] on icon at bounding box center [218, 61] width 6 height 9
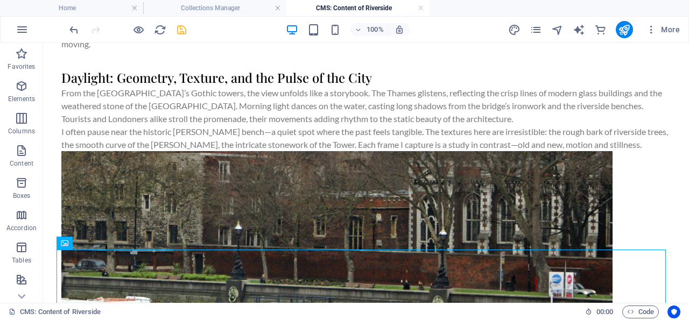
scroll to position [0, 0]
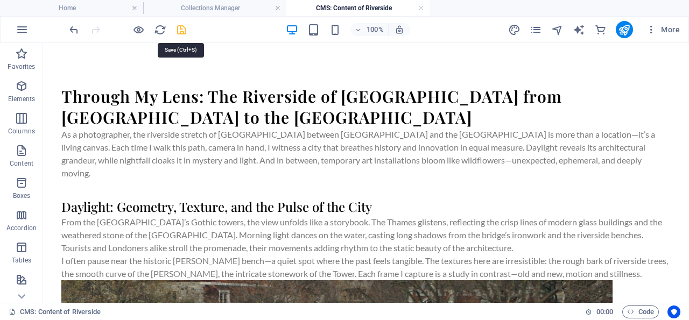
click at [180, 29] on icon "save" at bounding box center [181, 30] width 12 height 12
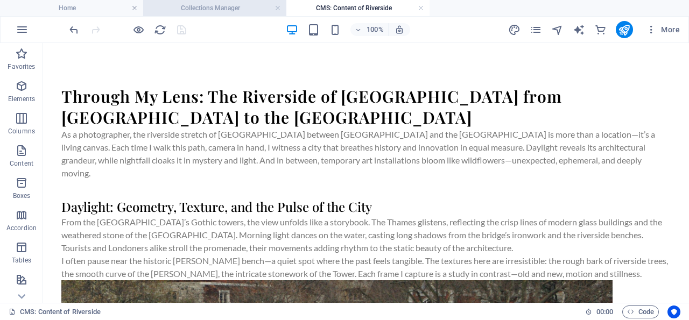
click at [234, 8] on h4 "Collections Manager" at bounding box center [214, 8] width 143 height 12
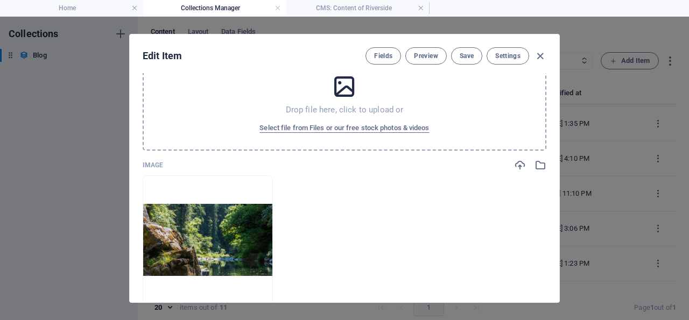
scroll to position [556, 0]
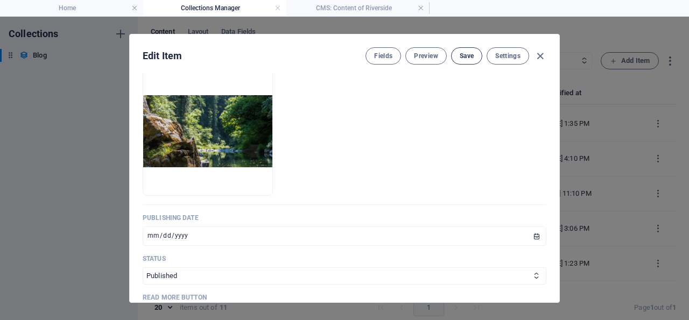
click at [464, 54] on span "Save" at bounding box center [466, 56] width 14 height 9
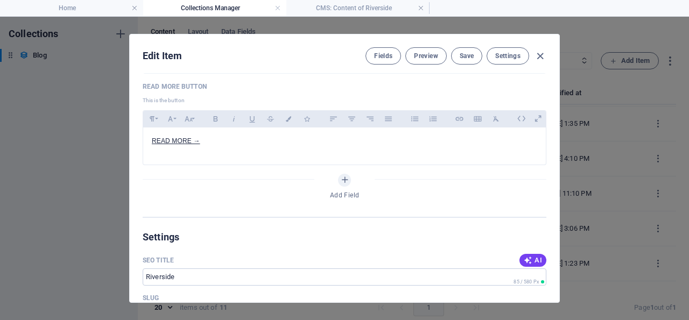
scroll to position [775, 0]
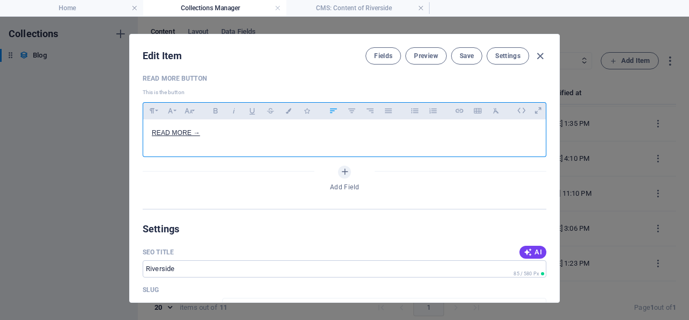
click at [250, 138] on p "READ MORE →" at bounding box center [344, 133] width 385 height 10
click at [309, 138] on p "READ MORE →" at bounding box center [344, 133] width 385 height 10
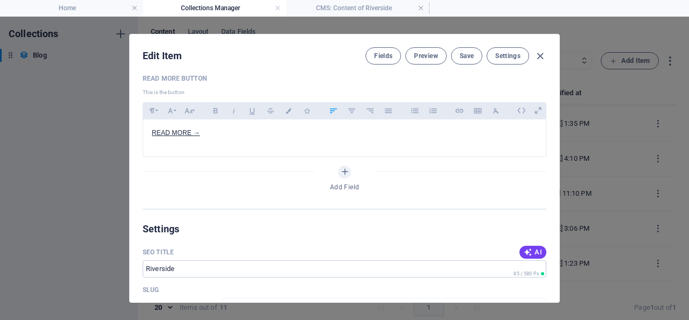
click at [272, 83] on p "Read More Button" at bounding box center [344, 78] width 403 height 9
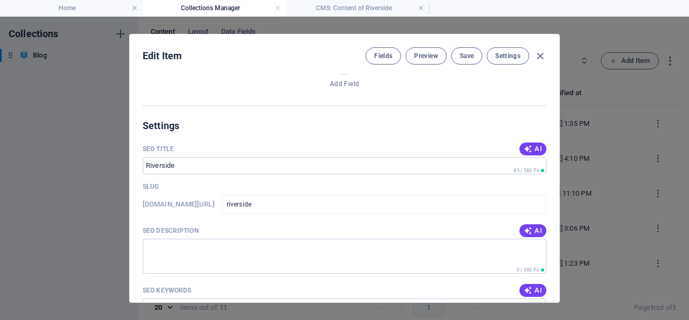
scroll to position [930, 0]
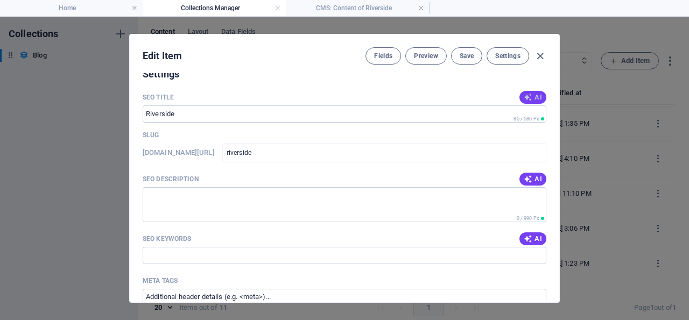
click at [523, 102] on span "AI" at bounding box center [532, 97] width 18 height 9
type input "Riverside London: A Photo Journey"
click at [523, 183] on span "AI" at bounding box center [532, 179] width 18 height 9
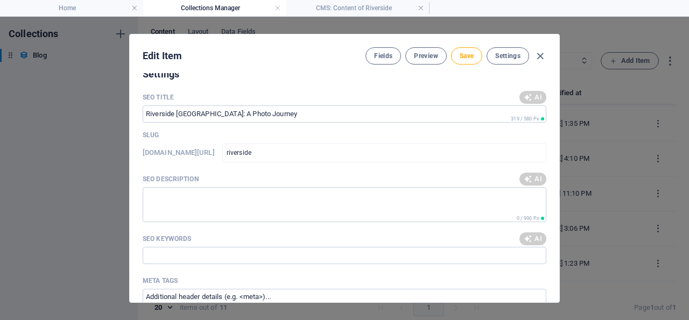
type textarea "Explore Londons riverside from Tower Bridge to the Tower of London—an ever-chan…"
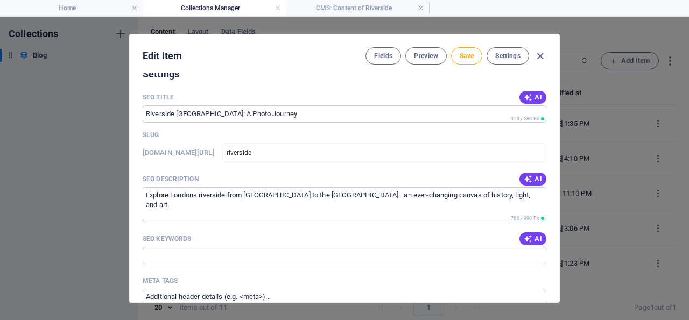
drag, startPoint x: 518, startPoint y: 269, endPoint x: 401, endPoint y: 215, distance: 128.8
click at [523, 243] on icon "button" at bounding box center [527, 239] width 9 height 9
type input "Riverside London, Tower Bridge photography, Thames river art, London night phot…"
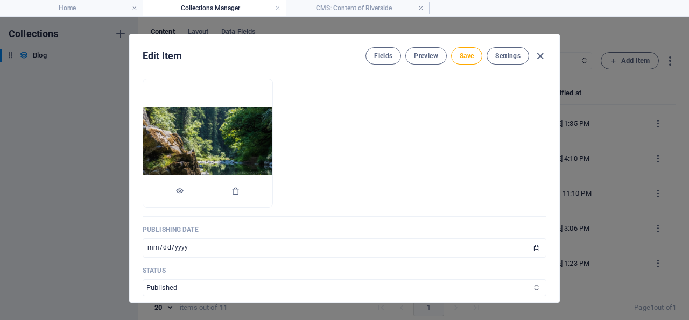
scroll to position [569, 0]
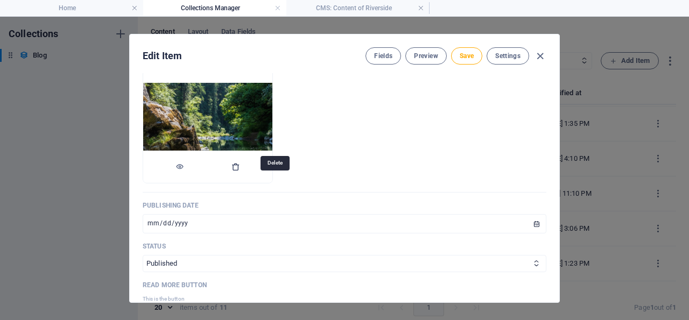
click at [240, 171] on icon "button" at bounding box center [235, 166] width 9 height 9
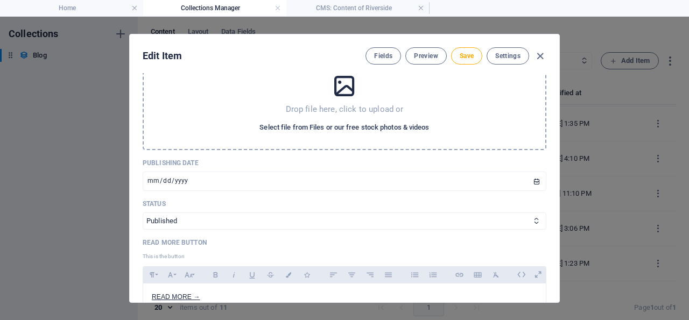
click at [338, 134] on span "Select file from Files or our free stock photos & videos" at bounding box center [343, 127] width 169 height 13
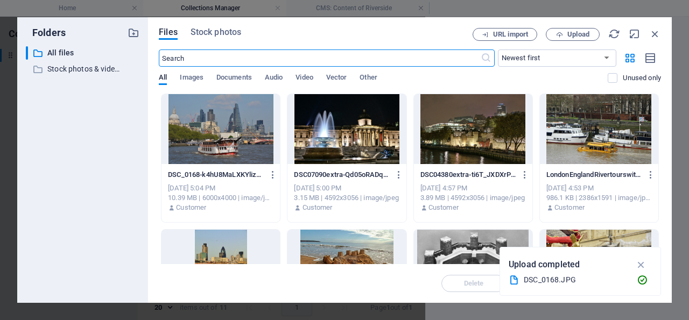
scroll to position [146, 0]
click at [576, 31] on span "Upload" at bounding box center [578, 34] width 22 height 6
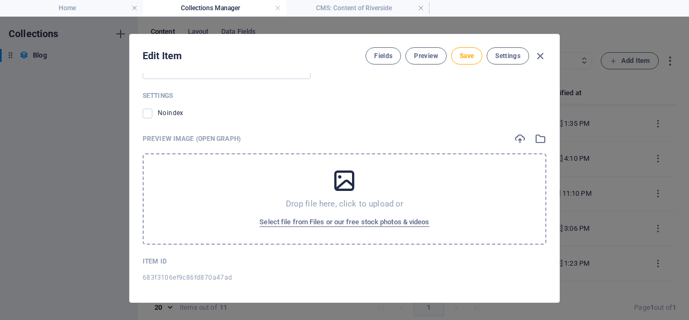
scroll to position [1365, 0]
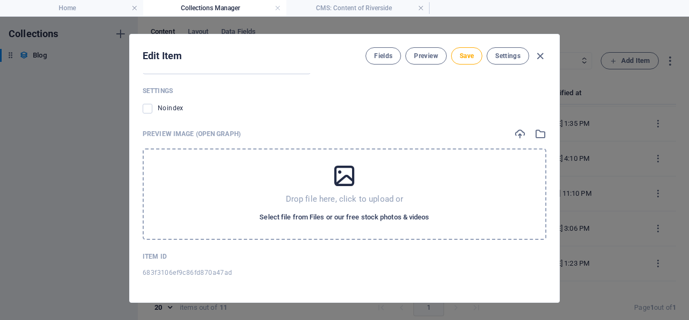
click at [350, 216] on span "Select file from Files or our free stock photos & videos" at bounding box center [343, 217] width 169 height 13
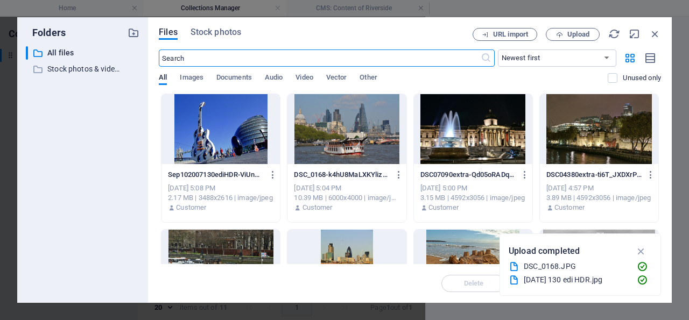
scroll to position [146, 0]
click at [579, 33] on span "Upload" at bounding box center [578, 34] width 22 height 6
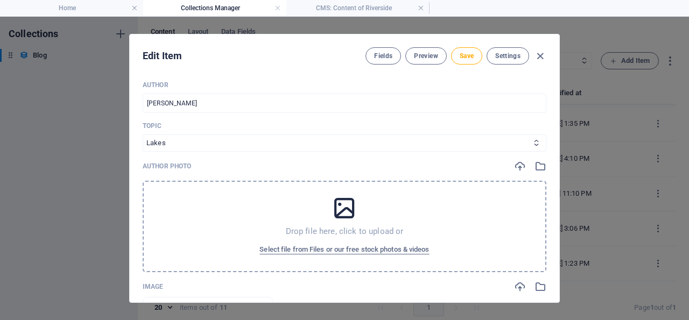
scroll to position [266, 0]
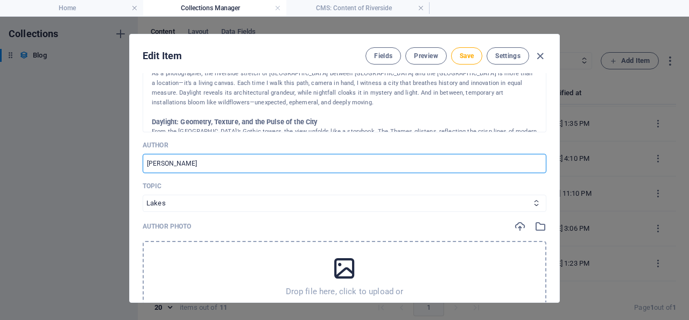
drag, startPoint x: 196, startPoint y: 174, endPoint x: 130, endPoint y: 177, distance: 66.2
click at [143, 173] on input "Lora Thompson" at bounding box center [344, 163] width 403 height 19
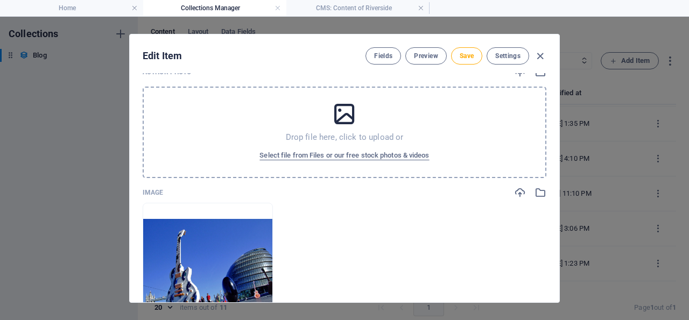
scroll to position [421, 0]
type input "[PERSON_NAME]"
click at [460, 51] on button "Save" at bounding box center [466, 55] width 31 height 17
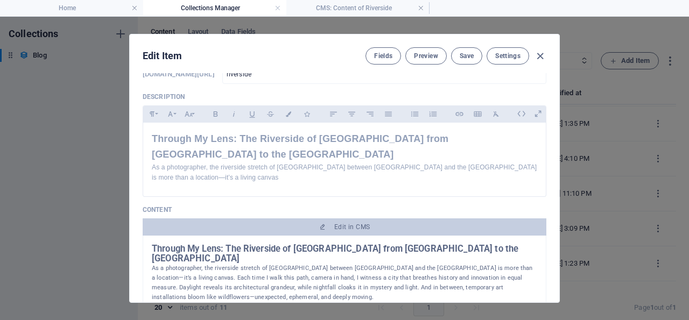
scroll to position [0, 0]
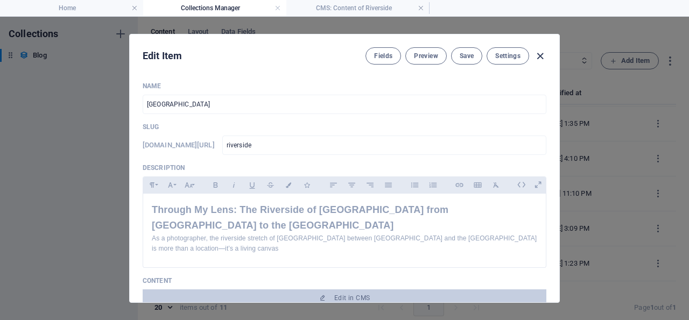
click at [535, 54] on icon "button" at bounding box center [540, 56] width 12 height 12
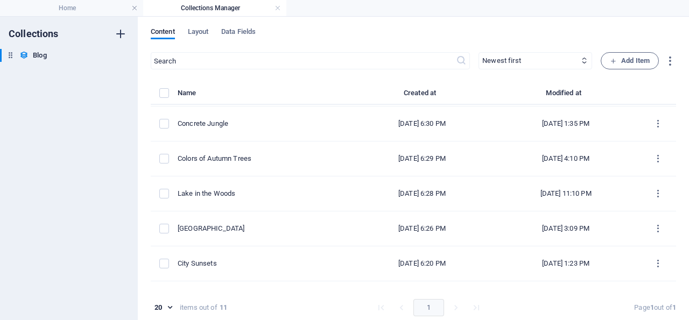
scroll to position [103, 0]
drag, startPoint x: 83, startPoint y: 8, endPoint x: 115, endPoint y: 9, distance: 31.8
click at [83, 7] on h4 "Home" at bounding box center [71, 8] width 143 height 12
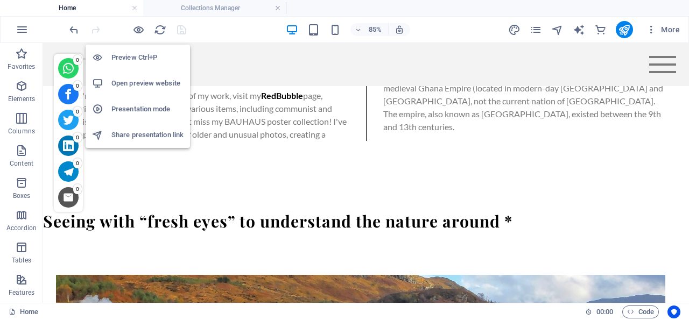
scroll to position [1559, 0]
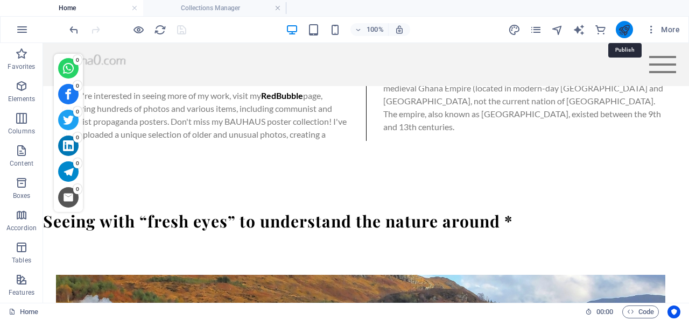
click at [627, 26] on icon "publish" at bounding box center [624, 30] width 12 height 12
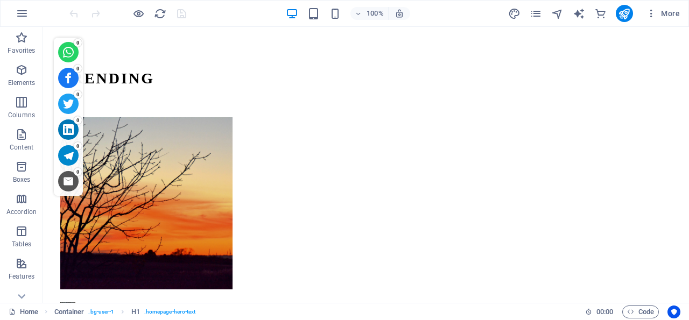
scroll to position [3712, 0]
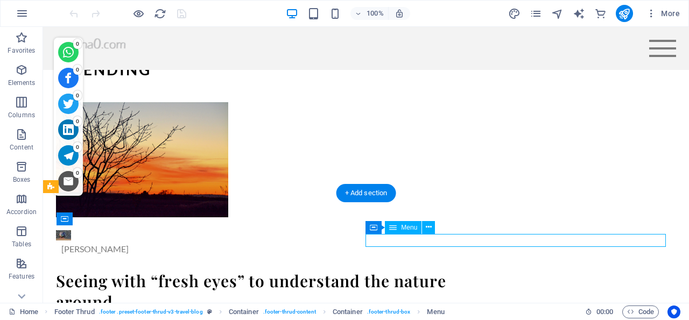
select select
select select "2"
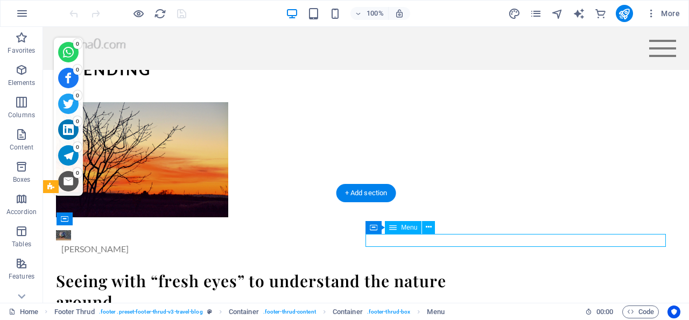
select select
select select "3"
select select
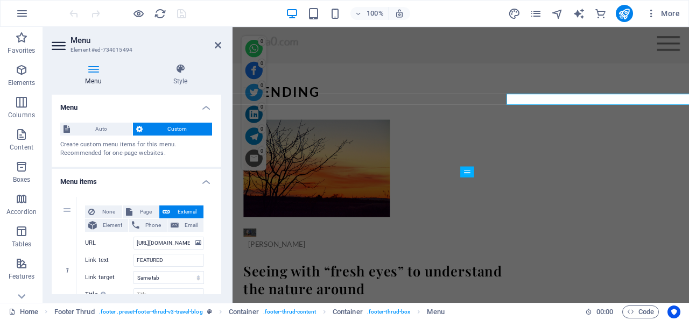
scroll to position [3841, 0]
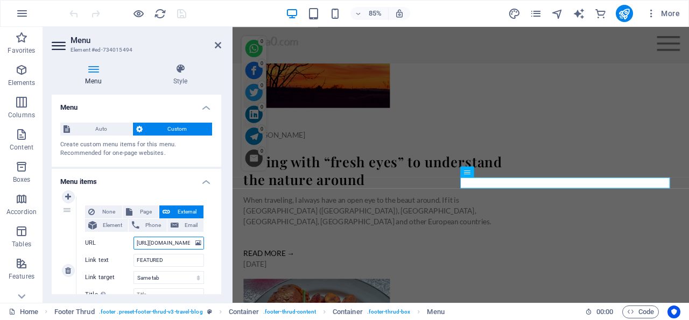
click at [134, 243] on input "[URL][DOMAIN_NAME]" at bounding box center [168, 243] width 70 height 13
click at [140, 211] on span "Page" at bounding box center [146, 212] width 20 height 13
select select
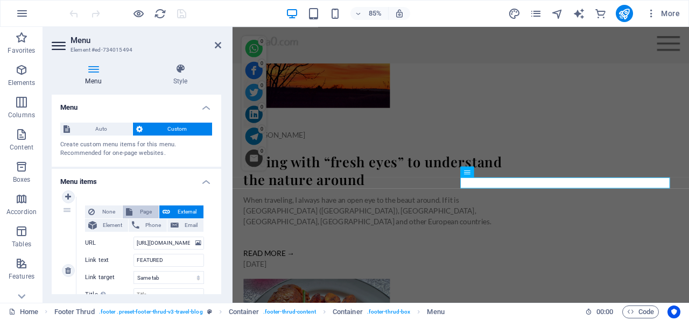
select select
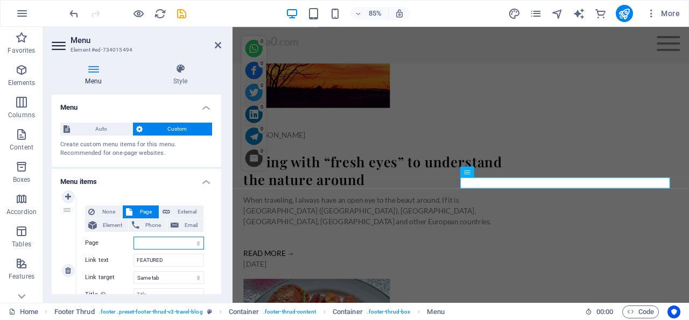
select select "1"
click option "Download Photos Order Prints" at bounding box center [0, 0] width 0 height 0
select select
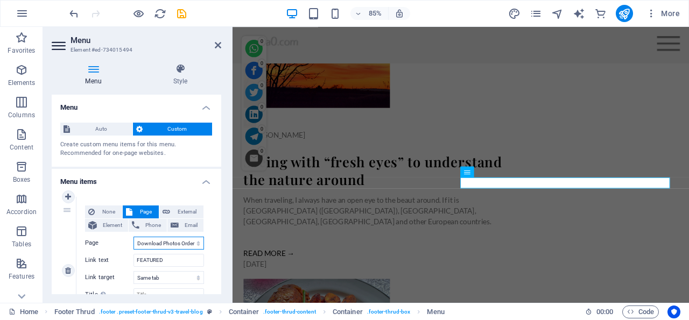
select select
click at [181, 13] on icon "save" at bounding box center [181, 14] width 12 height 12
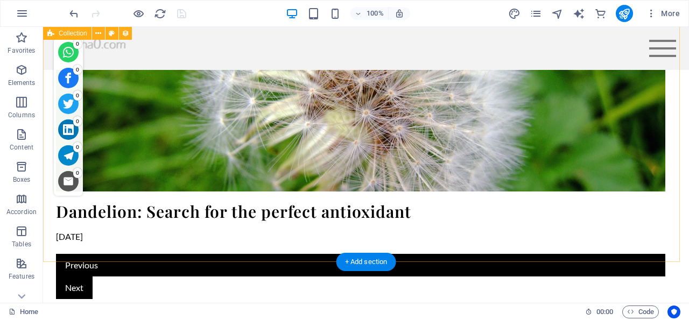
scroll to position [3355, 0]
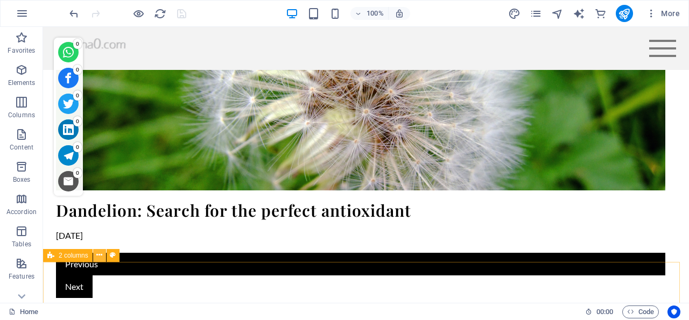
click at [100, 254] on icon at bounding box center [99, 255] width 6 height 11
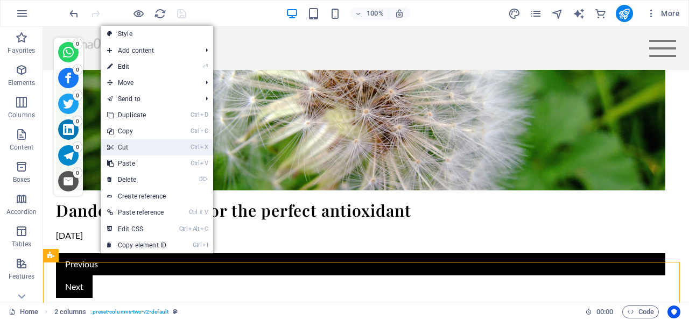
click at [135, 146] on link "Ctrl X Cut" at bounding box center [137, 147] width 72 height 16
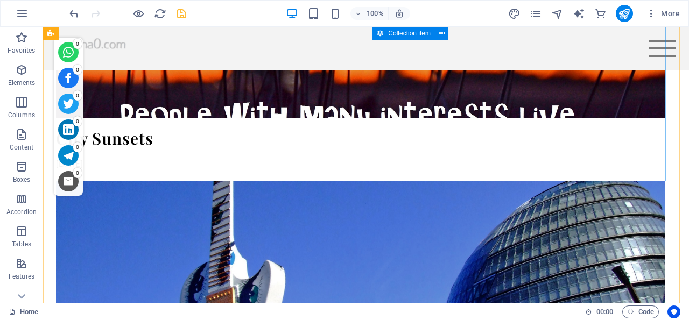
scroll to position [2292, 0]
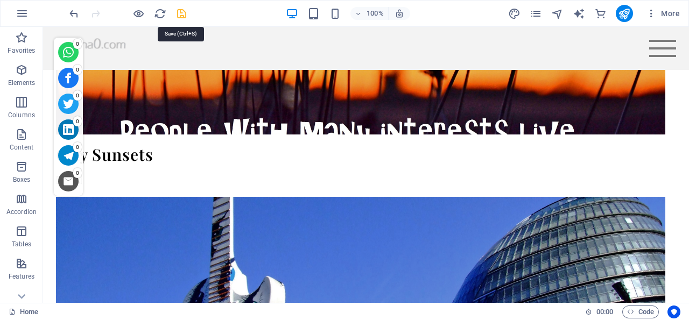
click at [180, 15] on icon "save" at bounding box center [181, 14] width 12 height 12
checkbox input "false"
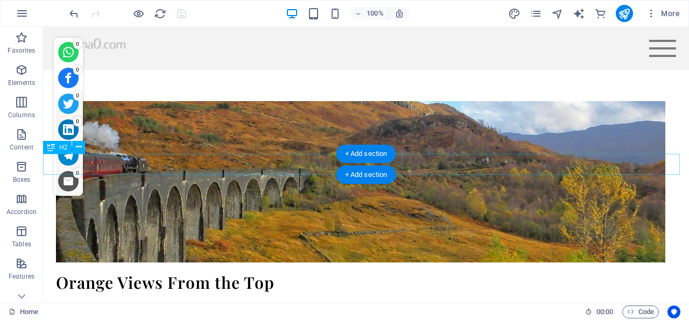
scroll to position [1508, 0]
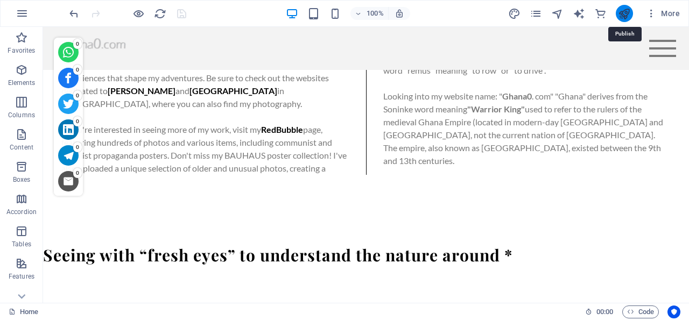
click at [628, 9] on icon "publish" at bounding box center [624, 14] width 12 height 12
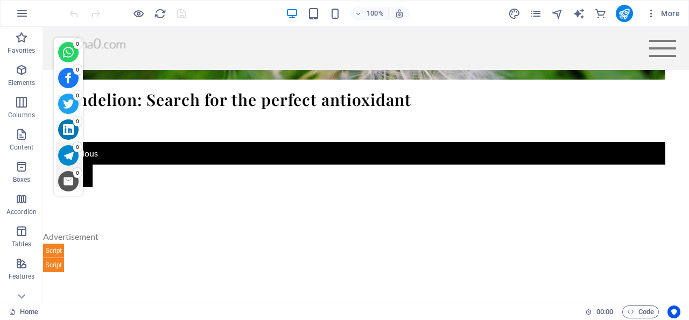
scroll to position [3415, 0]
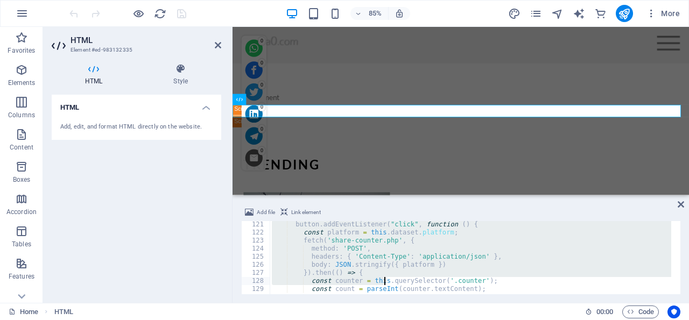
scroll to position [1042, 0]
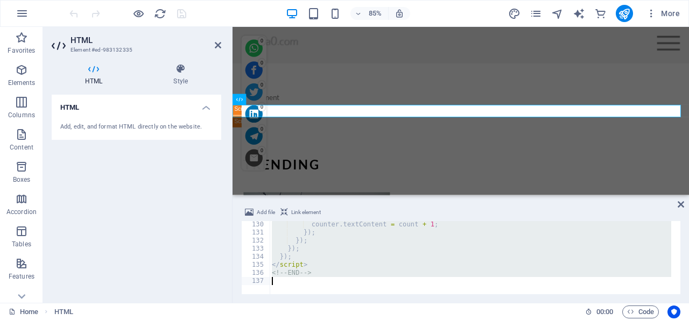
drag, startPoint x: 267, startPoint y: 224, endPoint x: 385, endPoint y: 295, distance: 137.6
type textarea "<!-- END -->"
click at [218, 44] on icon at bounding box center [218, 45] width 6 height 9
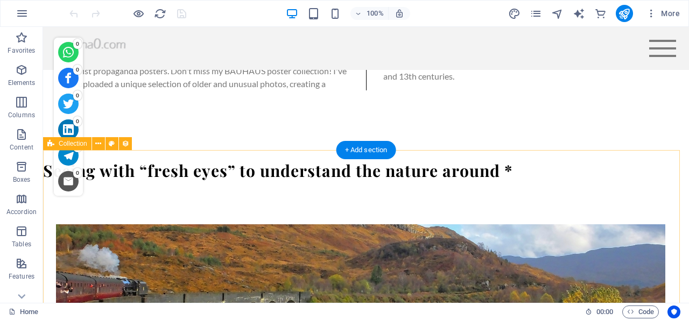
scroll to position [1583, 0]
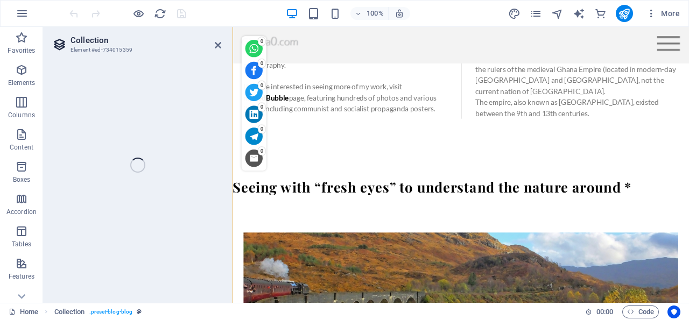
select select "columns.publishing_date_DESC"
select select "columns.status"
select select "columns.publishing_date"
select select "lte"
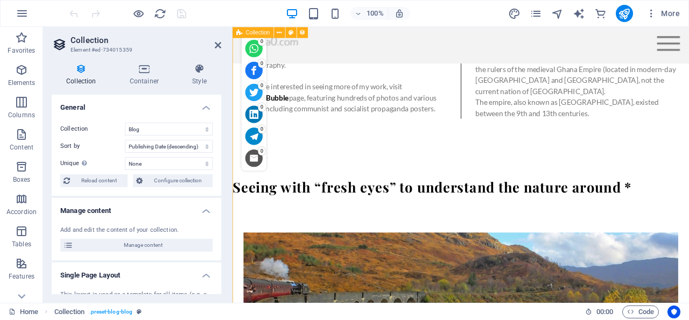
scroll to position [2128, 0]
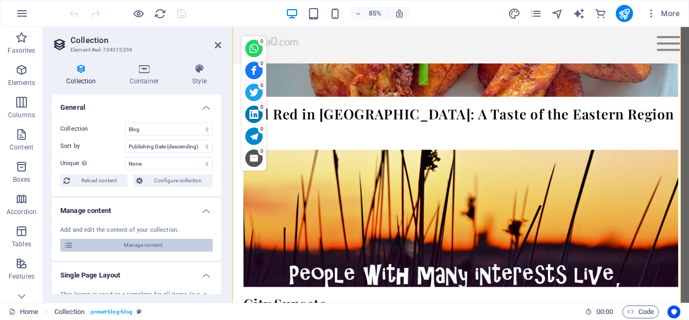
click at [133, 245] on span "Manage content" at bounding box center [142, 245] width 133 height 13
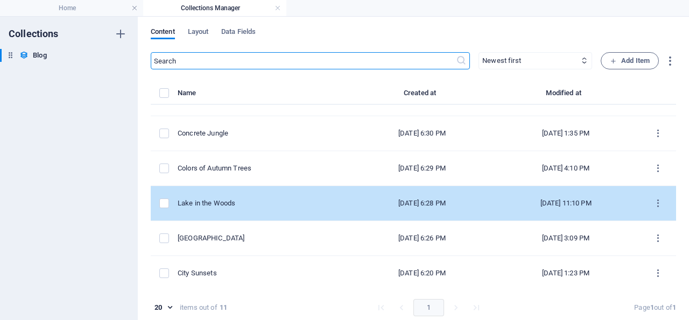
scroll to position [103, 0]
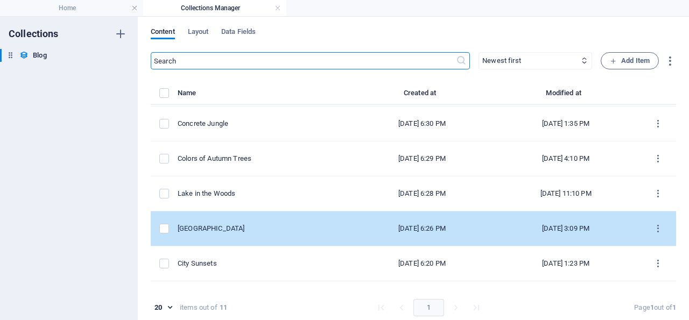
click at [218, 227] on div "[GEOGRAPHIC_DATA]" at bounding box center [261, 229] width 166 height 10
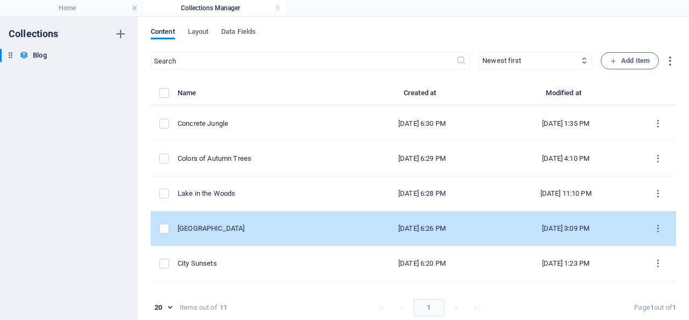
select select "Lakes"
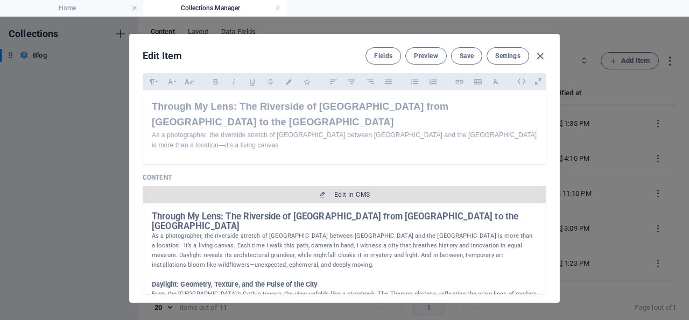
click at [345, 199] on span "Edit in CMS" at bounding box center [352, 194] width 36 height 9
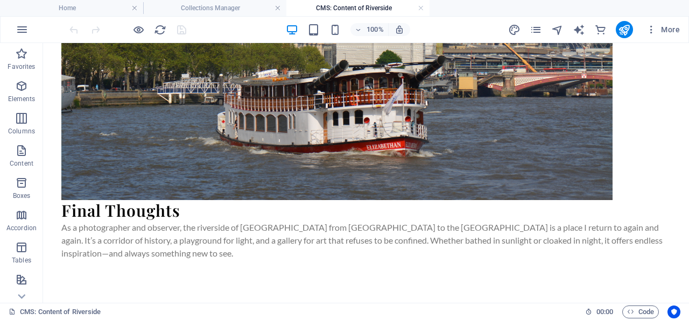
scroll to position [2264, 0]
click at [24, 84] on icon "button" at bounding box center [21, 86] width 13 height 13
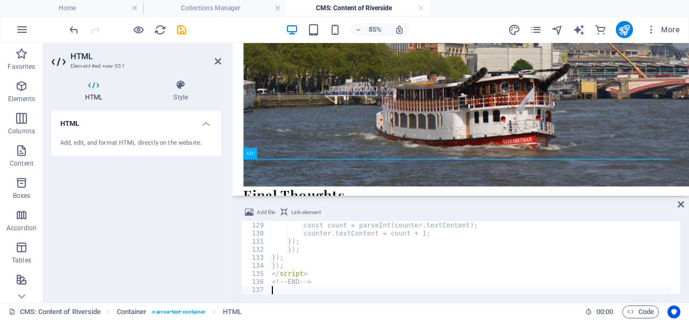
scroll to position [1032, 0]
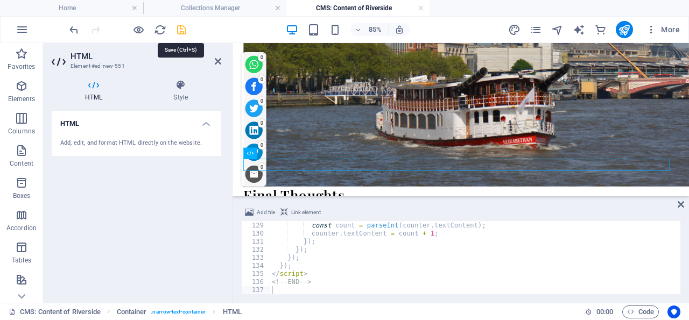
click at [181, 29] on icon "save" at bounding box center [181, 30] width 12 height 12
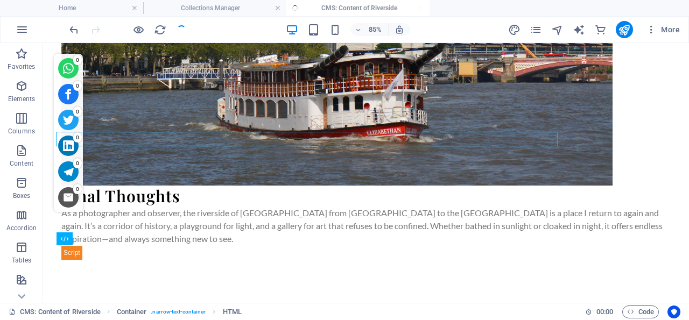
scroll to position [2279, 0]
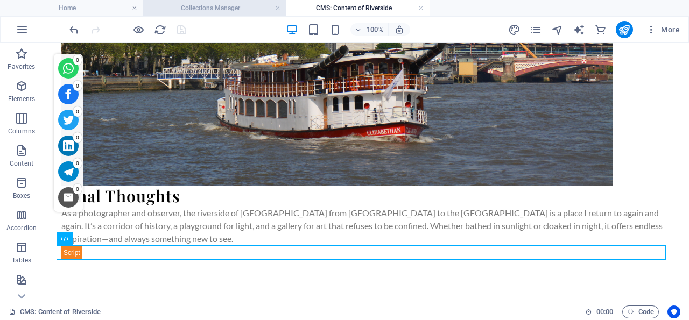
click at [217, 7] on h4 "Collections Manager" at bounding box center [214, 8] width 143 height 12
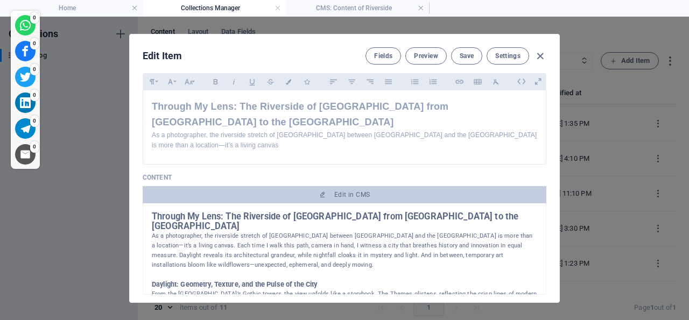
scroll to position [103, 0]
click at [536, 53] on icon "button" at bounding box center [540, 56] width 12 height 12
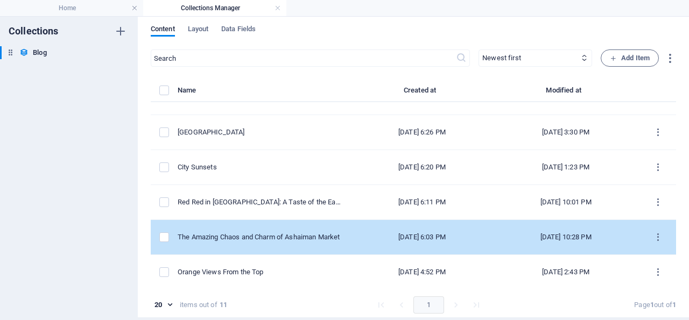
scroll to position [4, 0]
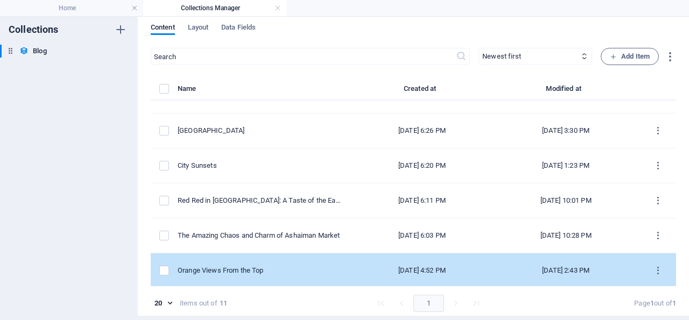
click at [223, 266] on div "Orange Views From the Top" at bounding box center [261, 271] width 166 height 10
select select "Mountains"
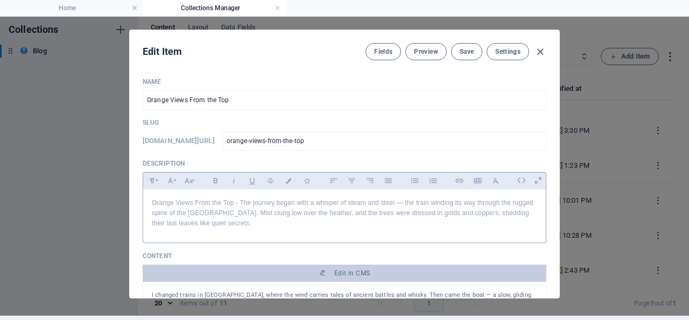
scroll to position [197, 0]
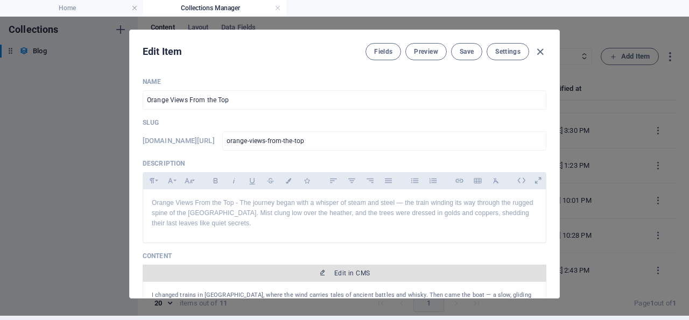
click at [335, 278] on span "Edit in CMS" at bounding box center [352, 273] width 36 height 9
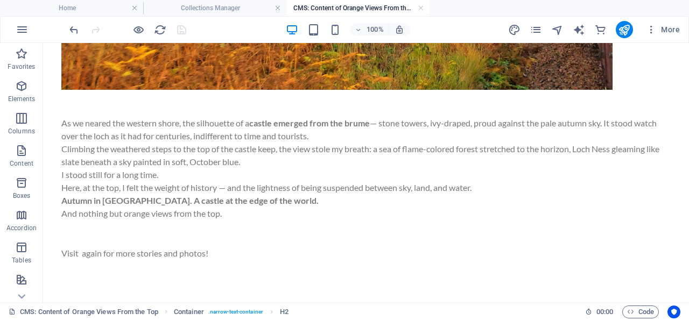
scroll to position [916, 0]
click at [20, 84] on icon "button" at bounding box center [21, 86] width 13 height 13
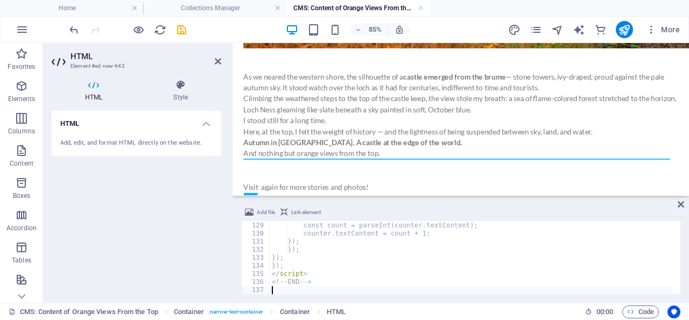
scroll to position [1032, 0]
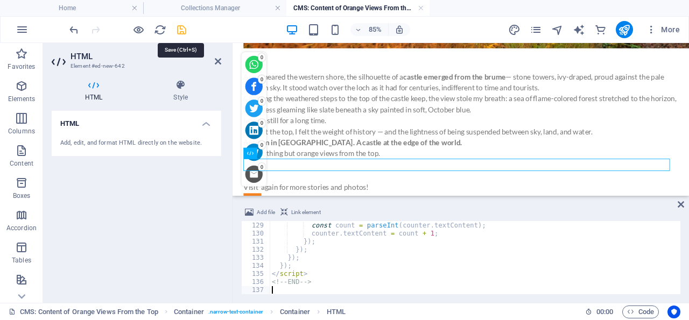
click at [179, 27] on icon "save" at bounding box center [181, 30] width 12 height 12
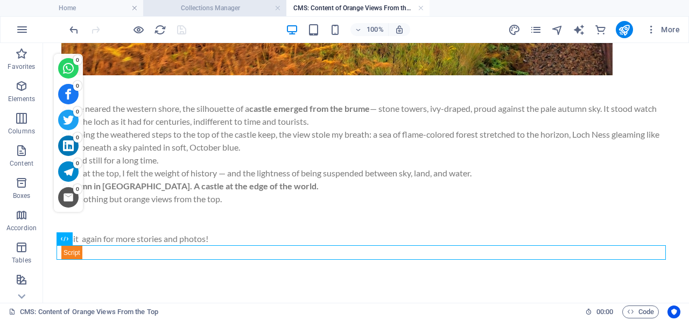
click at [234, 9] on h4 "Collections Manager" at bounding box center [214, 8] width 143 height 12
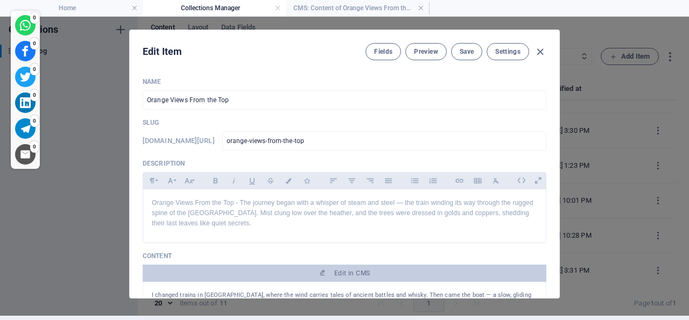
scroll to position [4, 0]
click at [459, 49] on span "Save" at bounding box center [466, 51] width 14 height 9
click at [534, 49] on icon "button" at bounding box center [540, 52] width 12 height 12
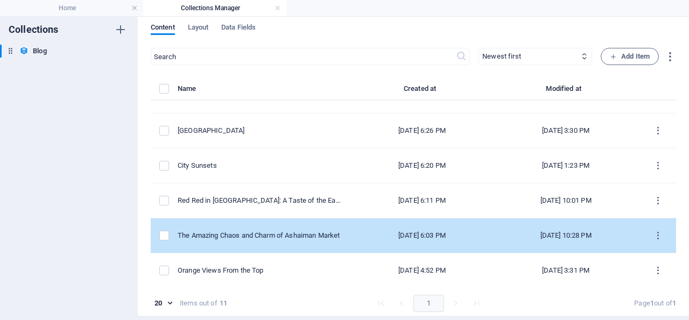
scroll to position [197, 0]
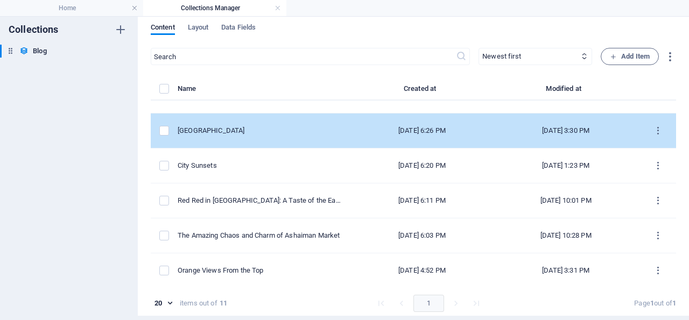
click at [206, 130] on div "[GEOGRAPHIC_DATA]" at bounding box center [261, 131] width 166 height 10
select select "Lakes"
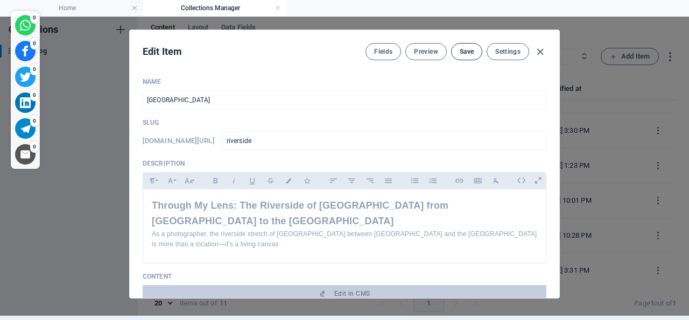
click at [463, 51] on span "Save" at bounding box center [466, 51] width 14 height 9
click at [536, 51] on icon "button" at bounding box center [540, 52] width 12 height 12
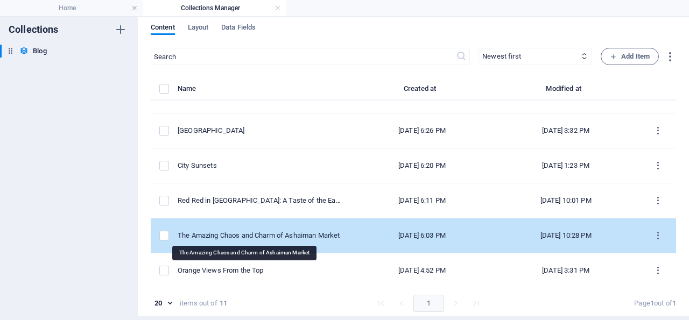
click at [225, 235] on div "The Amazing Chaos and Charm of Ashaiman Market" at bounding box center [261, 236] width 166 height 10
select select "City-Life"
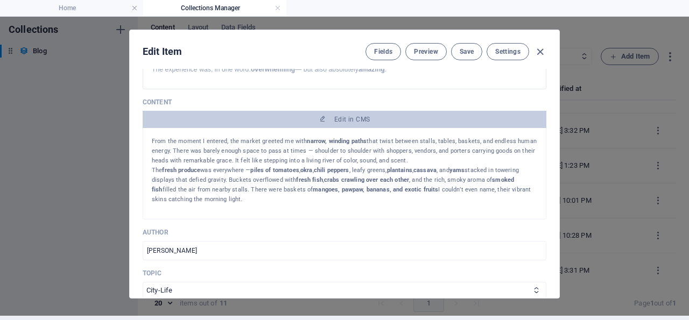
scroll to position [159, 0]
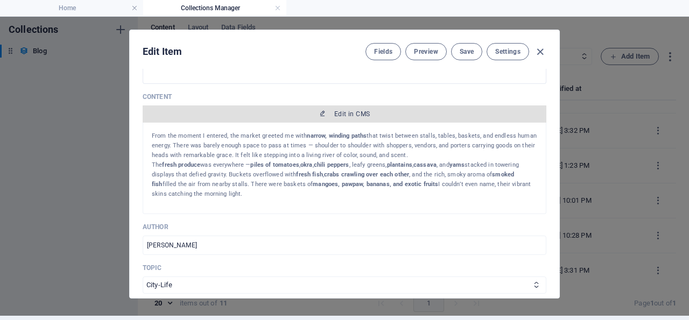
click at [343, 118] on span "Edit in CMS" at bounding box center [352, 114] width 36 height 9
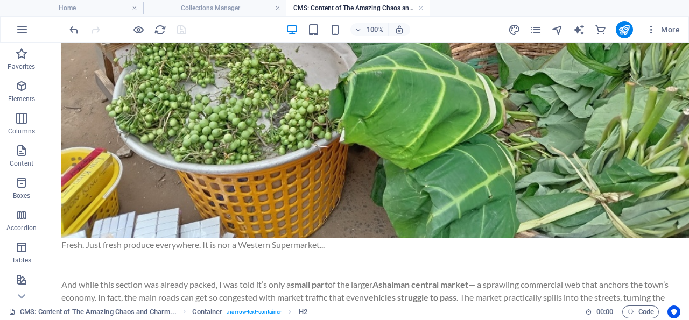
scroll to position [2445, 0]
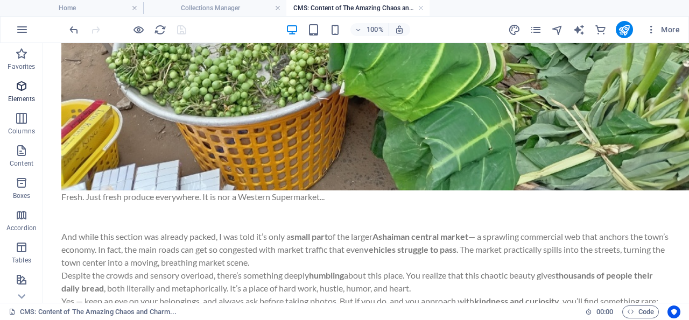
click at [20, 86] on icon "button" at bounding box center [21, 86] width 13 height 13
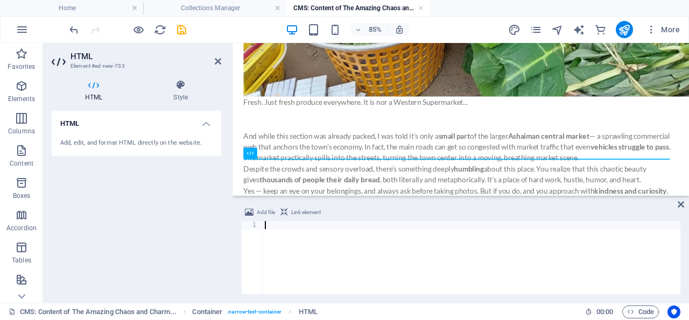
scroll to position [1032, 0]
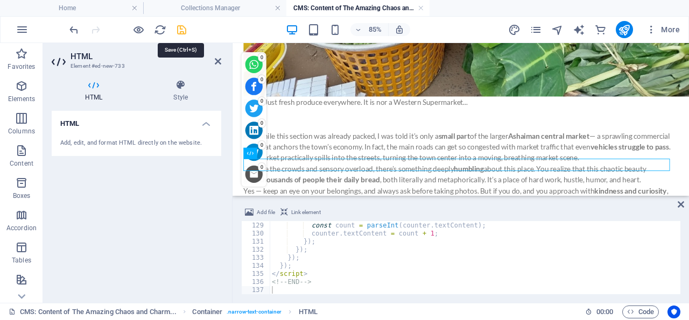
click at [182, 30] on icon "save" at bounding box center [181, 30] width 12 height 12
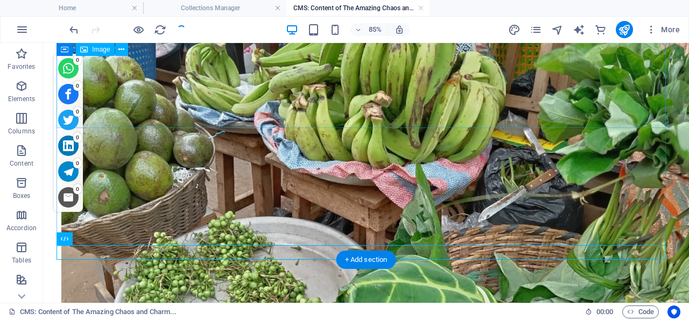
scroll to position [2460, 0]
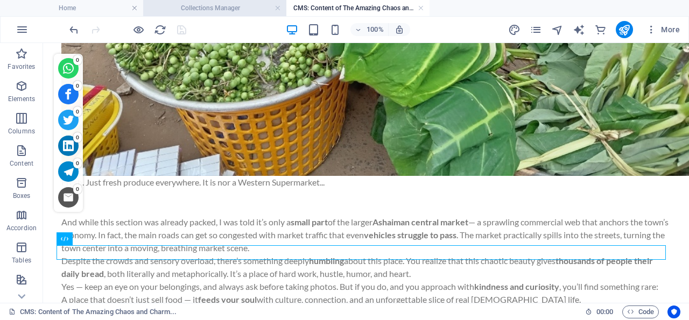
click at [234, 8] on h4 "Collections Manager" at bounding box center [214, 8] width 143 height 12
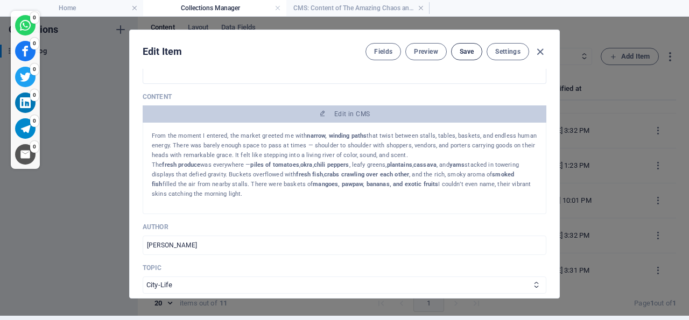
scroll to position [4, 0]
click at [459, 50] on span "Save" at bounding box center [466, 51] width 14 height 9
click at [536, 50] on icon "button" at bounding box center [540, 52] width 12 height 12
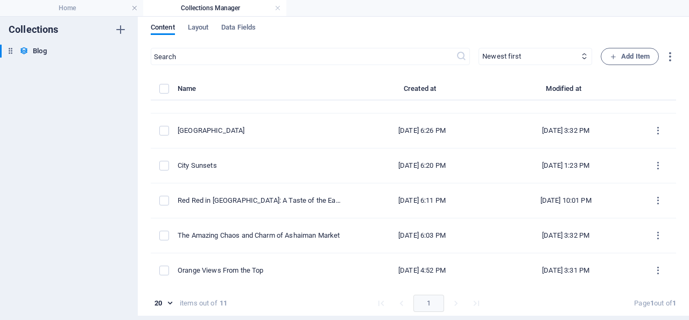
scroll to position [197, 0]
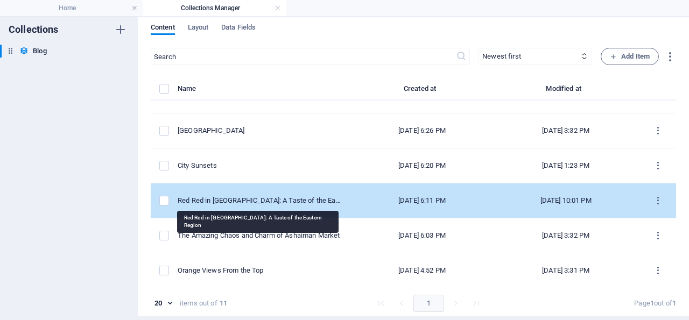
click at [216, 199] on div "Red Red in [GEOGRAPHIC_DATA]: A Taste of the Eastern Region" at bounding box center [261, 201] width 166 height 10
select select "Trending"
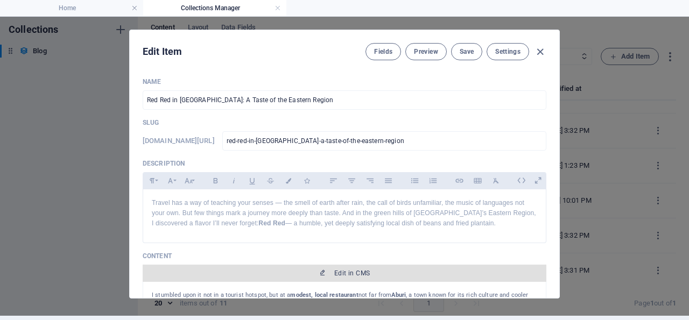
click at [348, 278] on span "Edit in CMS" at bounding box center [352, 273] width 36 height 9
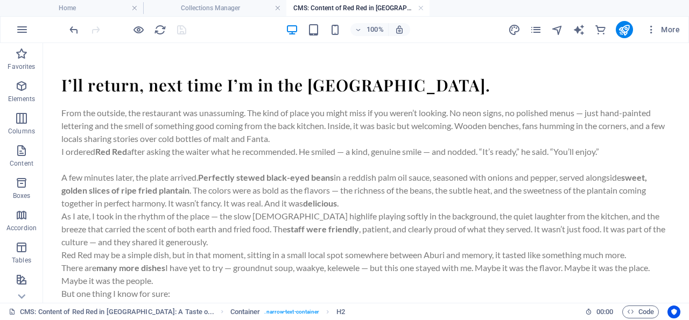
scroll to position [727, 0]
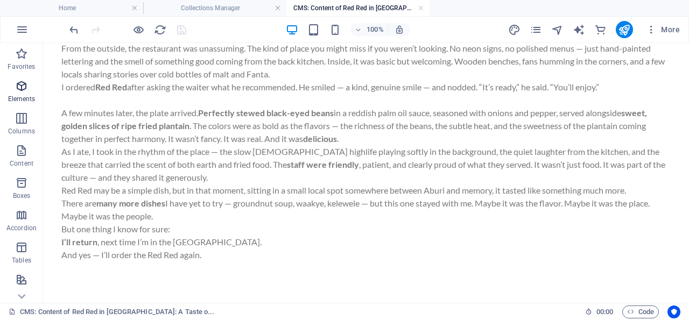
click at [22, 86] on icon "button" at bounding box center [21, 86] width 13 height 13
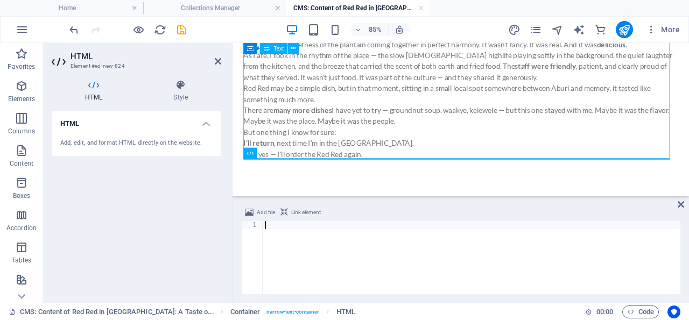
scroll to position [1032, 0]
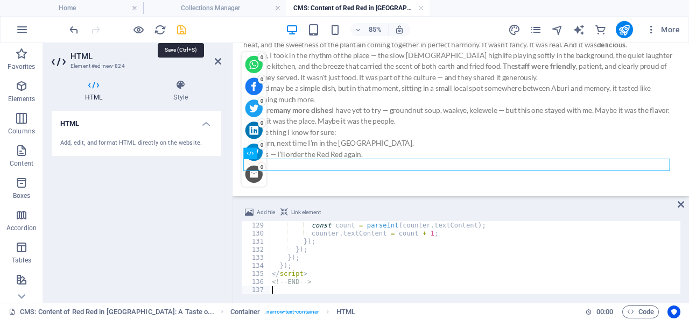
click at [183, 29] on icon "save" at bounding box center [181, 30] width 12 height 12
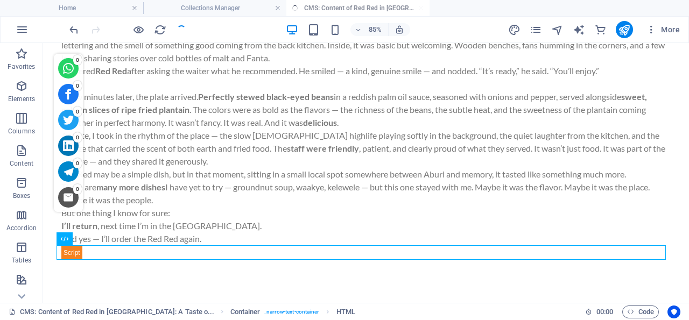
scroll to position [742, 0]
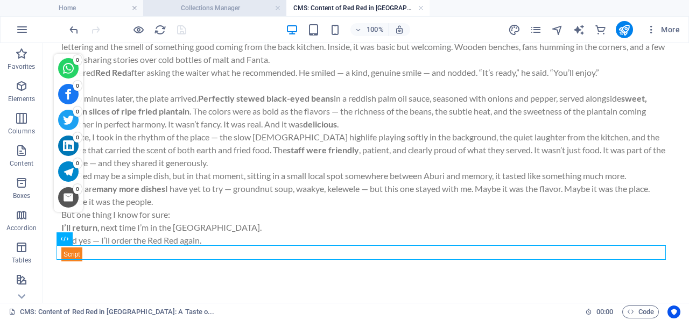
click at [249, 8] on h4 "Collections Manager" at bounding box center [214, 8] width 143 height 12
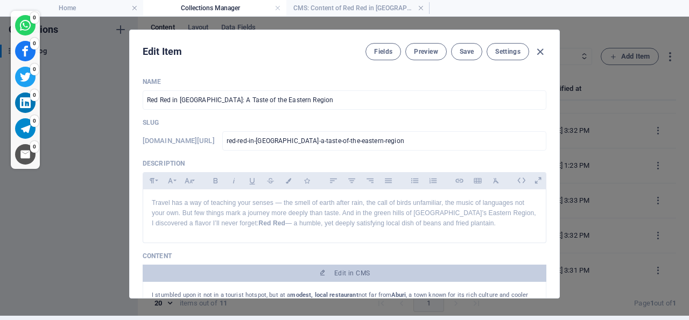
scroll to position [4, 0]
click at [459, 48] on span "Save" at bounding box center [466, 51] width 14 height 9
click at [536, 50] on icon "button" at bounding box center [540, 52] width 12 height 12
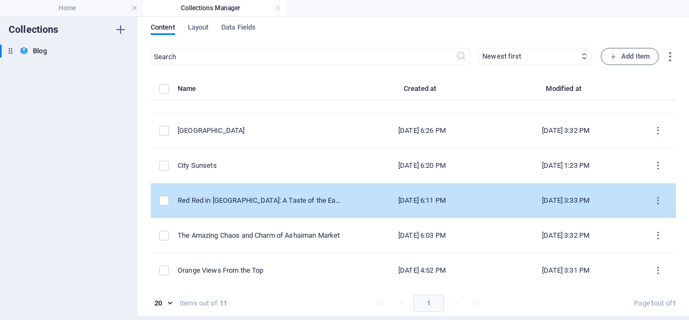
scroll to position [197, 0]
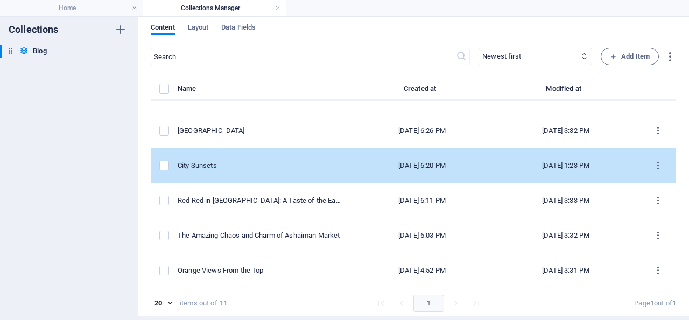
click at [209, 163] on div "City Sunsets" at bounding box center [261, 166] width 166 height 10
select select "City-Life"
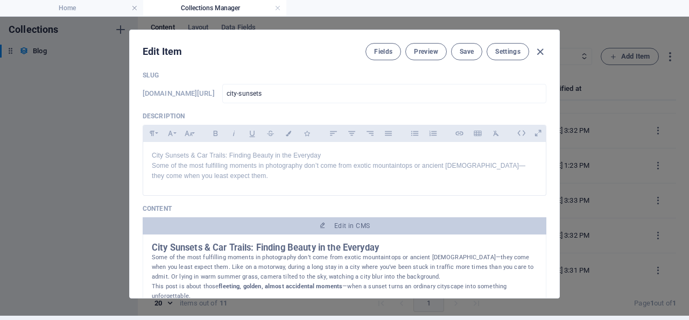
scroll to position [103, 0]
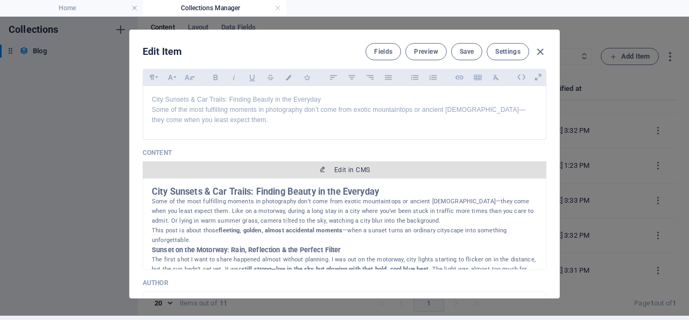
click at [336, 179] on button "Edit in CMS" at bounding box center [344, 169] width 403 height 17
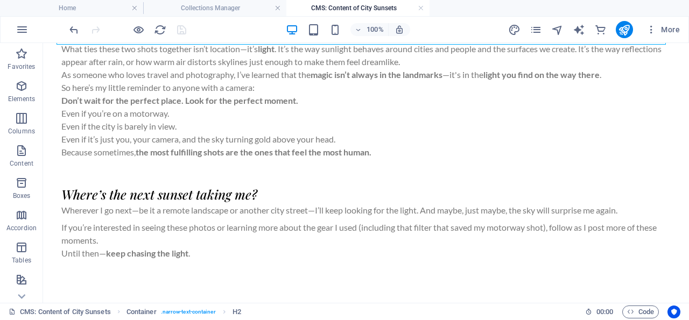
scroll to position [1030, 0]
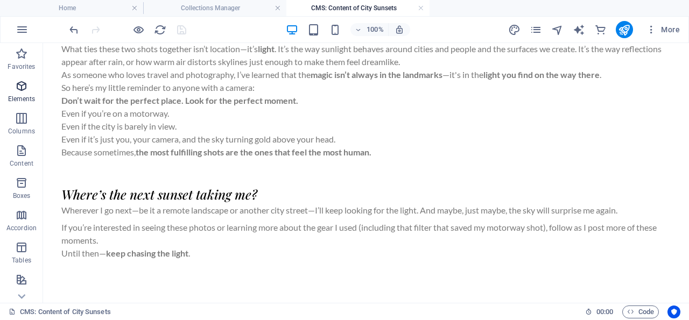
click at [22, 83] on icon "button" at bounding box center [21, 86] width 13 height 13
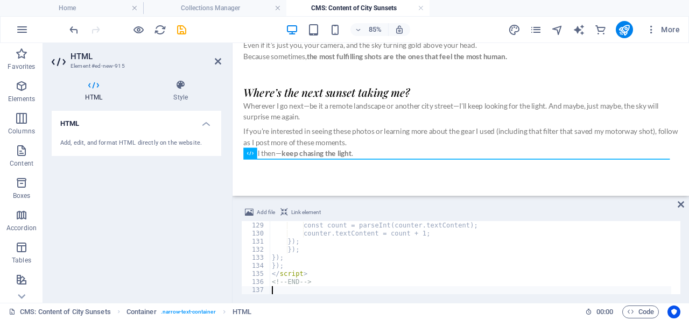
scroll to position [1032, 0]
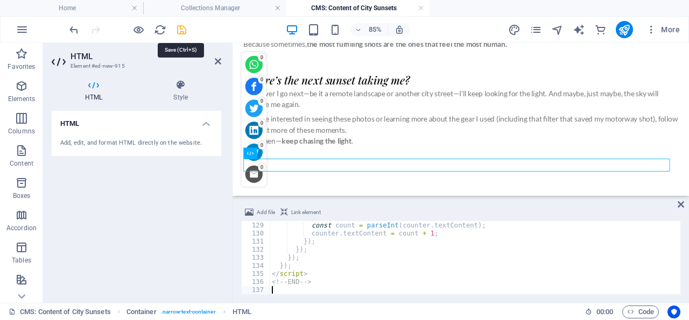
click at [180, 27] on icon "save" at bounding box center [181, 30] width 12 height 12
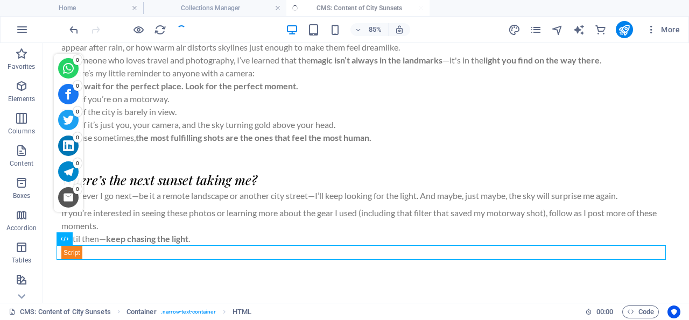
scroll to position [1044, 0]
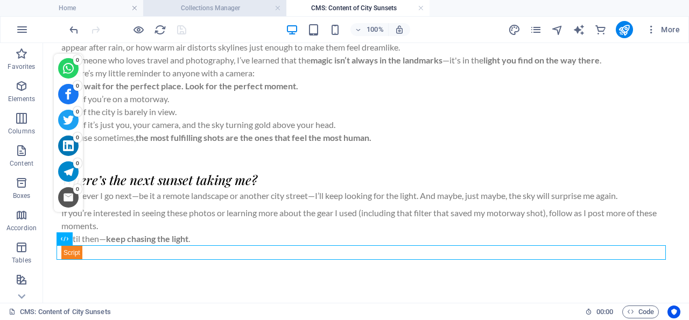
click at [240, 7] on h4 "Collections Manager" at bounding box center [214, 8] width 143 height 12
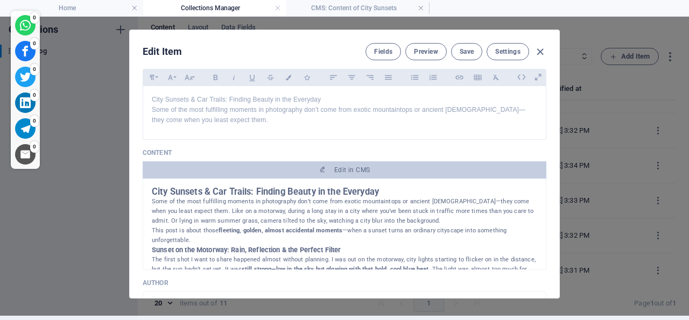
scroll to position [4, 0]
click at [466, 47] on span "Save" at bounding box center [466, 51] width 14 height 9
click at [535, 50] on icon "button" at bounding box center [540, 52] width 12 height 12
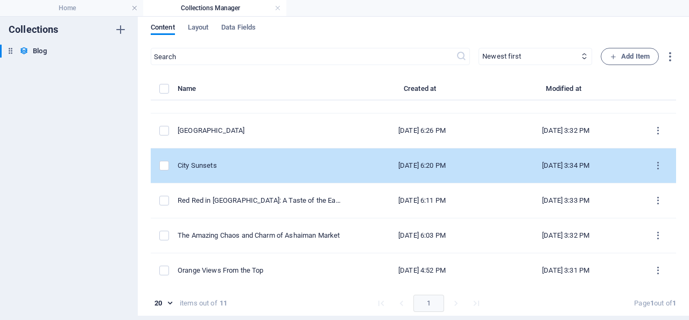
scroll to position [145, 0]
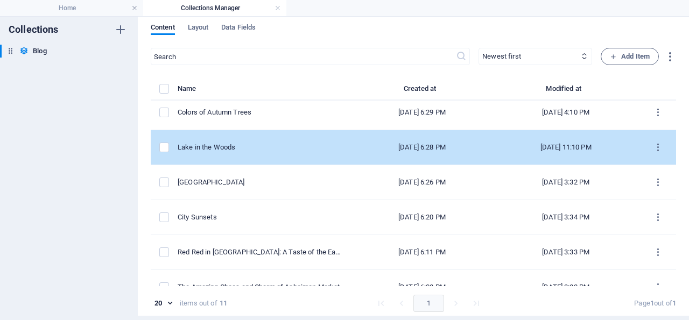
click at [222, 147] on div "Lake in the Woods" at bounding box center [261, 148] width 166 height 10
select select "Lakes"
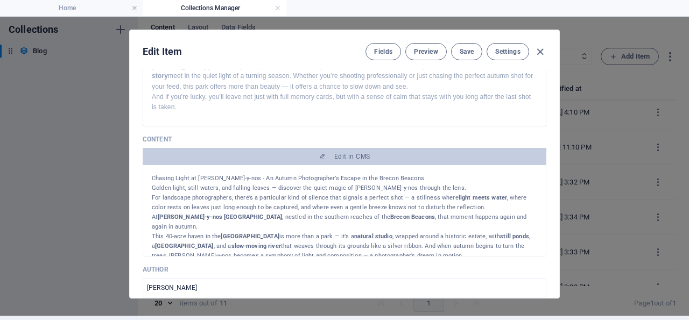
scroll to position [155, 0]
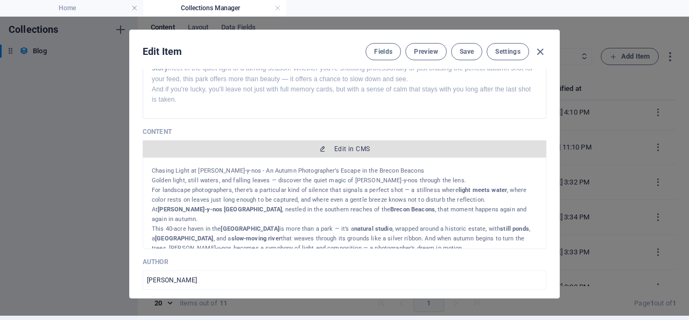
click at [342, 153] on span "Edit in CMS" at bounding box center [352, 149] width 36 height 9
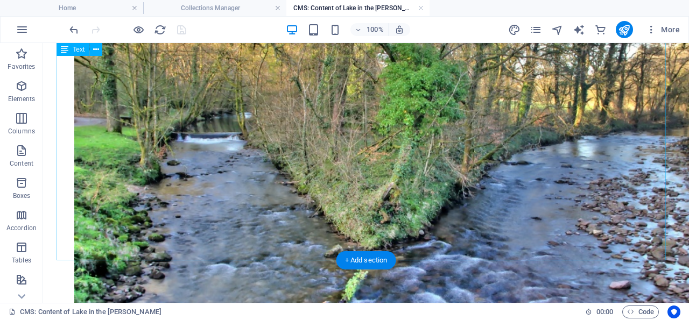
scroll to position [1545, 0]
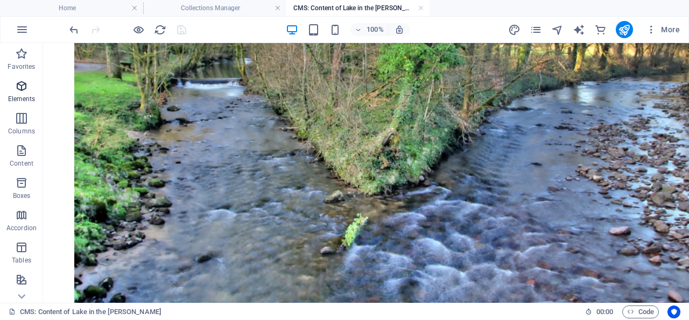
click at [22, 84] on icon "button" at bounding box center [21, 86] width 13 height 13
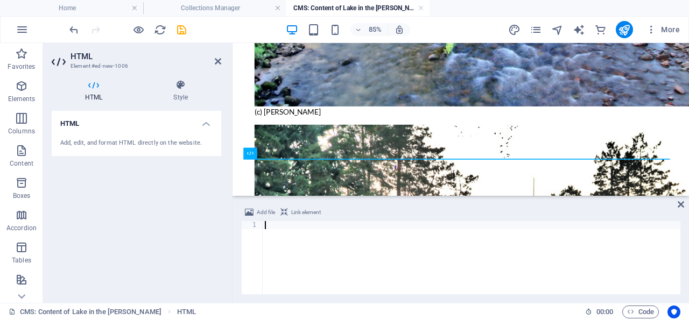
scroll to position [1032, 0]
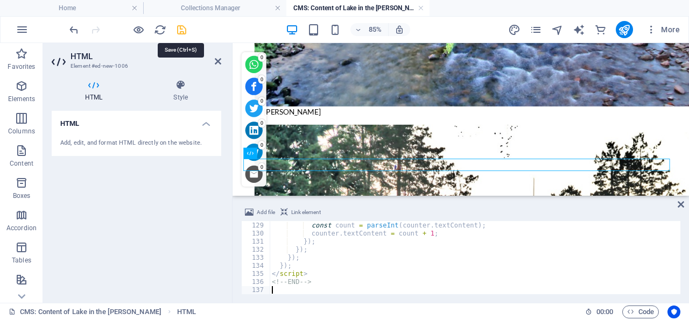
click at [181, 26] on icon "save" at bounding box center [181, 30] width 12 height 12
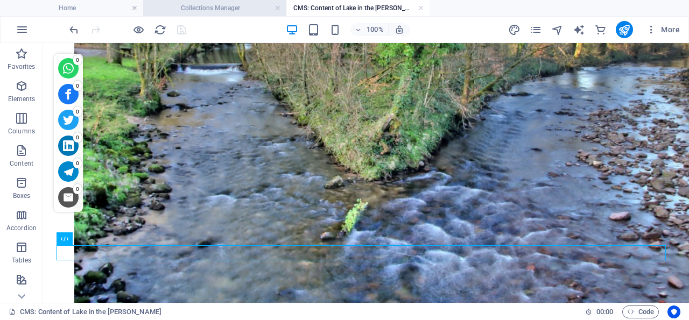
click at [223, 6] on h4 "Collections Manager" at bounding box center [214, 8] width 143 height 12
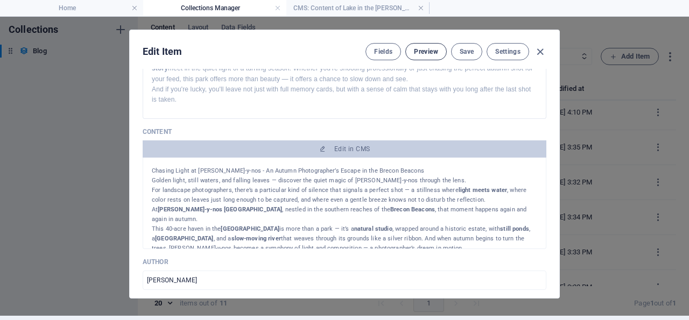
scroll to position [4, 0]
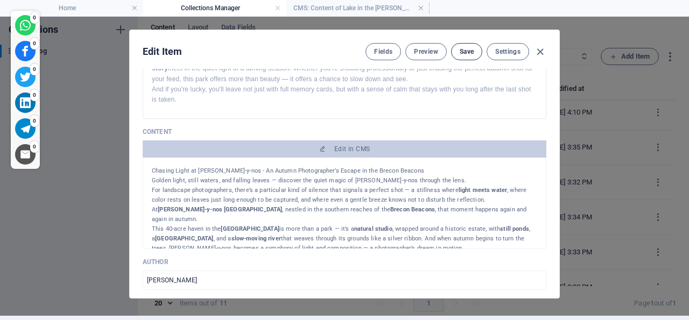
click at [462, 50] on span "Save" at bounding box center [466, 51] width 14 height 9
click at [536, 49] on icon "button" at bounding box center [540, 52] width 12 height 12
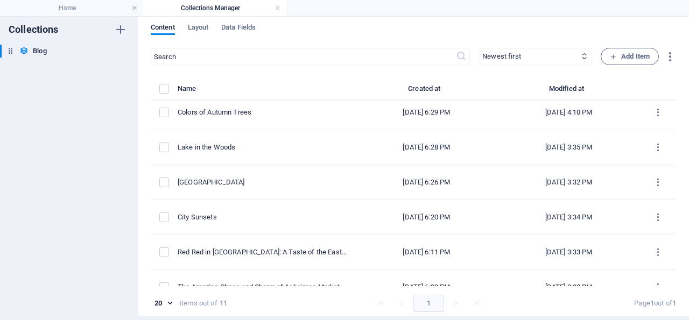
type input "2025-10-01"
type input "lake-in-the-woods"
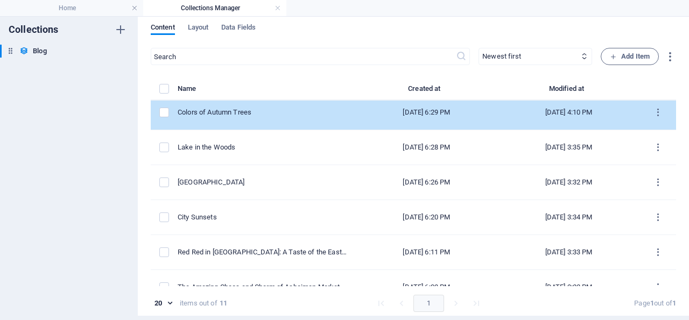
scroll to position [145, 0]
click at [215, 114] on div "Colors of Autumn Trees" at bounding box center [262, 113] width 169 height 10
select select "Wild-Life"
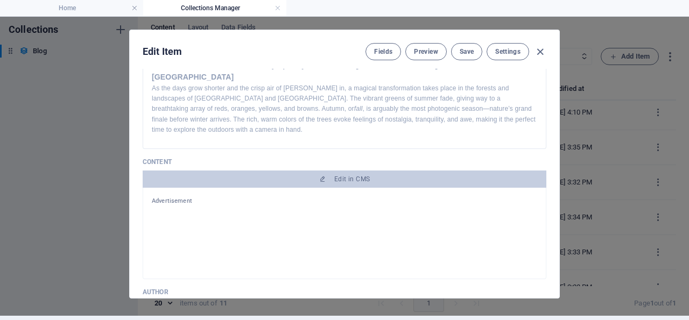
scroll to position [155, 0]
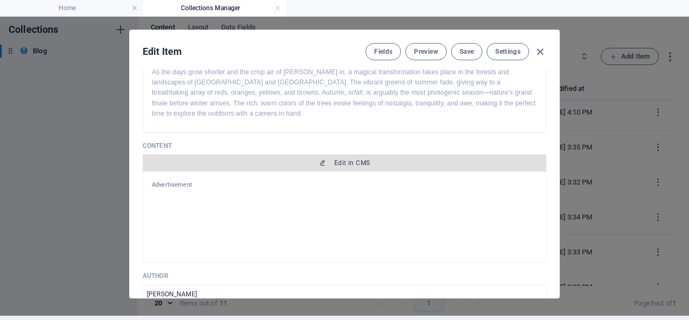
click at [335, 165] on span "Edit in CMS" at bounding box center [352, 163] width 36 height 9
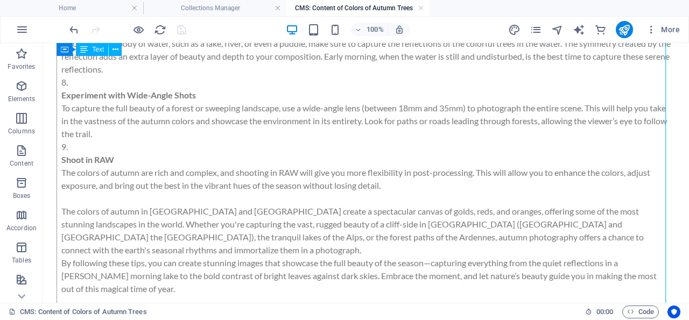
scroll to position [2347, 0]
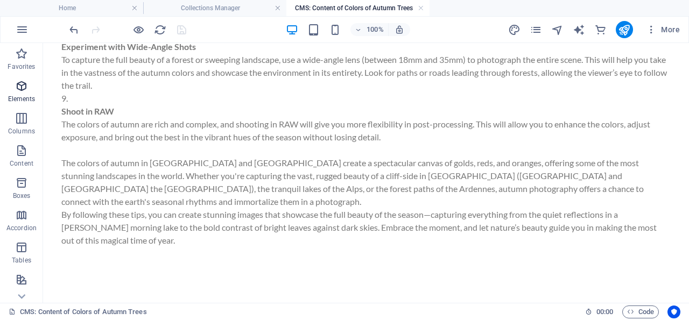
click at [21, 87] on icon "button" at bounding box center [21, 86] width 13 height 13
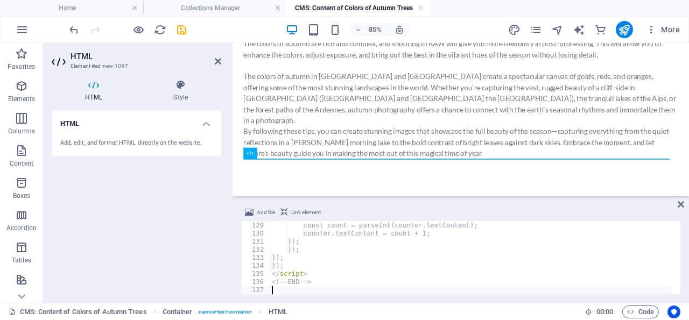
scroll to position [1032, 0]
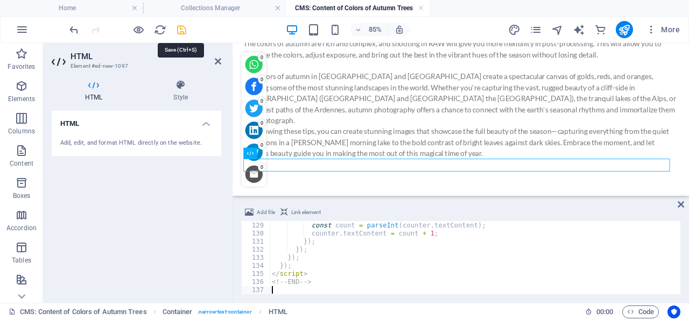
click at [182, 29] on icon "save" at bounding box center [181, 30] width 12 height 12
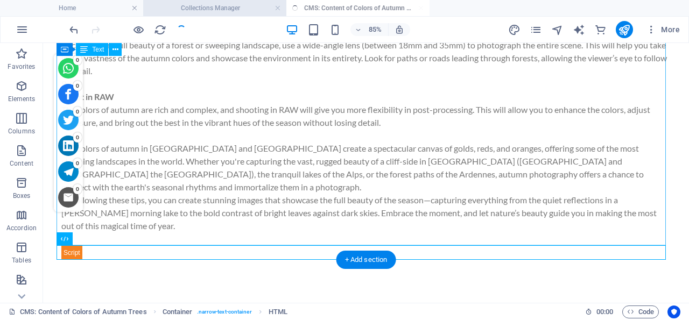
scroll to position [2362, 0]
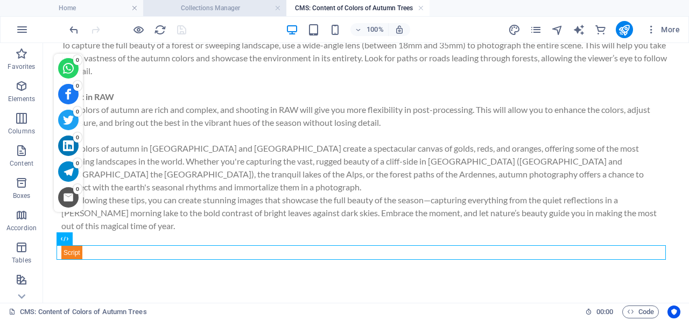
click at [231, 6] on h4 "Collections Manager" at bounding box center [214, 8] width 143 height 12
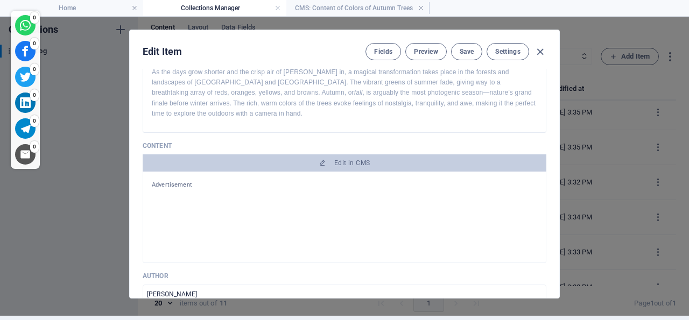
scroll to position [4, 0]
click at [464, 51] on span "Save" at bounding box center [466, 51] width 14 height 9
click at [536, 50] on icon "button" at bounding box center [540, 52] width 12 height 12
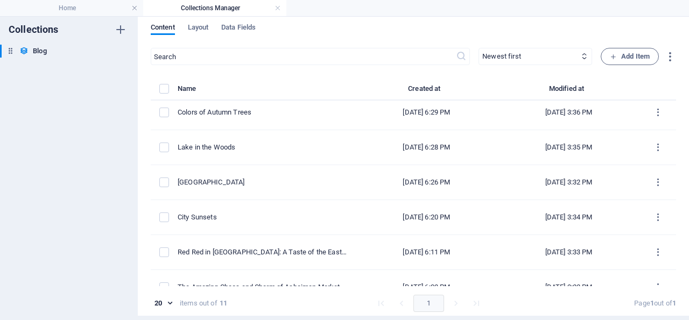
type input "2025-10-01"
type input "colors-of-autumn-trees"
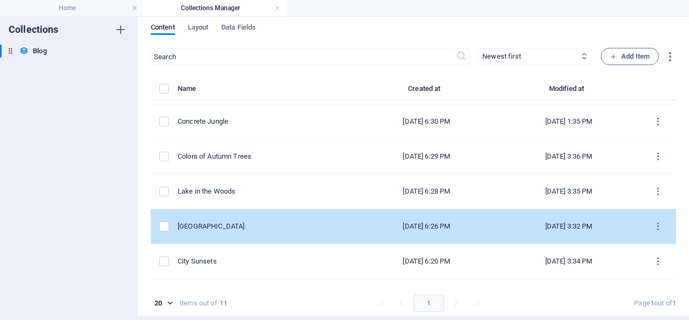
scroll to position [42, 0]
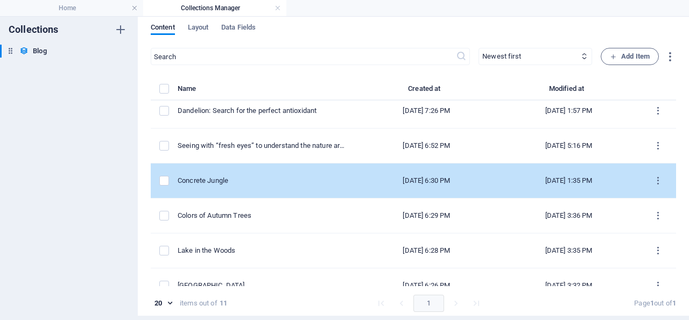
click at [216, 177] on div "Concrete Jungle" at bounding box center [262, 181] width 169 height 10
select select "City-Life"
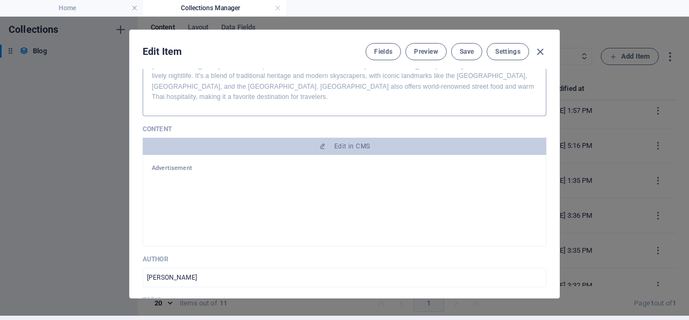
scroll to position [155, 0]
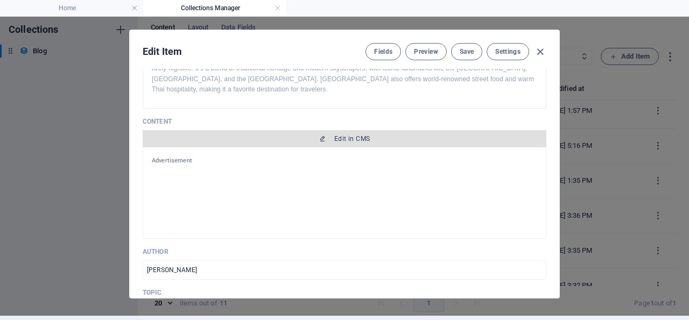
click at [338, 142] on span "Edit in CMS" at bounding box center [352, 138] width 36 height 9
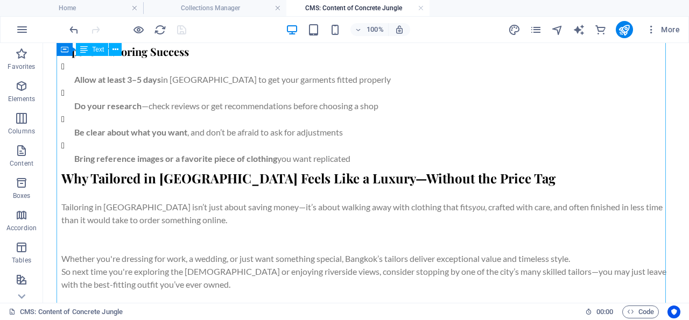
scroll to position [2533, 0]
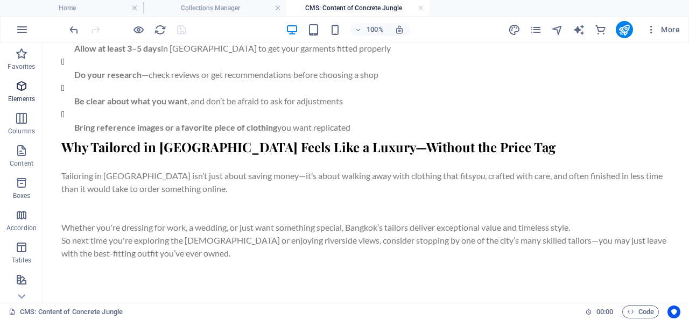
click at [22, 84] on icon "button" at bounding box center [21, 86] width 13 height 13
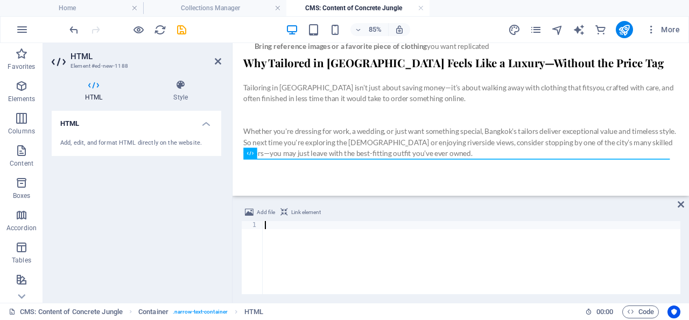
scroll to position [1032, 0]
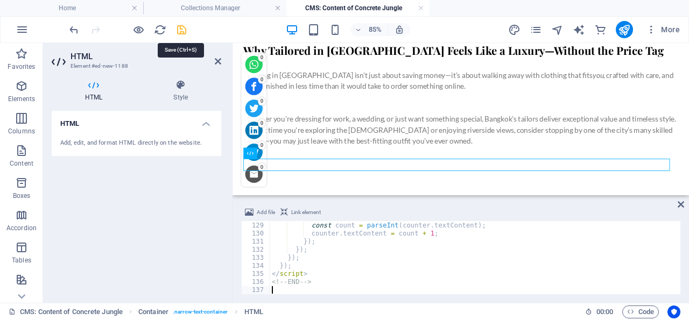
click at [181, 29] on icon "save" at bounding box center [181, 30] width 12 height 12
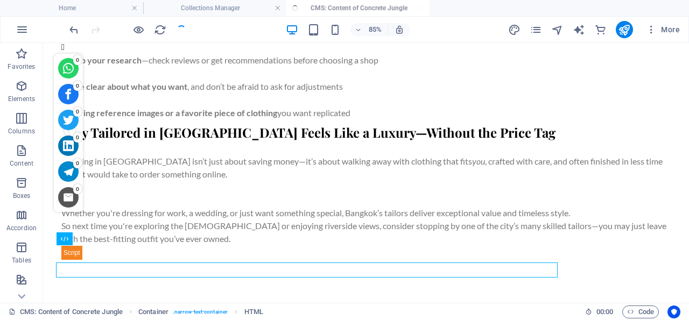
scroll to position [2547, 0]
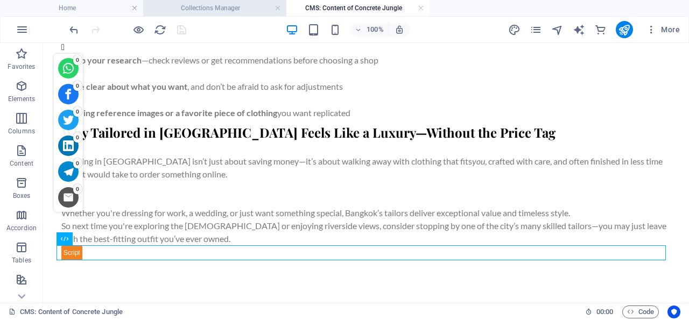
click at [228, 9] on h4 "Collections Manager" at bounding box center [214, 8] width 143 height 12
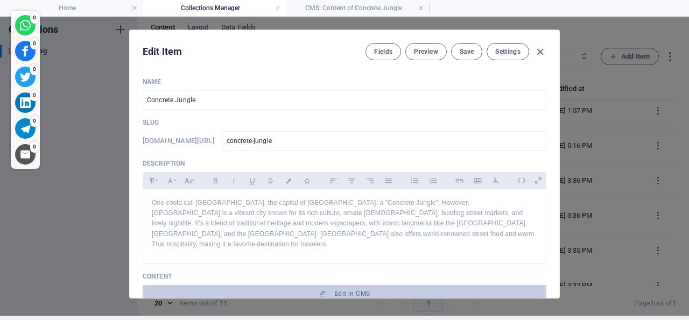
scroll to position [0, 0]
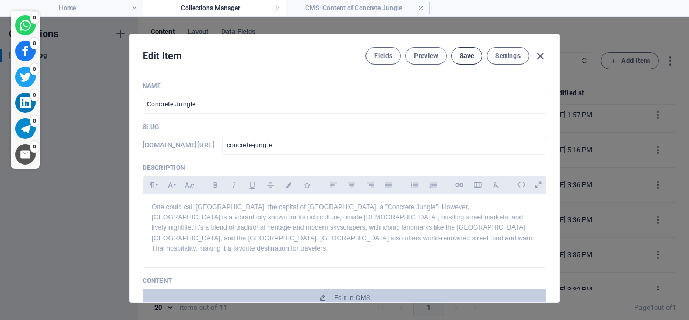
click at [461, 53] on span "Save" at bounding box center [466, 56] width 14 height 9
drag, startPoint x: 535, startPoint y: 53, endPoint x: 495, endPoint y: 88, distance: 53.0
click at [535, 53] on icon "button" at bounding box center [540, 56] width 12 height 12
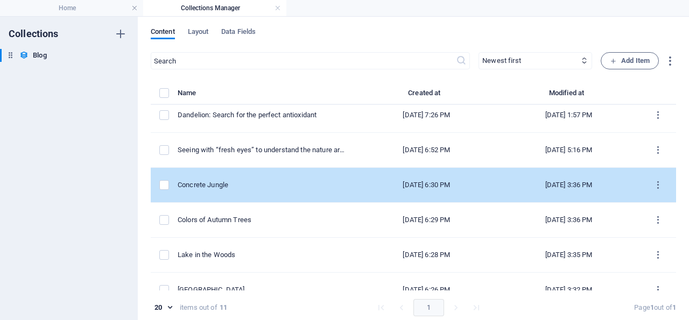
type input "2025-10-01"
type input "concrete-jungle"
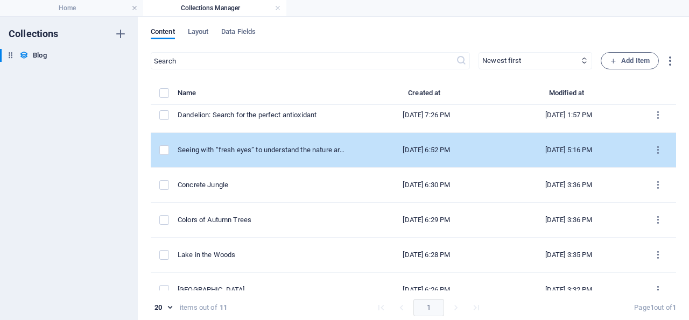
scroll to position [42, 0]
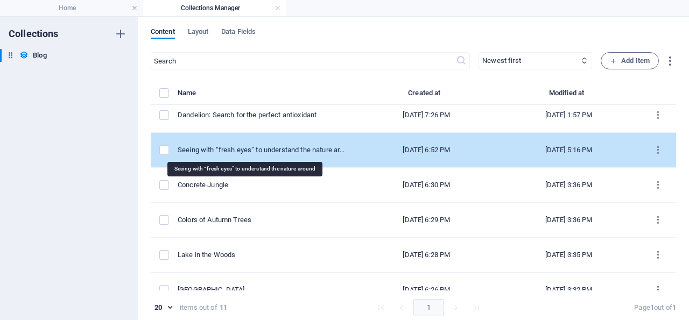
click at [225, 146] on div "Seeing with “fresh eyes” to understand the nature around" at bounding box center [262, 150] width 169 height 10
select select "Trending"
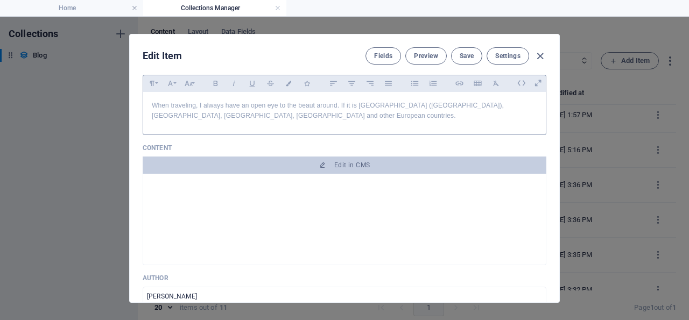
scroll to position [155, 0]
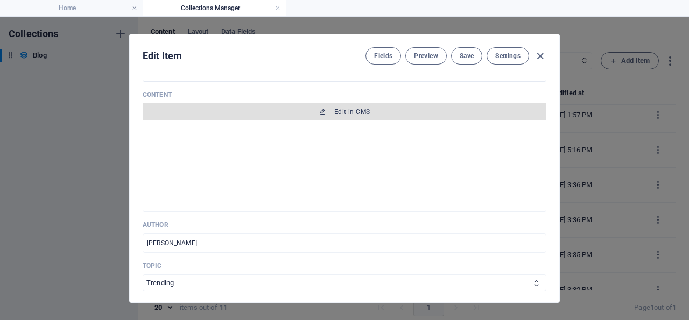
click at [344, 116] on span "Edit in CMS" at bounding box center [352, 112] width 36 height 9
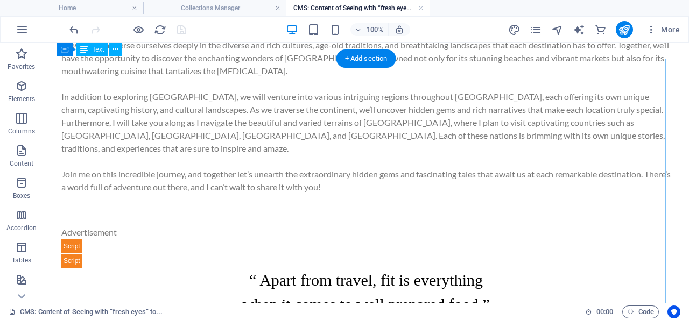
scroll to position [0, 0]
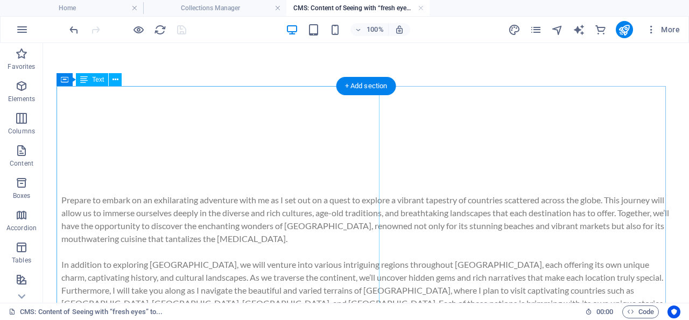
click at [244, 142] on div "Prepare to embark on an exhilarating adventure with me as I set out on a quest …" at bounding box center [365, 223] width 609 height 275
click at [61, 197] on div "Prepare to embark on an exhilarating adventure with me as I set out on a quest …" at bounding box center [365, 278] width 609 height 168
click at [61, 198] on div "Prepare to embark on an exhilarating adventure with me as I set out on a quest …" at bounding box center [365, 278] width 609 height 168
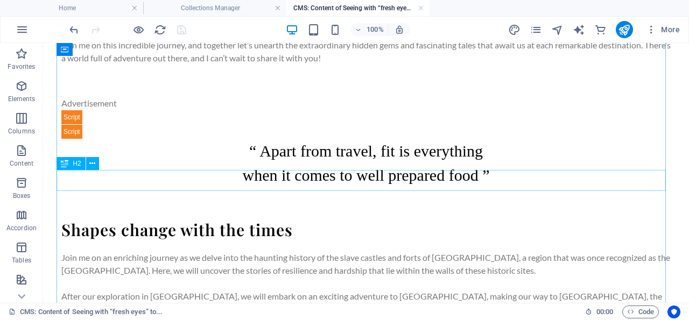
scroll to position [521, 0]
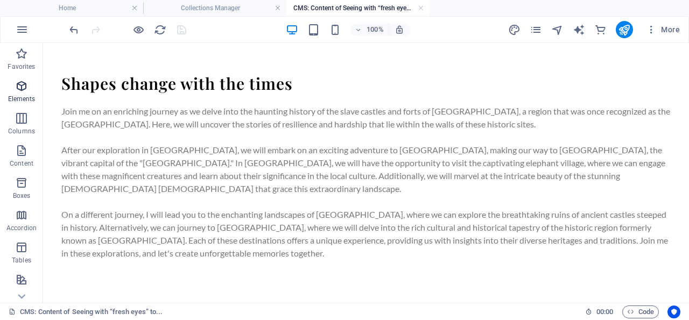
click at [20, 83] on icon "button" at bounding box center [21, 86] width 13 height 13
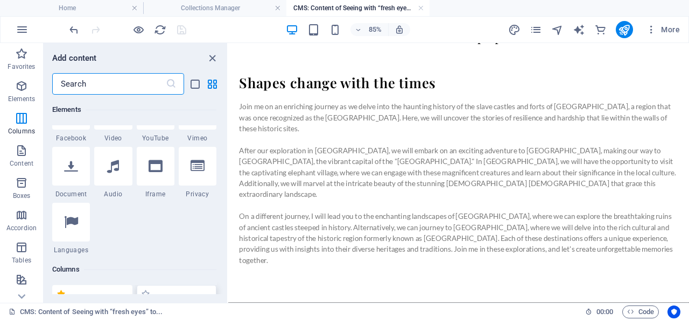
scroll to position [528, 0]
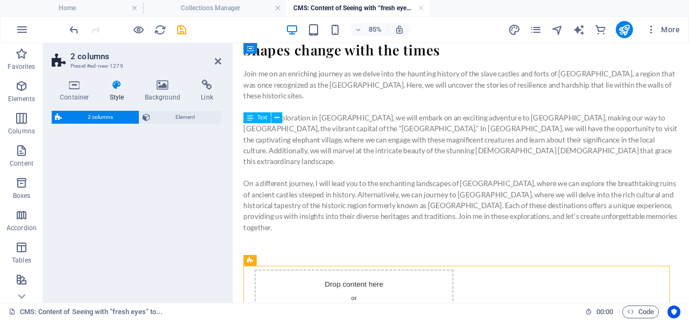
select select "rem"
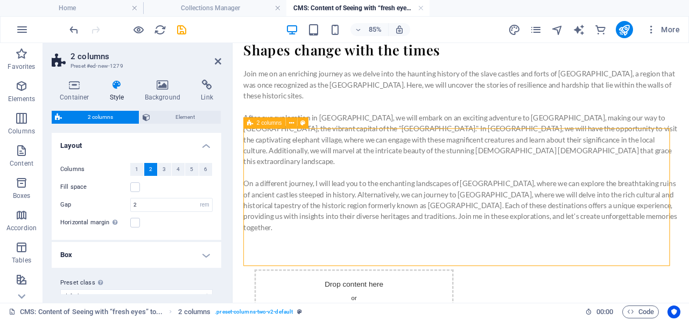
scroll to position [663, 0]
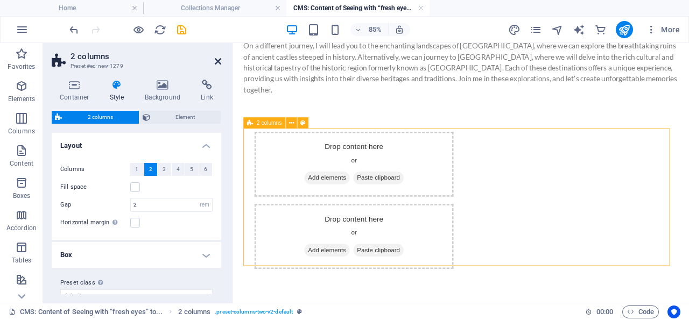
click at [218, 60] on icon at bounding box center [218, 61] width 6 height 9
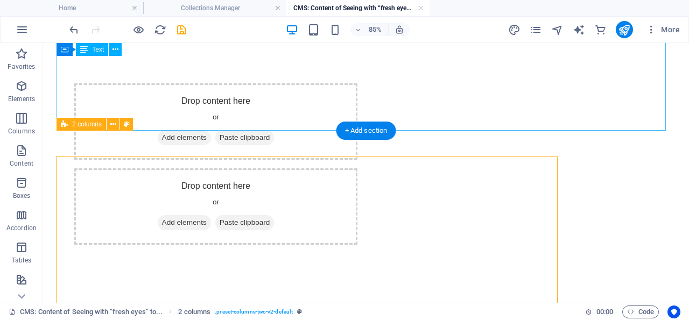
scroll to position [650, 0]
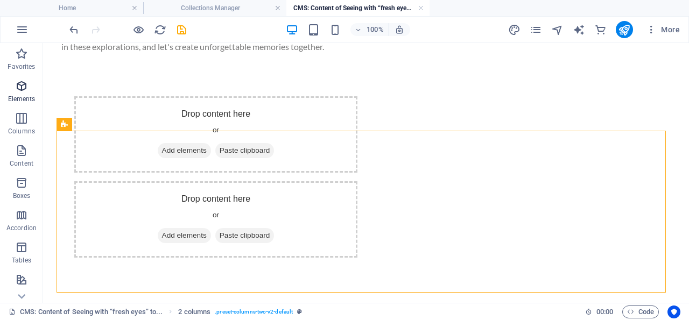
click at [22, 86] on icon "button" at bounding box center [21, 86] width 13 height 13
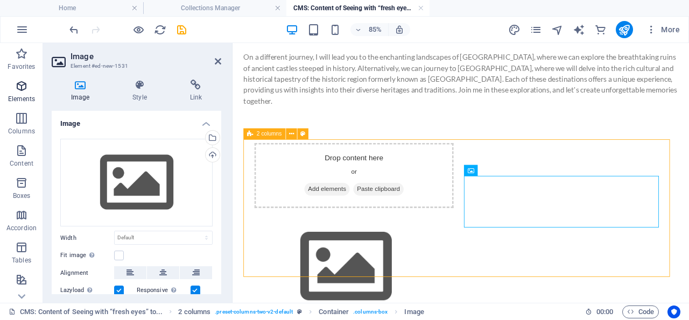
click at [20, 83] on icon "button" at bounding box center [21, 86] width 13 height 13
click at [20, 84] on icon "button" at bounding box center [21, 86] width 13 height 13
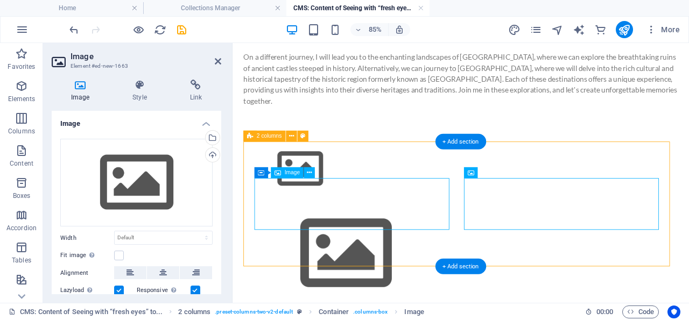
scroll to position [647, 0]
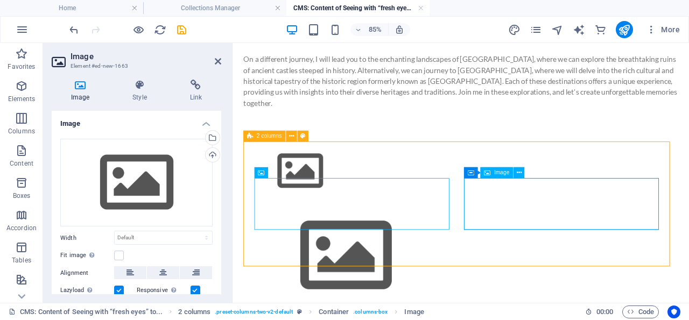
click at [492, 233] on figure at bounding box center [375, 293] width 234 height 121
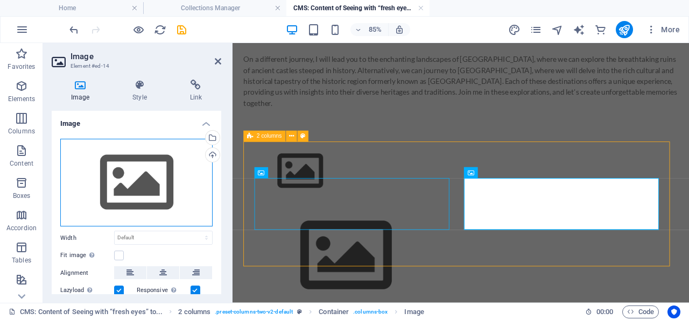
click at [134, 176] on div "Drag files here, click to choose files or select files from Files or our free s…" at bounding box center [136, 183] width 152 height 88
click at [135, 176] on div "Drag files here, click to choose files or select files from Files or our free s…" at bounding box center [136, 183] width 152 height 88
click at [136, 176] on div "Drag files here, click to choose files or select files from Files or our free s…" at bounding box center [136, 183] width 152 height 88
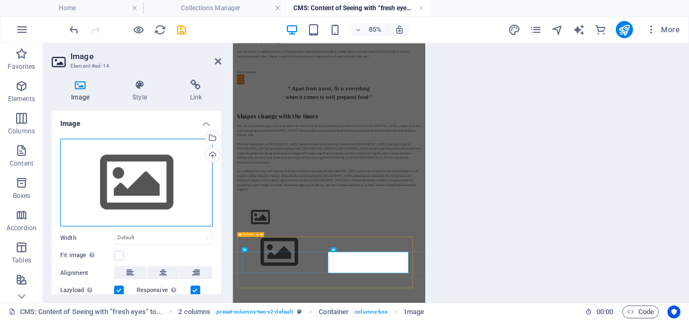
scroll to position [210, 0]
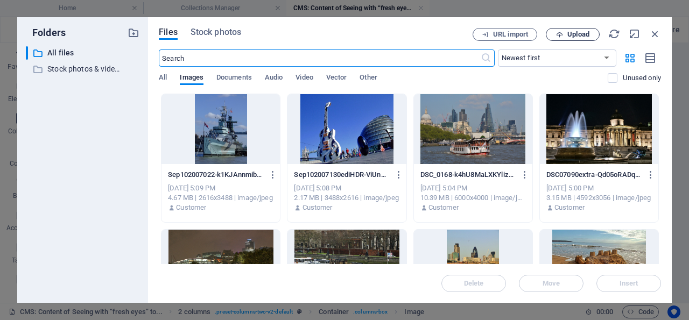
click at [578, 33] on span "Upload" at bounding box center [578, 34] width 22 height 6
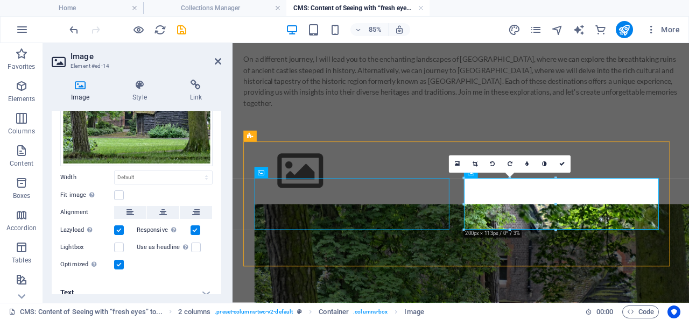
scroll to position [80, 0]
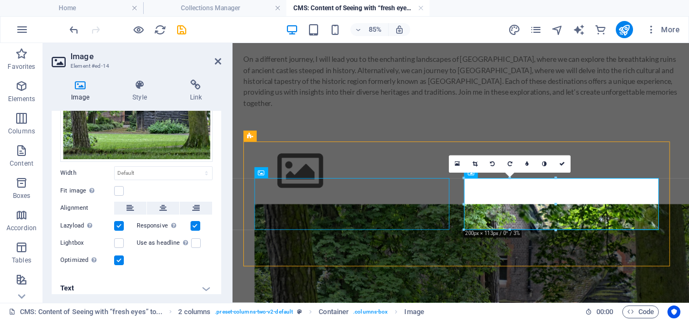
click at [197, 281] on h4 "Text" at bounding box center [136, 288] width 169 height 26
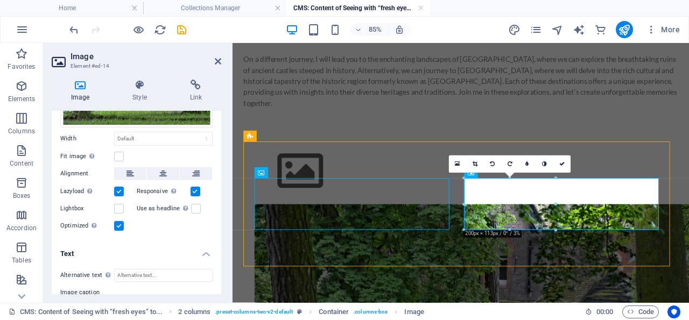
scroll to position [181, 0]
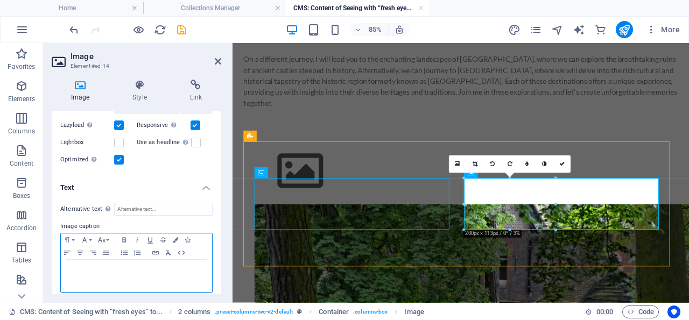
click at [133, 260] on div at bounding box center [136, 276] width 151 height 32
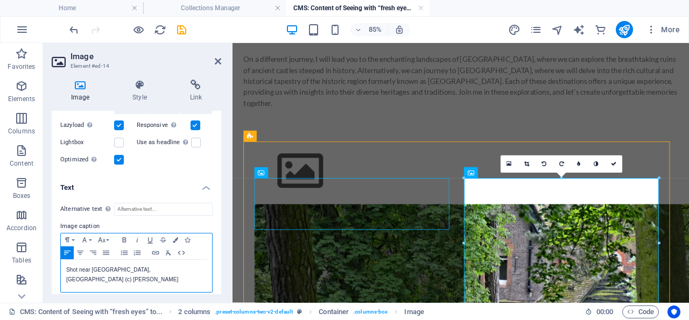
click at [97, 265] on p "Shot near Loton, England (c) Remo Kurka" at bounding box center [136, 274] width 140 height 19
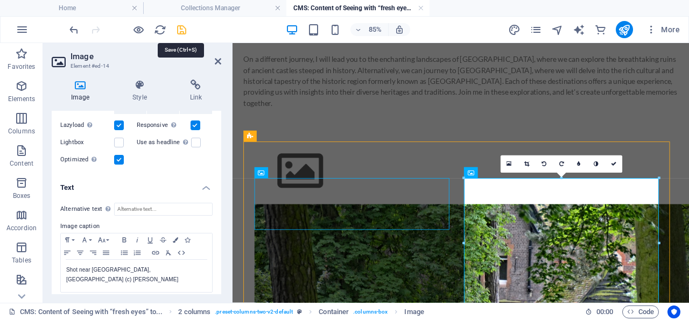
drag, startPoint x: 183, startPoint y: 30, endPoint x: 254, endPoint y: 150, distance: 139.4
click at [183, 30] on icon "save" at bounding box center [181, 30] width 12 height 12
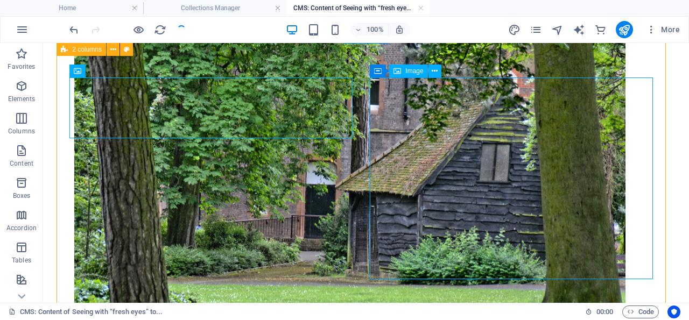
scroll to position [746, 0]
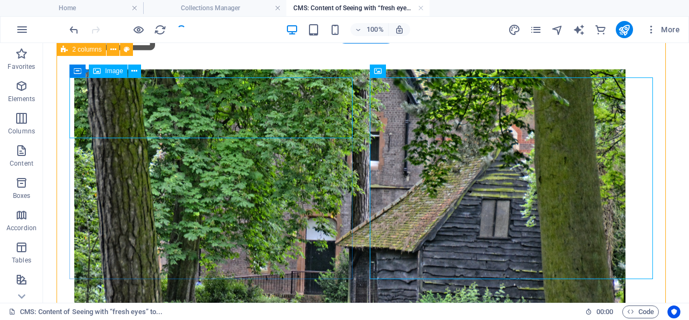
click at [120, 61] on figure at bounding box center [215, 30] width 283 height 61
click at [119, 61] on figure at bounding box center [215, 30] width 283 height 61
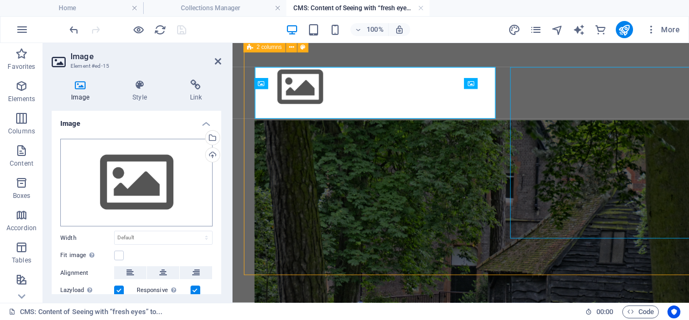
scroll to position [752, 0]
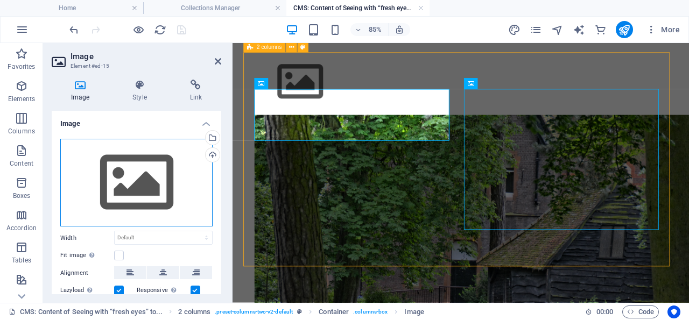
click at [140, 179] on div "Drag files here, click to choose files or select files from Files or our free s…" at bounding box center [136, 183] width 152 height 88
click at [139, 180] on body "Individual travel photographer and blogger Home Collections Manager CMS: Conten…" at bounding box center [344, 160] width 689 height 320
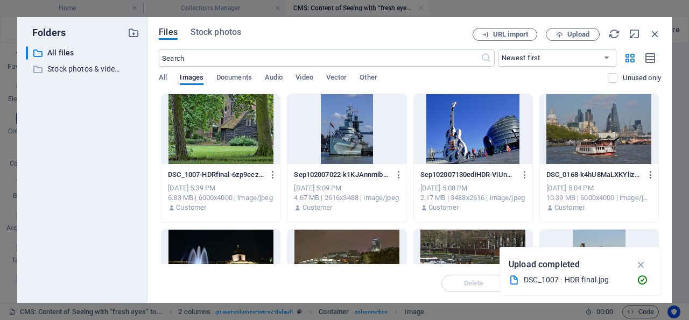
click at [139, 180] on div "​ All files All files ​ Stock photos & videos Stock photos & videos" at bounding box center [83, 170] width 114 height 248
click at [642, 264] on icon "button" at bounding box center [641, 265] width 12 height 12
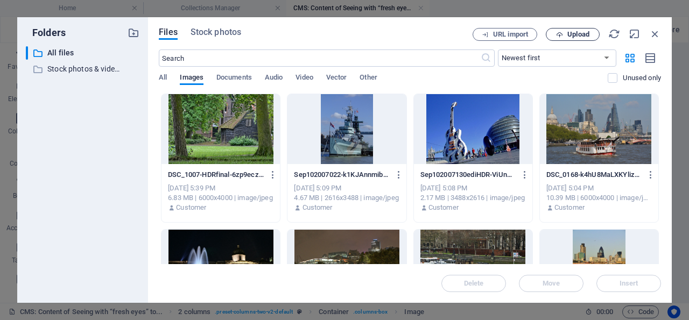
click at [577, 34] on span "Upload" at bounding box center [578, 34] width 22 height 6
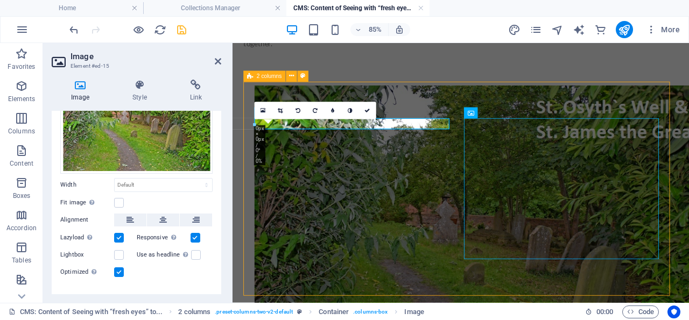
scroll to position [80, 0]
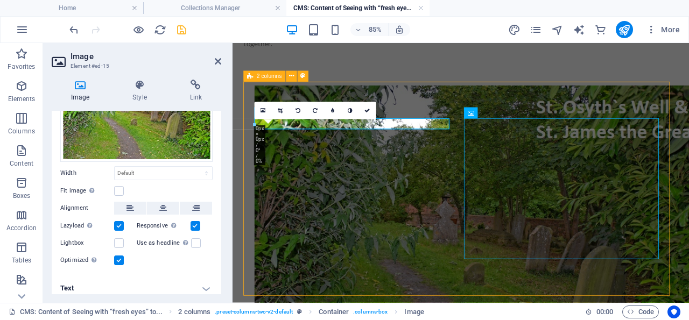
click at [196, 282] on h4 "Text" at bounding box center [136, 288] width 169 height 26
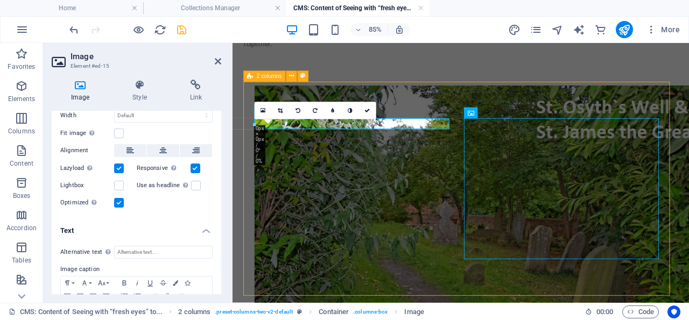
scroll to position [181, 0]
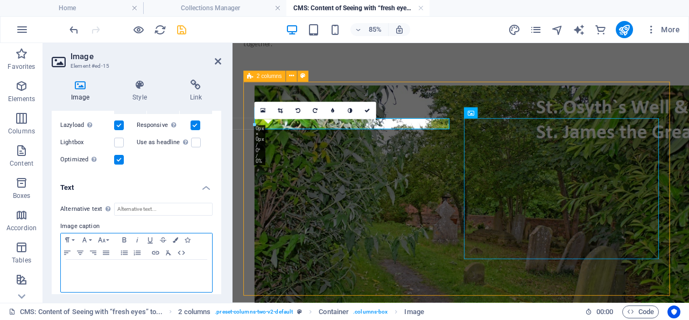
click at [127, 266] on p at bounding box center [136, 270] width 140 height 10
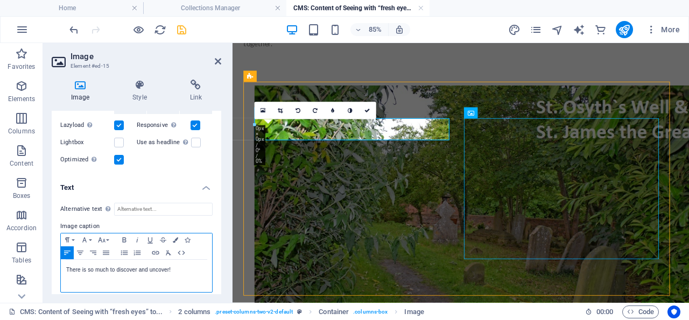
scroll to position [0, 0]
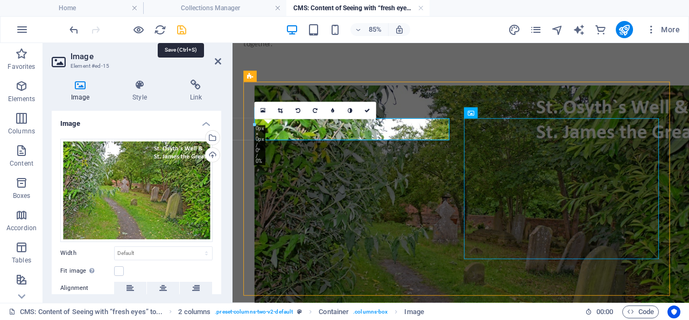
drag, startPoint x: 181, startPoint y: 29, endPoint x: 99, endPoint y: 148, distance: 144.7
click at [181, 29] on icon "save" at bounding box center [181, 30] width 12 height 12
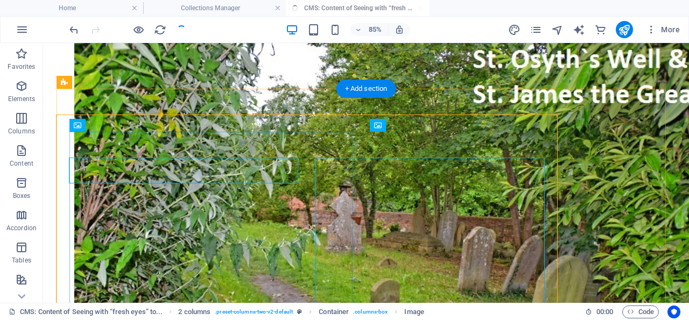
scroll to position [692, 0]
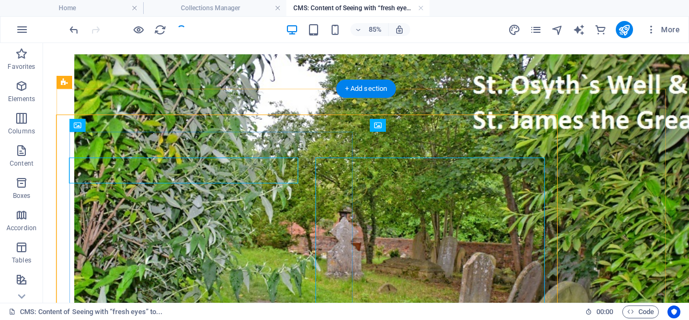
click at [222, 146] on figure "There is so much to discover and uncover!" at bounding box center [215, 275] width 283 height 443
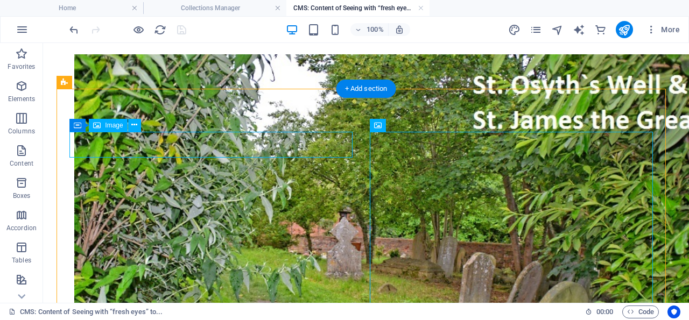
click at [222, 146] on figure "There is so much to discover and uncover!" at bounding box center [215, 275] width 283 height 443
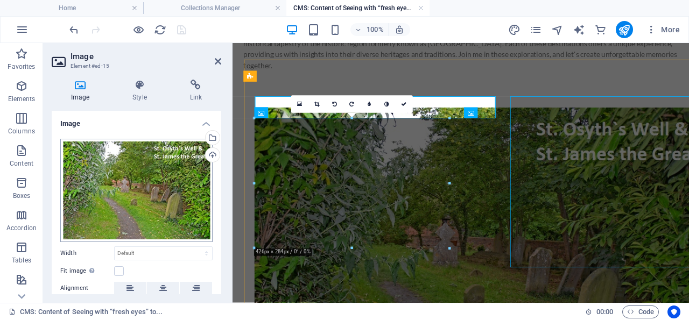
scroll to position [718, 0]
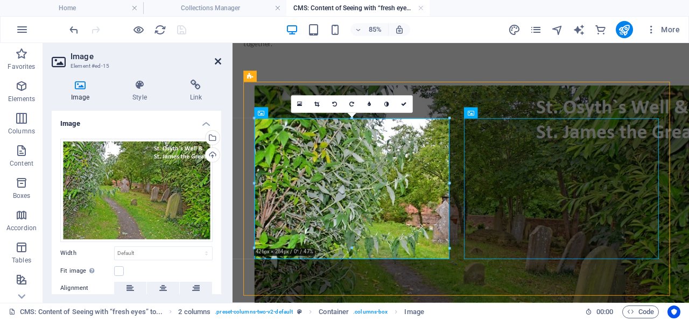
drag, startPoint x: 218, startPoint y: 60, endPoint x: 169, endPoint y: 95, distance: 60.2
click at [218, 60] on icon at bounding box center [218, 61] width 6 height 9
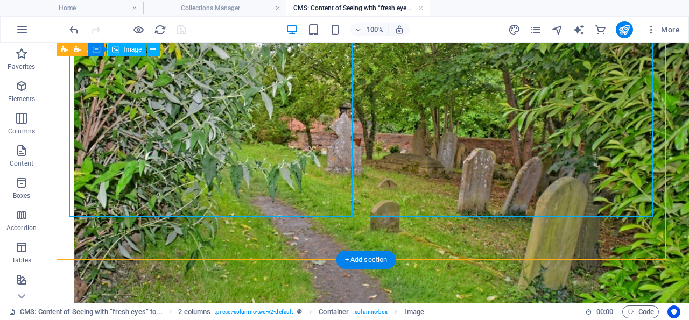
scroll to position [809, 0]
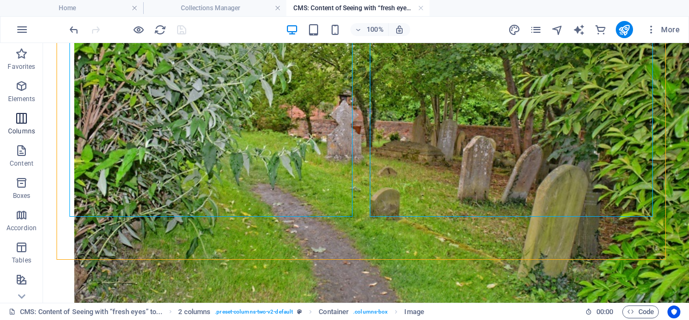
drag, startPoint x: 23, startPoint y: 82, endPoint x: 23, endPoint y: 118, distance: 35.5
click at [23, 81] on icon "button" at bounding box center [21, 86] width 13 height 13
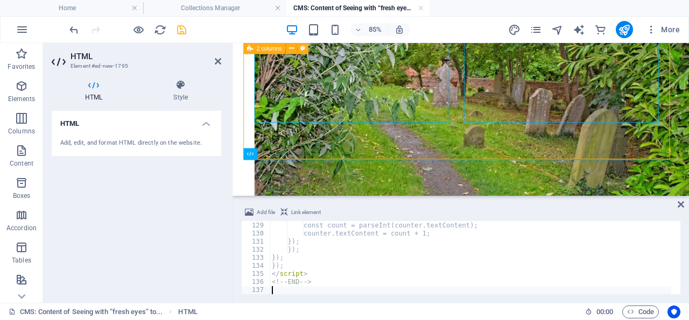
scroll to position [1032, 0]
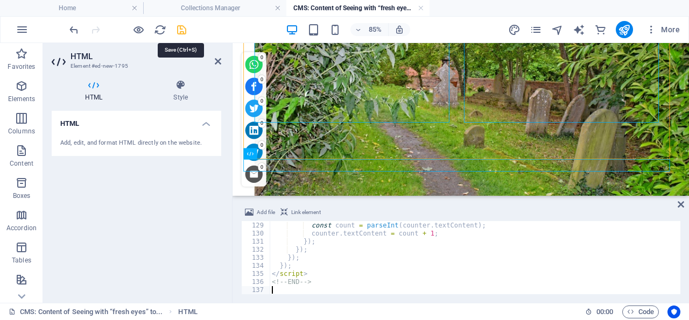
click at [180, 27] on icon "save" at bounding box center [181, 30] width 12 height 12
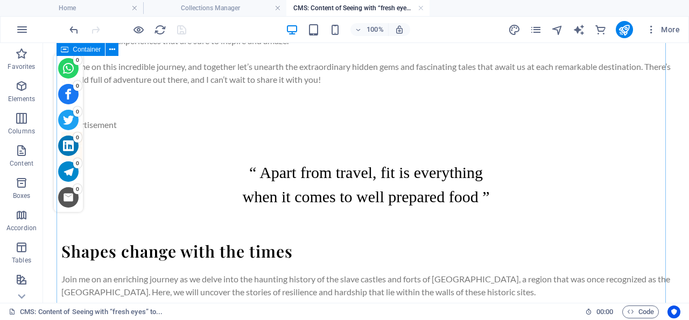
scroll to position [280, 0]
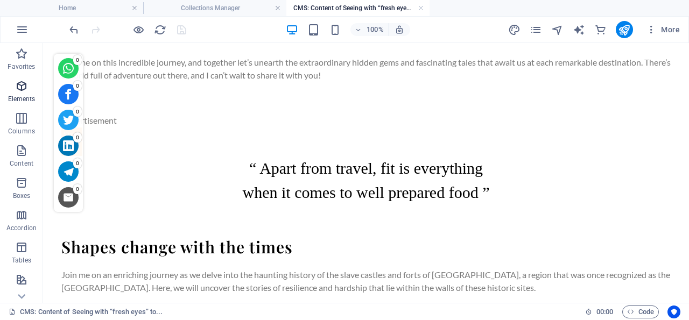
click at [18, 84] on icon "button" at bounding box center [21, 86] width 13 height 13
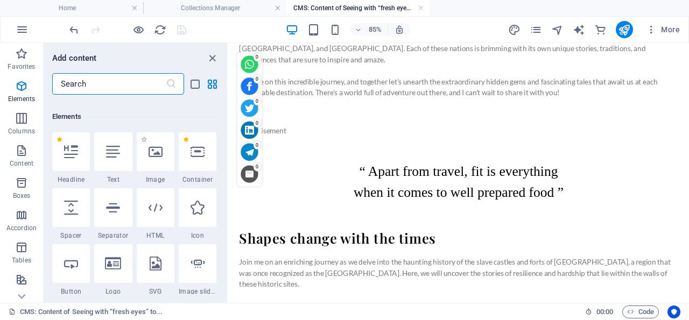
scroll to position [115, 0]
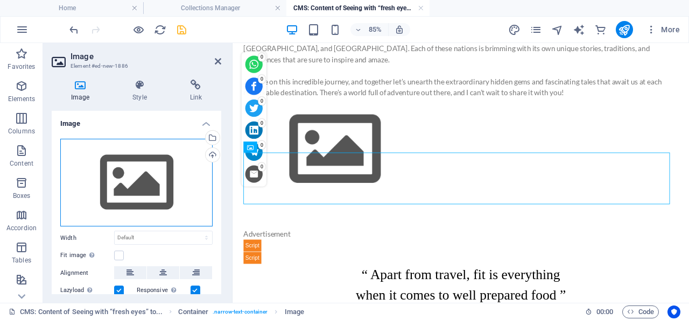
click at [139, 180] on div "Drag files here, click to choose files or select files from Files or our free s…" at bounding box center [136, 183] width 152 height 88
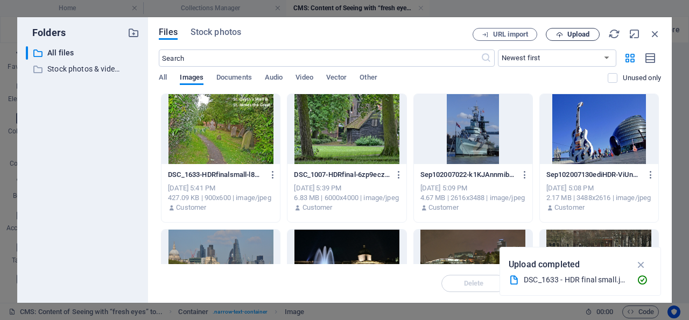
click at [577, 33] on span "Upload" at bounding box center [578, 34] width 22 height 6
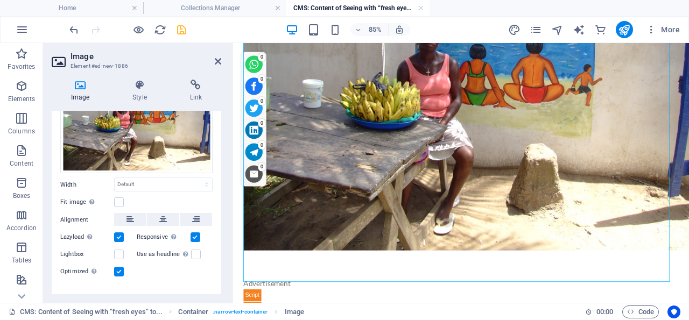
scroll to position [91, 0]
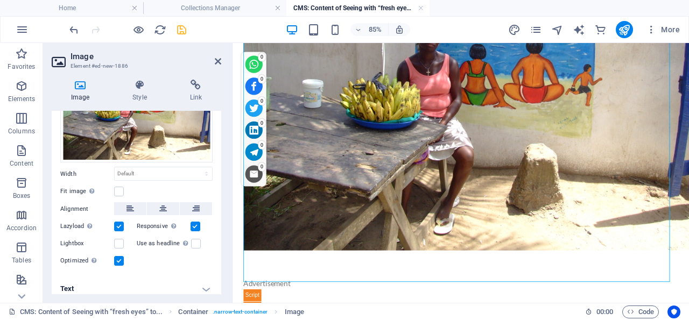
click at [199, 282] on h4 "Text" at bounding box center [136, 289] width 169 height 26
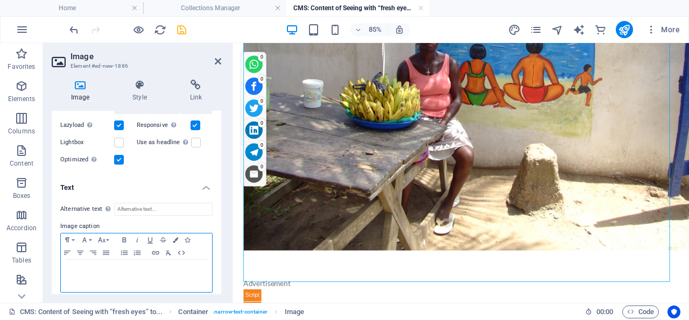
click at [147, 265] on p at bounding box center [136, 270] width 140 height 10
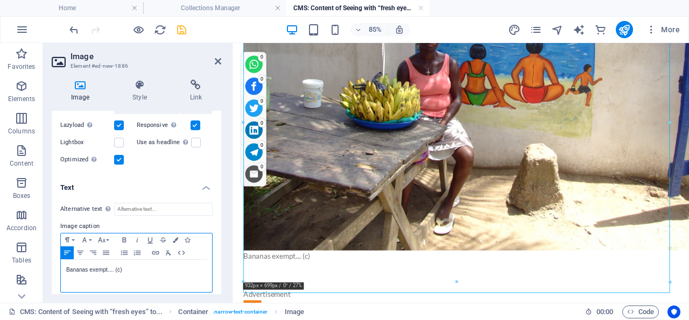
click at [67, 265] on p "Bananas exempt.... (c)" at bounding box center [136, 270] width 140 height 10
click at [155, 265] on p "Ghana. Bananas exempt.... (c)" at bounding box center [136, 270] width 140 height 10
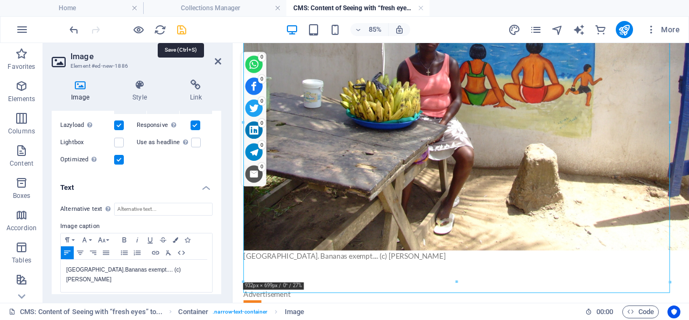
click at [183, 27] on icon "save" at bounding box center [181, 30] width 12 height 12
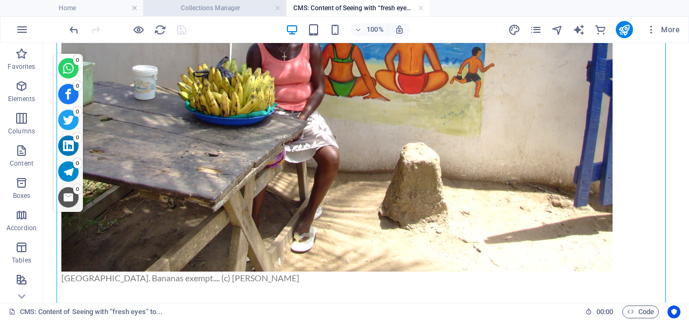
click at [227, 9] on h4 "Collections Manager" at bounding box center [214, 8] width 143 height 12
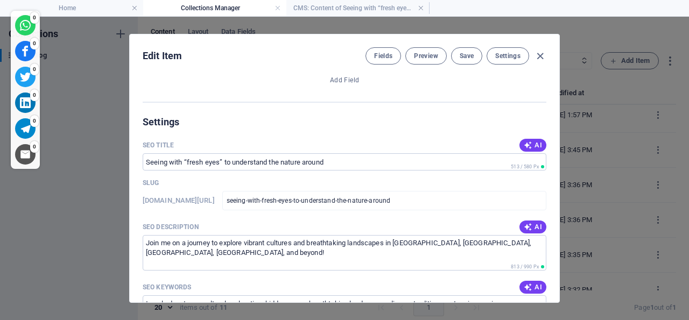
scroll to position [938, 0]
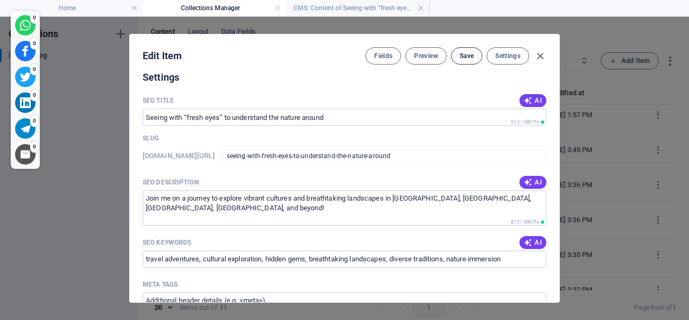
click at [462, 53] on span "Save" at bounding box center [466, 56] width 14 height 9
click at [535, 54] on icon "button" at bounding box center [540, 56] width 12 height 12
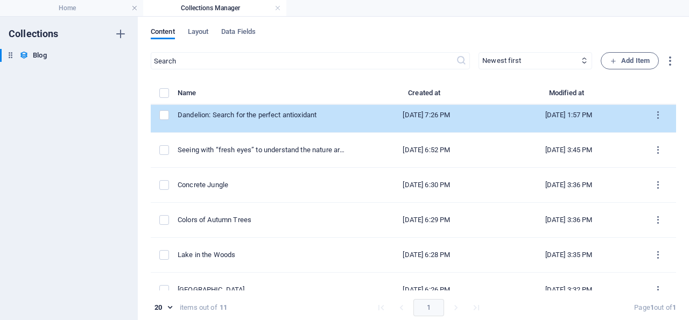
scroll to position [0, 0]
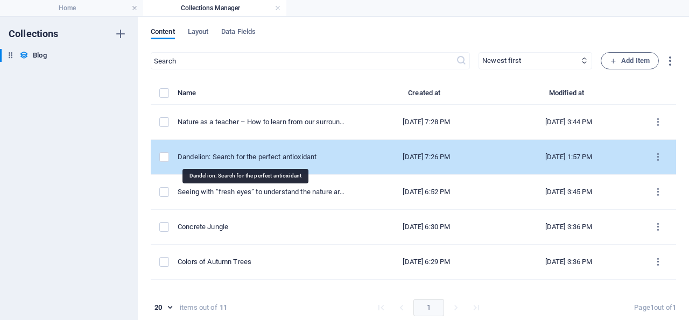
click at [232, 153] on div "Dandelion: Search for the perfect antioxidant" at bounding box center [262, 157] width 169 height 10
select select "Trending"
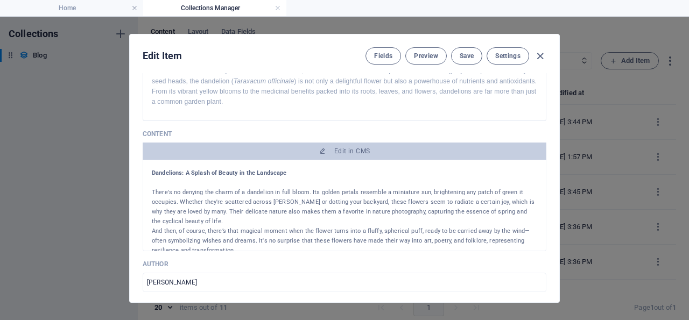
scroll to position [258, 0]
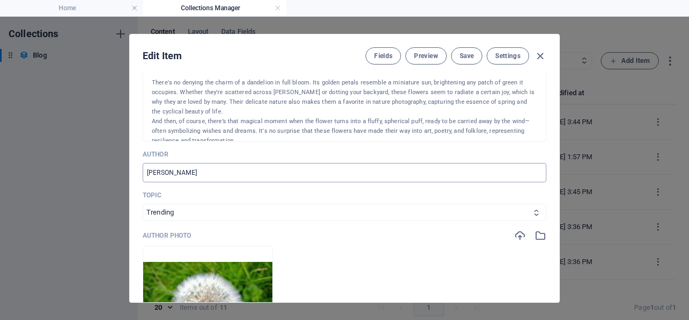
click at [206, 182] on input "Ella Travis" at bounding box center [344, 172] width 403 height 19
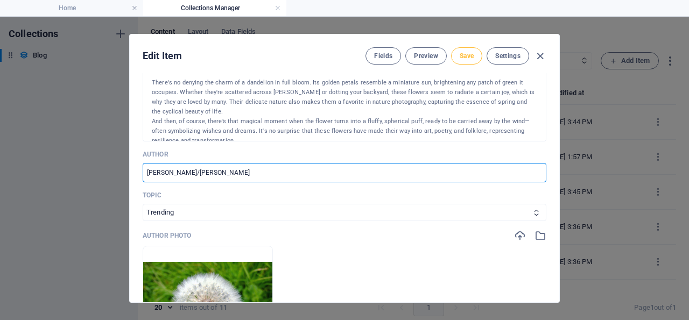
type input "[PERSON_NAME]/[PERSON_NAME]"
click at [463, 55] on span "Save" at bounding box center [466, 56] width 14 height 9
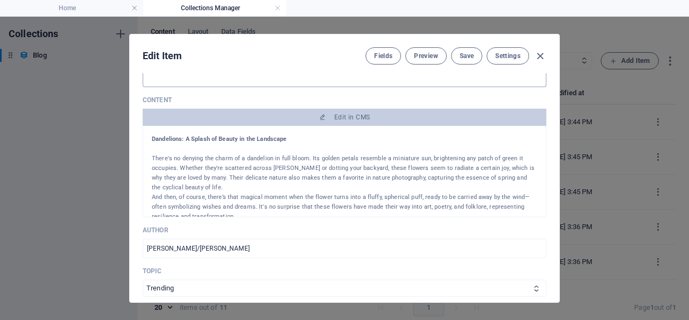
scroll to position [155, 0]
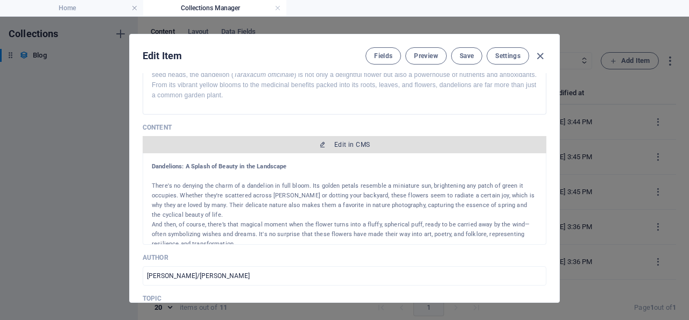
click at [334, 149] on span "Edit in CMS" at bounding box center [352, 144] width 36 height 9
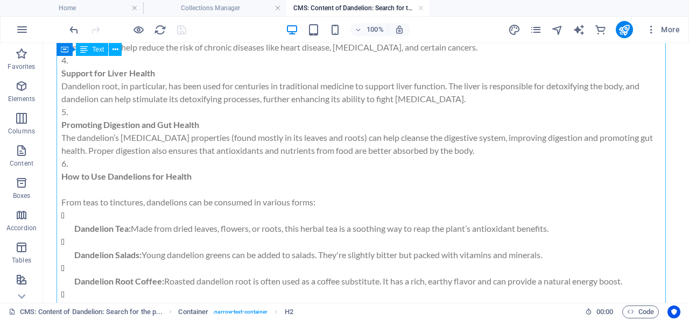
scroll to position [1174, 0]
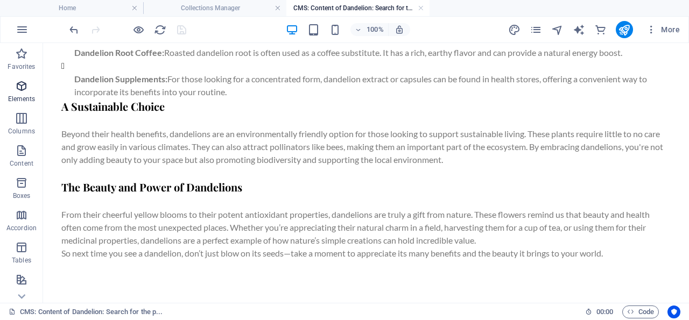
click at [22, 85] on icon "button" at bounding box center [21, 86] width 13 height 13
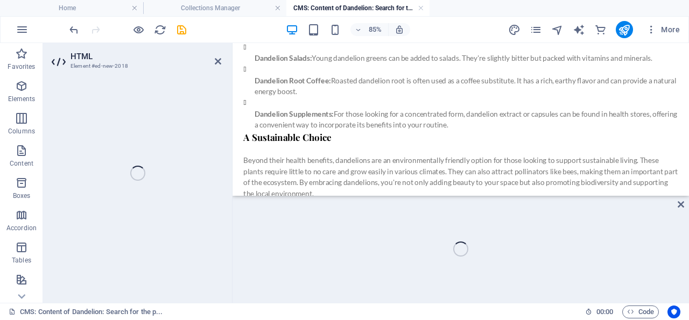
scroll to position [1283, 0]
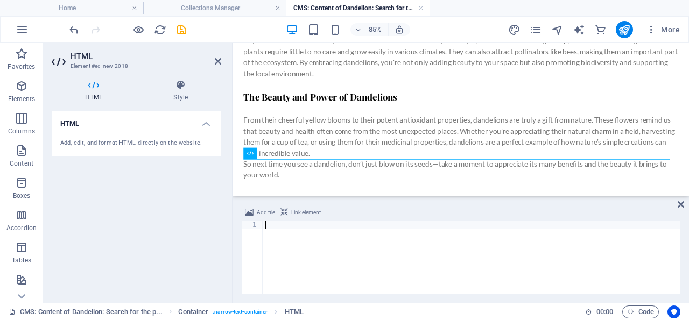
click at [265, 223] on div at bounding box center [471, 265] width 417 height 89
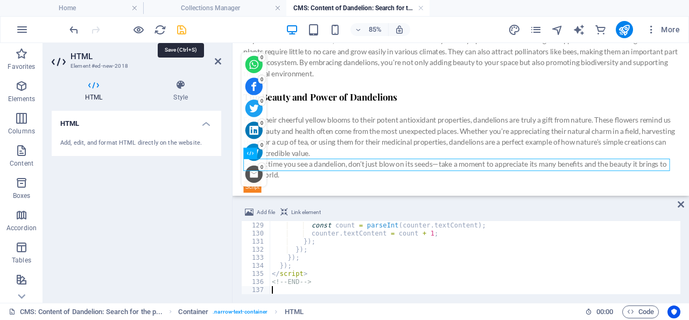
click at [181, 27] on icon "save" at bounding box center [181, 30] width 12 height 12
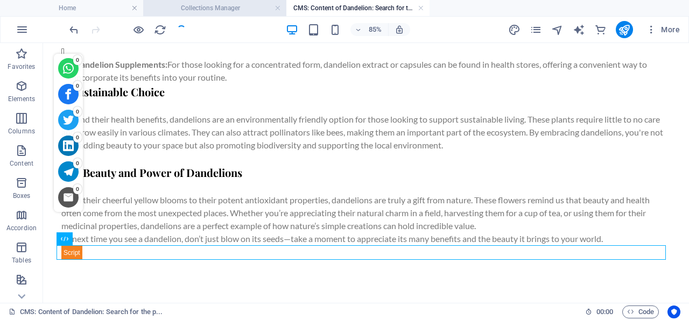
scroll to position [1189, 0]
click at [229, 6] on h4 "Collections Manager" at bounding box center [214, 8] width 143 height 12
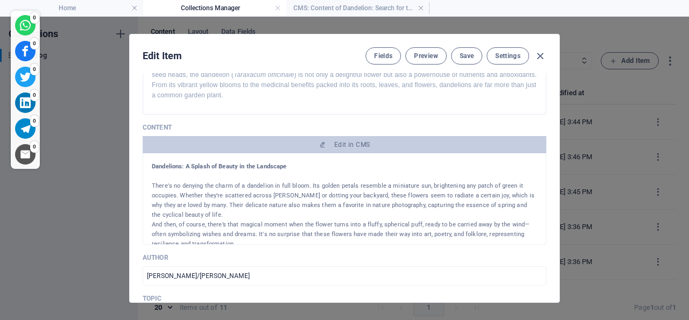
scroll to position [155, 0]
click at [463, 54] on span "Save" at bounding box center [466, 56] width 14 height 9
click at [535, 53] on icon "button" at bounding box center [540, 56] width 12 height 12
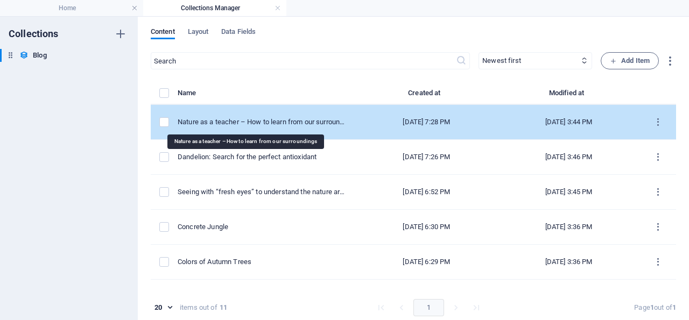
click at [233, 121] on div "Nature as a teacher – How to learn from our surroundings" at bounding box center [262, 122] width 169 height 10
select select "Wild-Life"
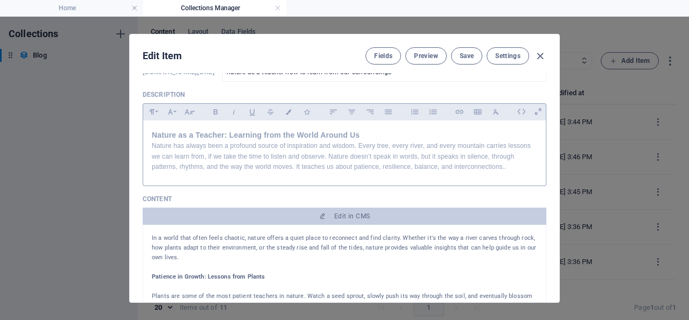
scroll to position [103, 0]
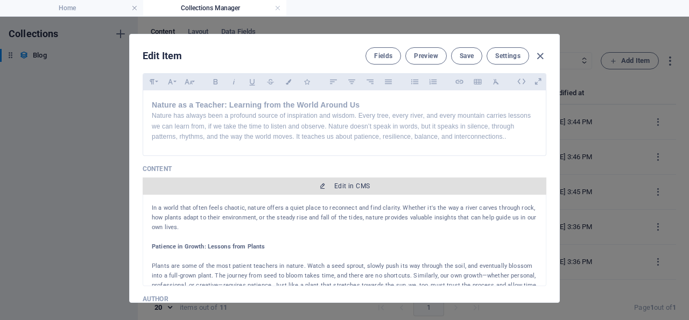
click at [336, 190] on span "Edit in CMS" at bounding box center [352, 186] width 36 height 9
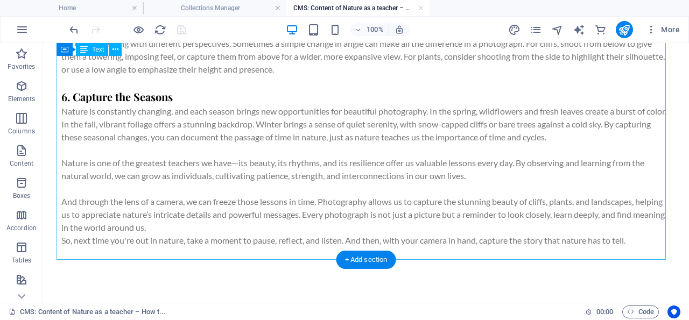
scroll to position [1822, 0]
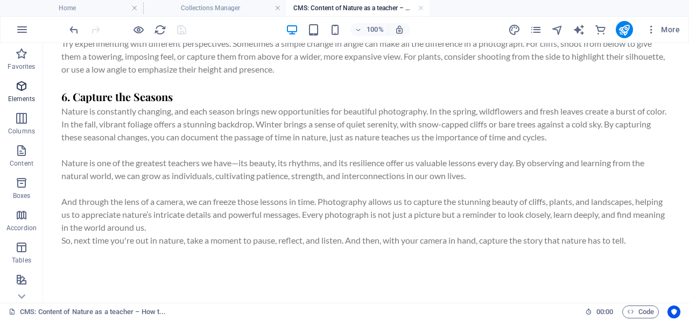
click at [24, 87] on icon "button" at bounding box center [21, 86] width 13 height 13
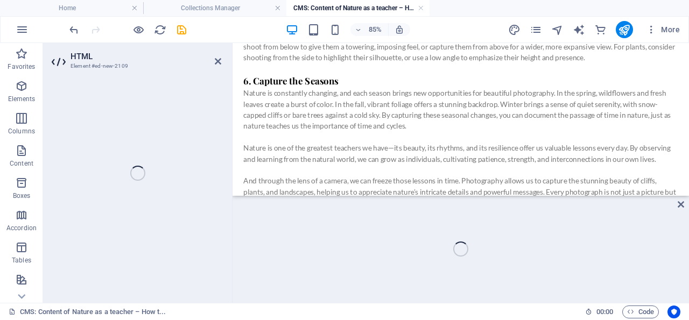
scroll to position [1935, 0]
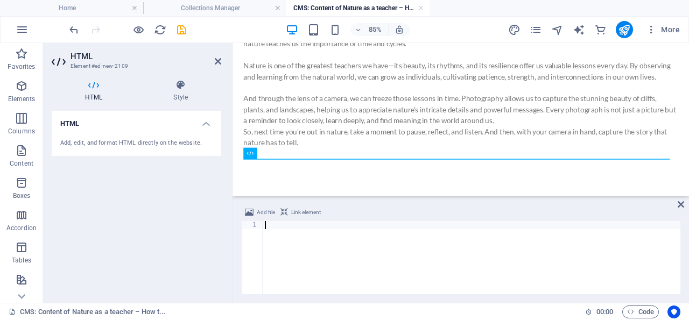
click at [273, 223] on div at bounding box center [471, 265] width 417 height 89
click at [268, 224] on div at bounding box center [471, 265] width 417 height 89
click at [267, 224] on div at bounding box center [471, 265] width 417 height 89
click at [265, 223] on div at bounding box center [471, 265] width 417 height 89
click at [414, 225] on div at bounding box center [471, 265] width 417 height 89
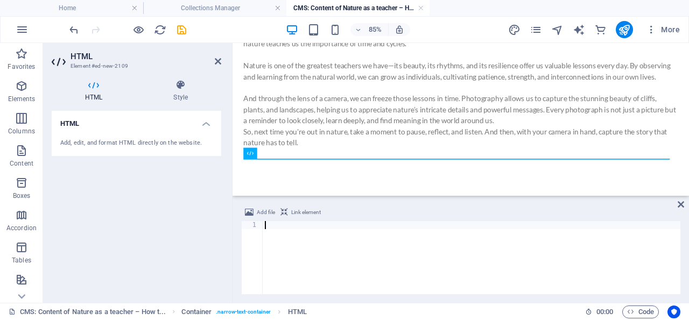
scroll to position [1032, 0]
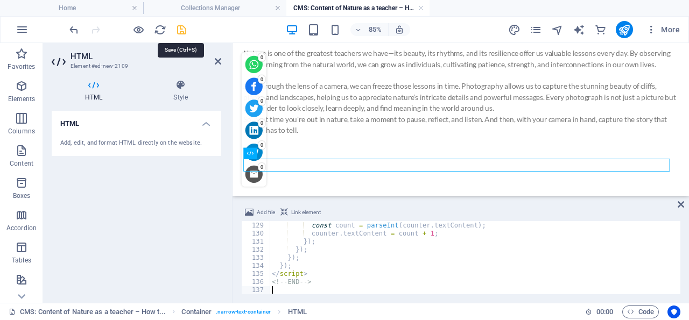
click at [181, 28] on icon "save" at bounding box center [181, 30] width 12 height 12
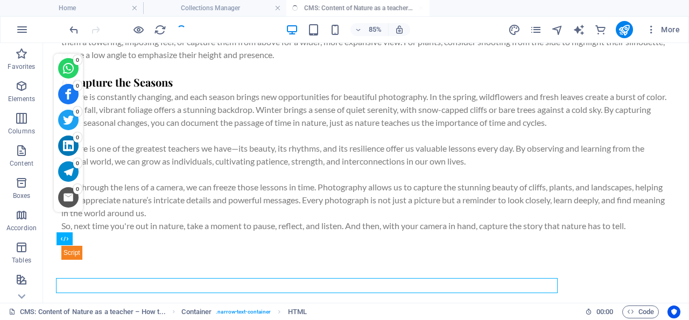
scroll to position [1836, 0]
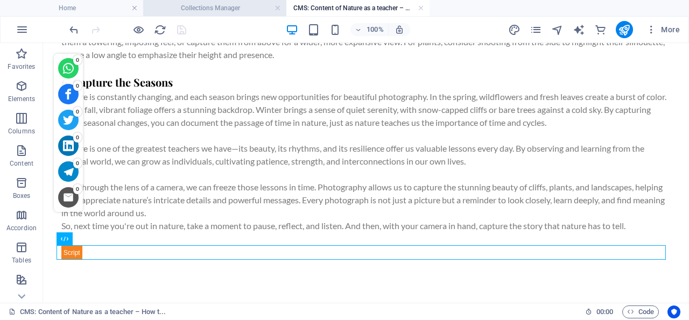
click at [238, 5] on h4 "Collections Manager" at bounding box center [214, 8] width 143 height 12
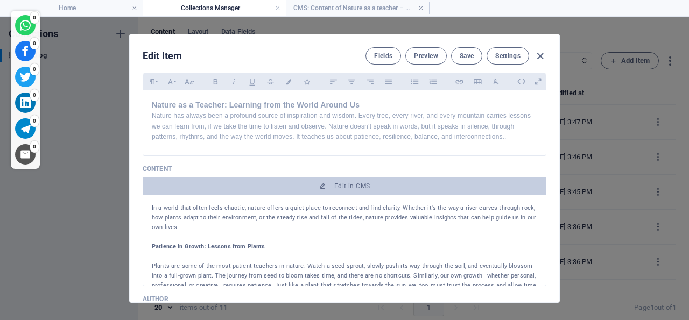
scroll to position [103, 0]
click at [466, 54] on span "Save" at bounding box center [466, 56] width 14 height 9
click at [536, 54] on icon "button" at bounding box center [540, 56] width 12 height 12
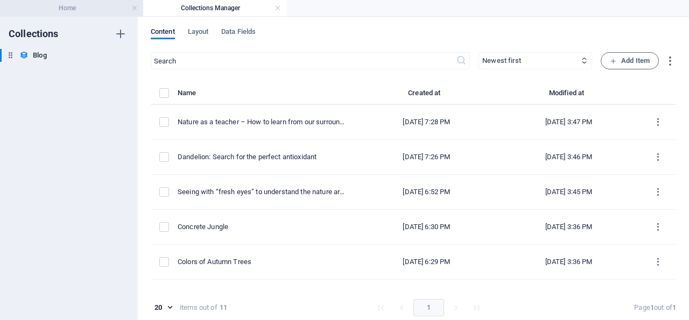
drag, startPoint x: 81, startPoint y: 8, endPoint x: 112, endPoint y: 7, distance: 31.2
click at [81, 7] on h4 "Home" at bounding box center [71, 8] width 143 height 12
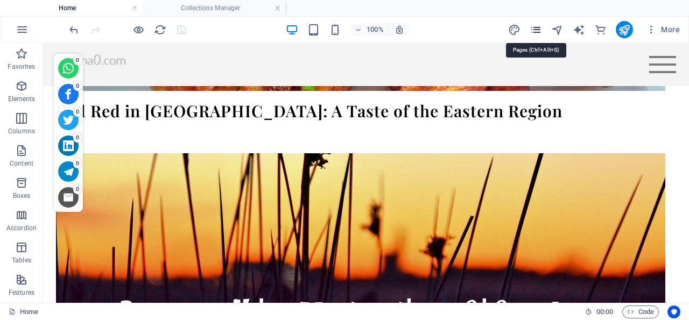
click at [539, 27] on icon "pages" at bounding box center [535, 30] width 12 height 12
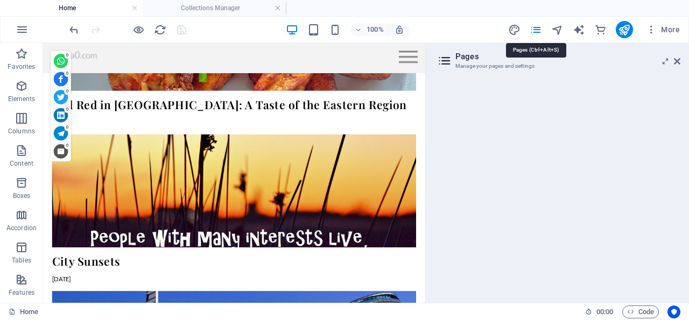
scroll to position [2163, 0]
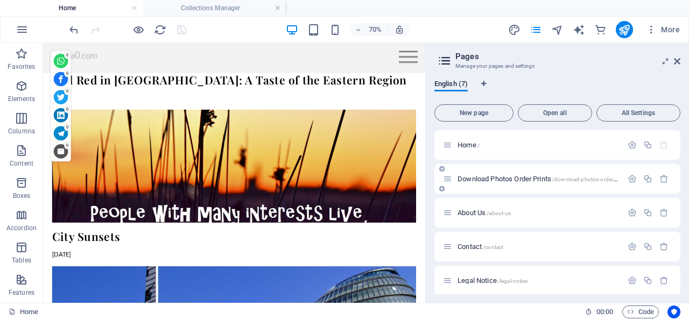
click at [504, 177] on span "Download Photos Order Prints /download-photos-order-prints" at bounding box center [542, 179] width 171 height 8
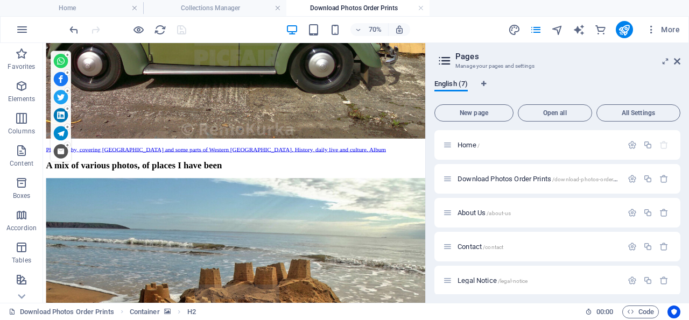
scroll to position [2782, 0]
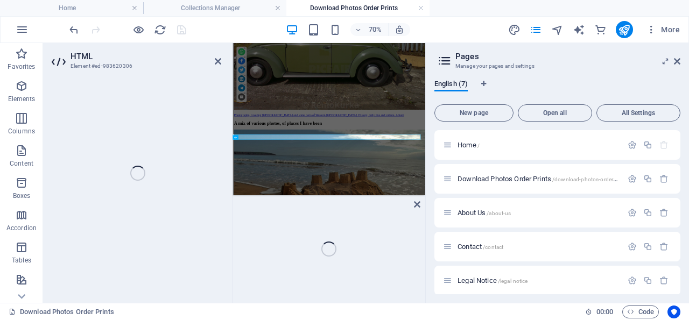
scroll to position [2787, 0]
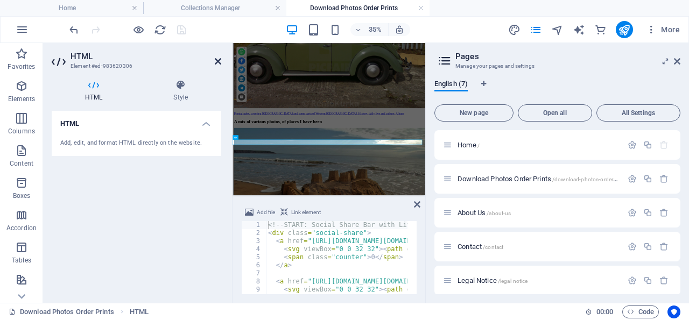
drag, startPoint x: 219, startPoint y: 60, endPoint x: 317, endPoint y: 17, distance: 107.4
click at [219, 60] on icon at bounding box center [218, 61] width 6 height 9
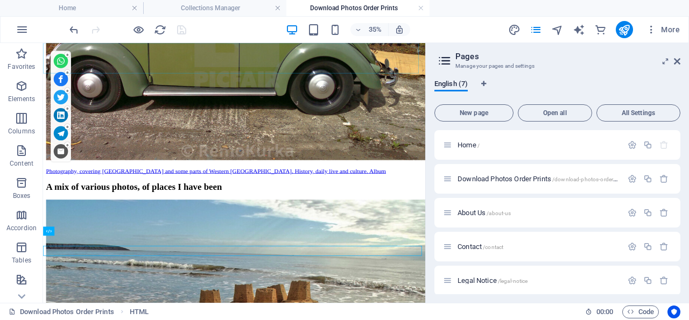
scroll to position [2773, 0]
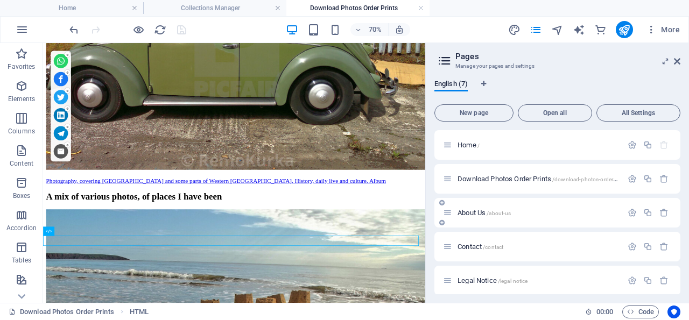
click at [485, 211] on span "About Us /about-us" at bounding box center [483, 213] width 53 height 8
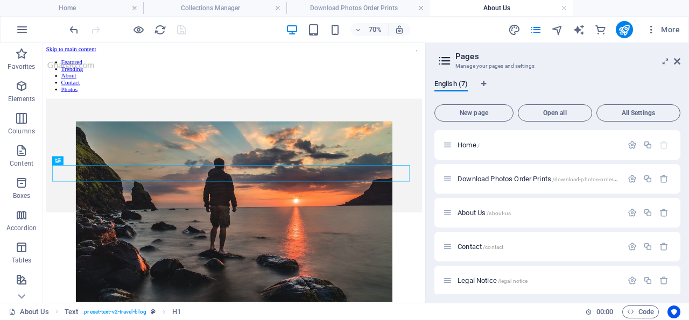
scroll to position [224, 0]
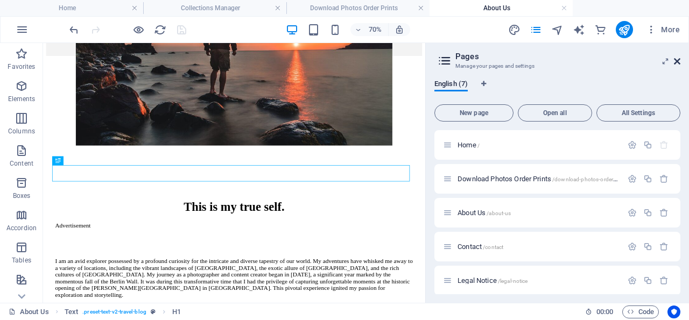
click at [677, 60] on icon at bounding box center [677, 61] width 6 height 9
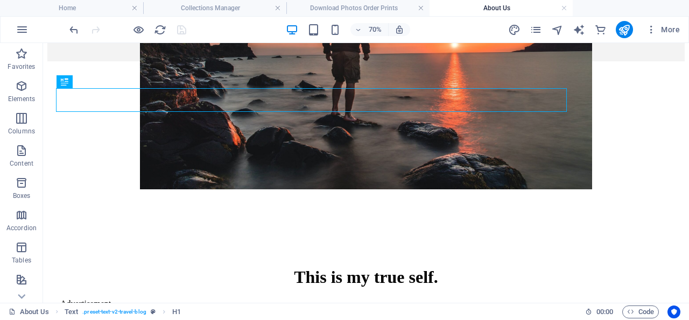
drag, startPoint x: 421, startPoint y: 98, endPoint x: 554, endPoint y: 117, distance: 133.7
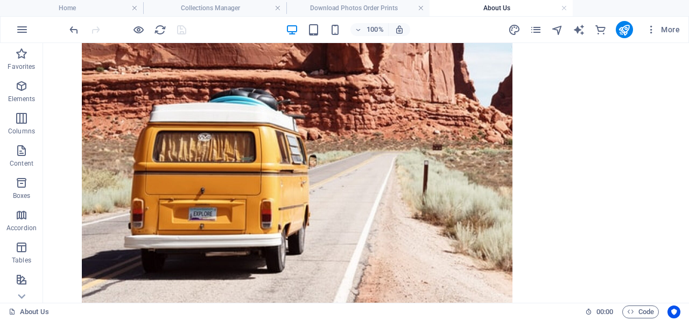
scroll to position [1623, 0]
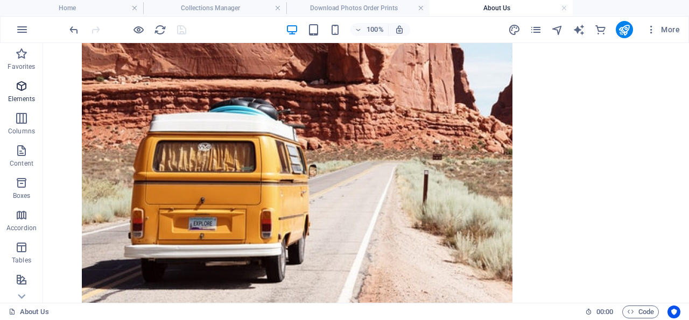
click at [21, 88] on icon "button" at bounding box center [21, 86] width 13 height 13
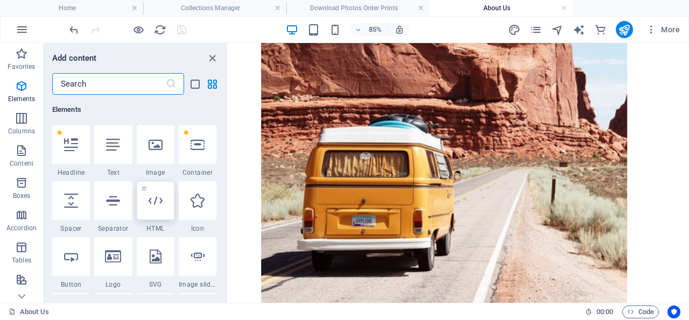
scroll to position [115, 0]
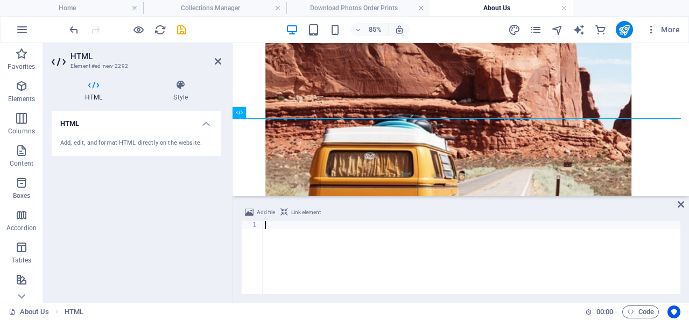
click at [267, 224] on div at bounding box center [471, 265] width 417 height 89
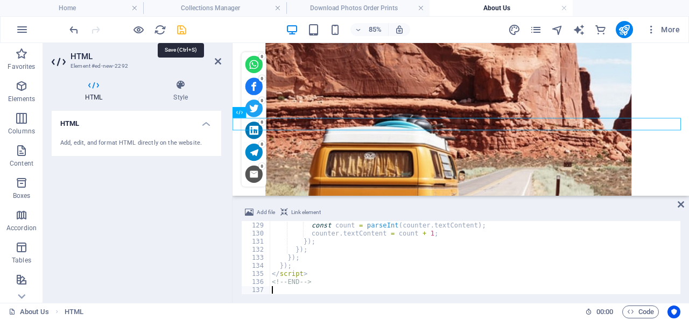
click at [180, 27] on icon "save" at bounding box center [181, 30] width 12 height 12
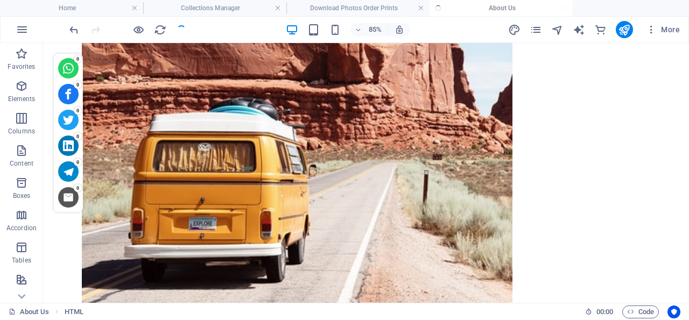
scroll to position [1785, 0]
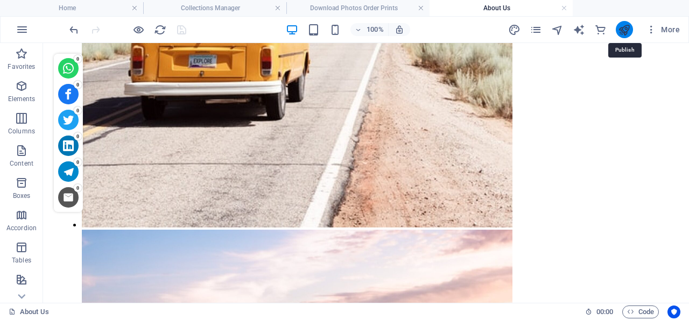
drag, startPoint x: 625, startPoint y: 27, endPoint x: 478, endPoint y: 50, distance: 148.1
click at [625, 27] on icon "publish" at bounding box center [624, 30] width 12 height 12
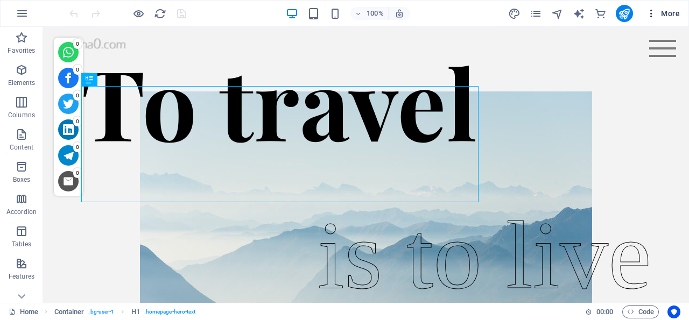
click at [653, 12] on icon "button" at bounding box center [651, 13] width 11 height 11
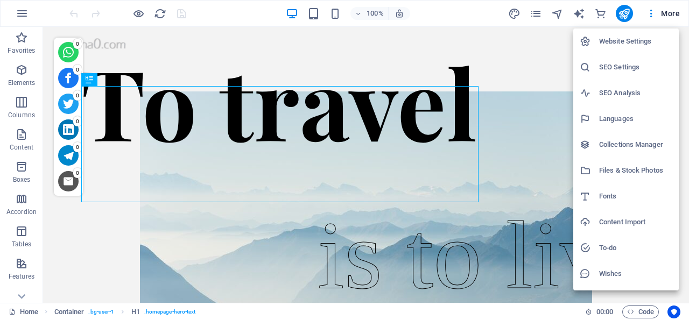
click at [614, 66] on h6 "SEO Settings" at bounding box center [635, 67] width 73 height 13
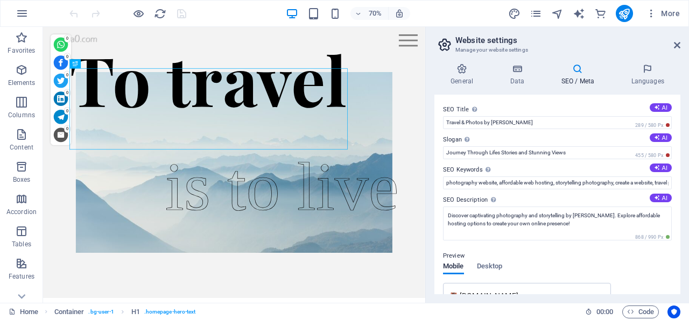
click at [660, 46] on header "Website settings Manage your website settings" at bounding box center [558, 41] width 244 height 28
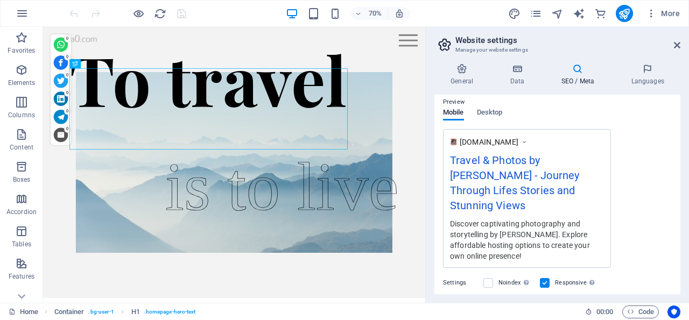
scroll to position [102, 0]
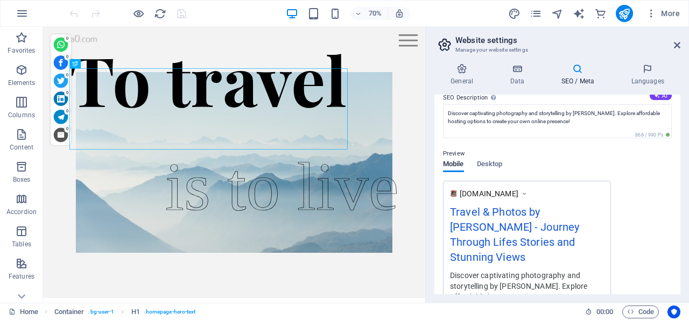
click at [576, 67] on icon at bounding box center [577, 68] width 66 height 11
click at [676, 43] on icon at bounding box center [677, 45] width 6 height 9
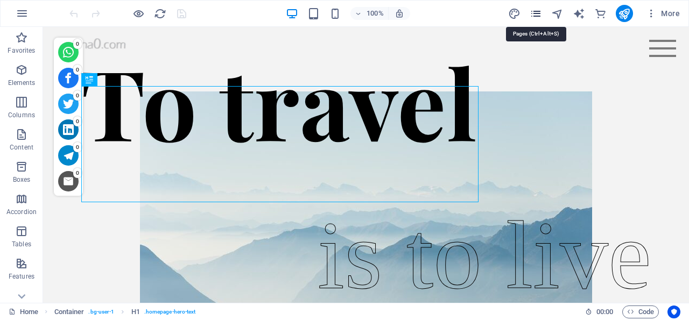
click at [535, 11] on icon "pages" at bounding box center [535, 14] width 12 height 12
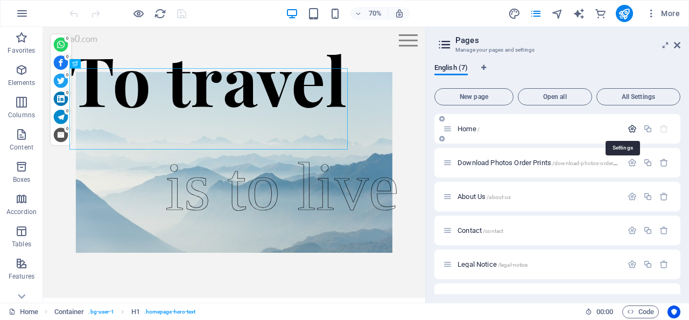
click at [627, 126] on icon "button" at bounding box center [631, 128] width 9 height 9
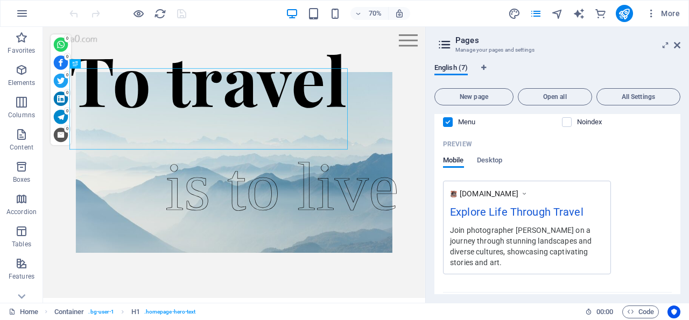
scroll to position [310, 0]
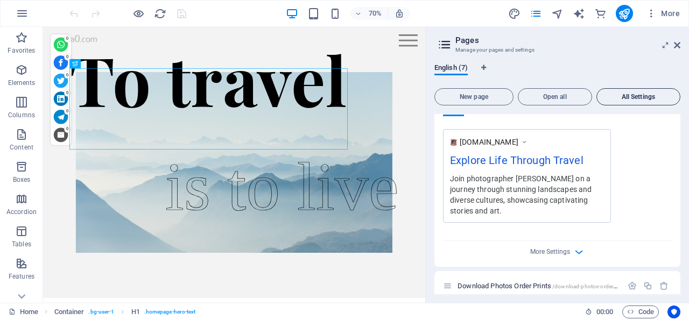
click at [644, 96] on span "All Settings" at bounding box center [638, 97] width 74 height 6
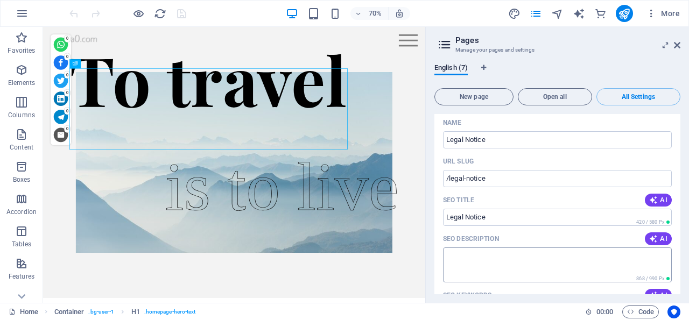
scroll to position [1949, 0]
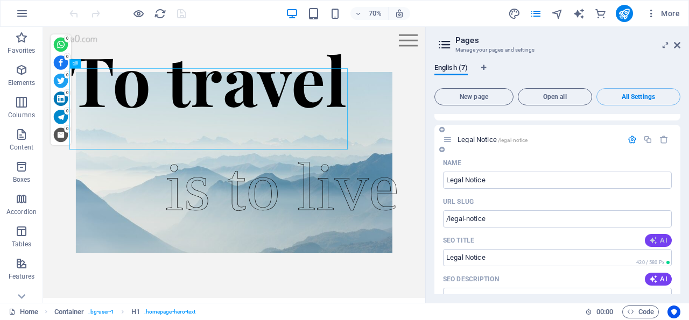
click at [651, 236] on span "AI" at bounding box center [658, 240] width 18 height 9
type input "Legal Notice | Travel Photography"
click at [650, 275] on span "AI" at bounding box center [658, 279] width 18 height 9
type textarea "Discover the legal details of Swansea-based travel photographer [PERSON_NAME], …"
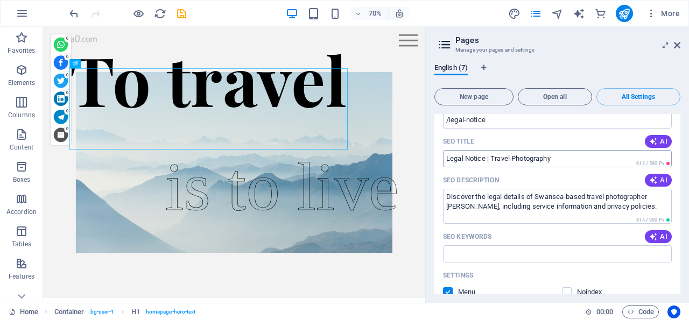
scroll to position [2052, 0]
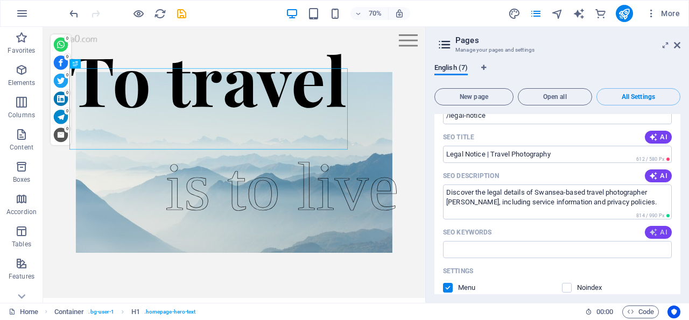
click at [649, 228] on span "AI" at bounding box center [658, 232] width 18 height 9
type input "legal notice, travel photographer, blogging, hosting services, privacy policy, …"
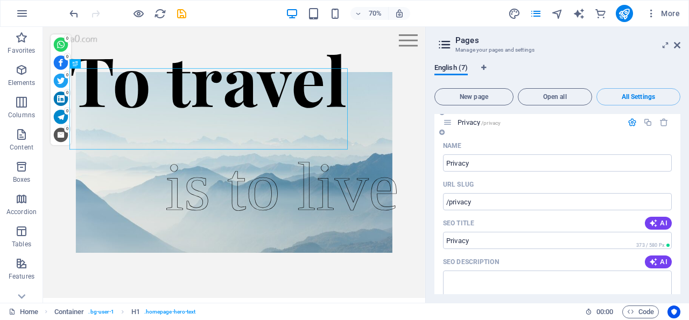
scroll to position [2465, 0]
click at [649, 217] on icon "button" at bounding box center [653, 221] width 9 height 9
type input "Hosting Services for Income"
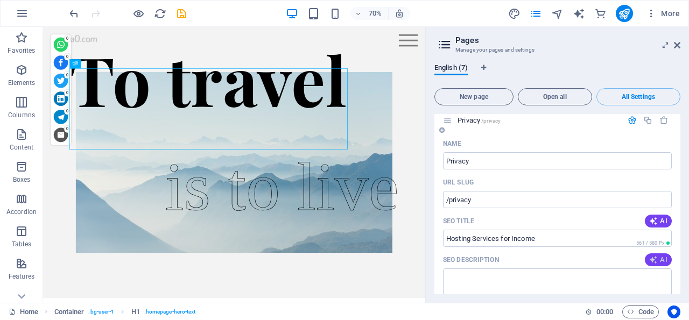
click at [649, 256] on icon "button" at bounding box center [653, 260] width 9 height 9
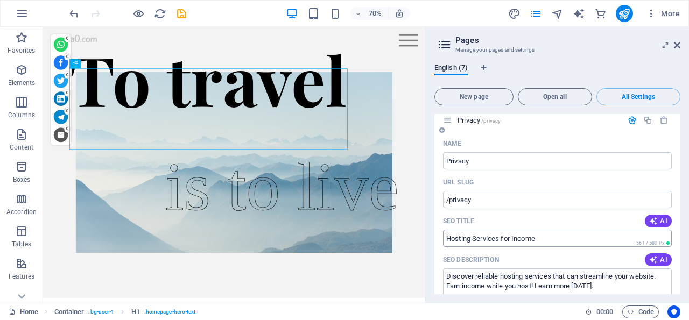
type textarea "Discover reliable hosting services that can streamline your website. Earn incom…"
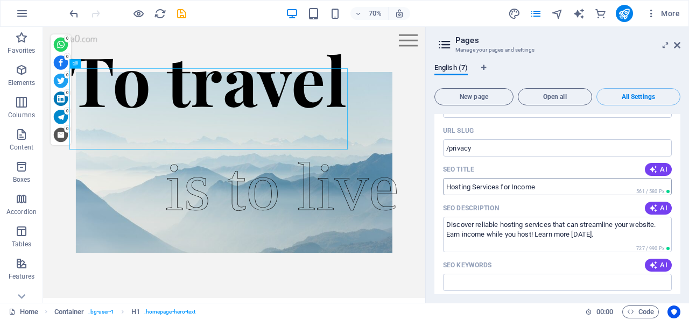
scroll to position [2568, 0]
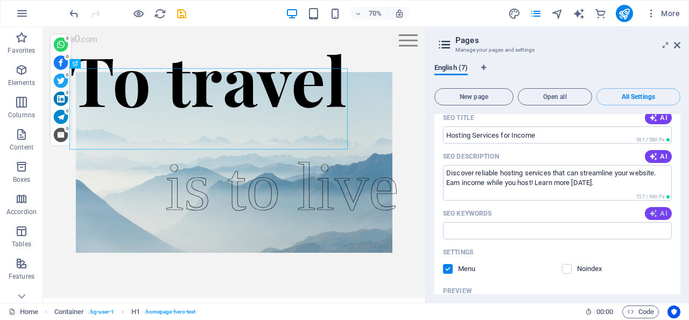
click at [649, 209] on span "AI" at bounding box center [658, 213] width 18 height 9
type input "website hosting services, income generation, hosting order benefits, legal noti…"
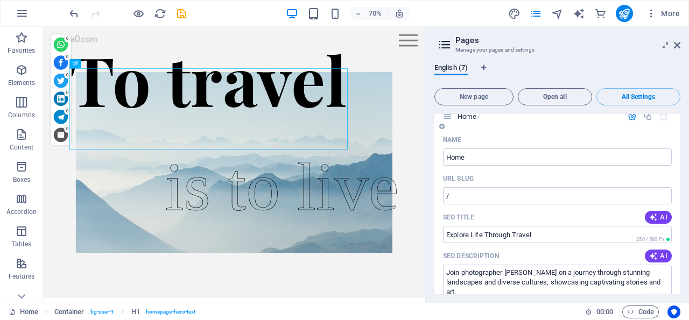
scroll to position [0, 0]
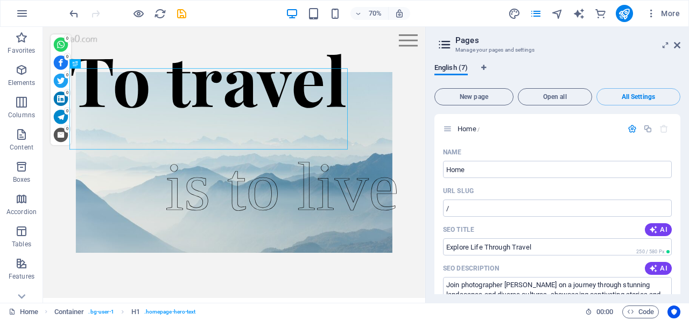
click at [444, 44] on icon at bounding box center [444, 44] width 16 height 15
click at [634, 97] on span "All Settings" at bounding box center [638, 97] width 74 height 6
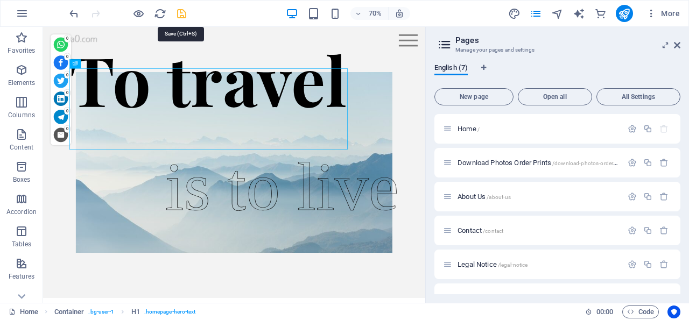
drag, startPoint x: 179, startPoint y: 11, endPoint x: 195, endPoint y: 11, distance: 16.7
click at [179, 10] on icon "save" at bounding box center [181, 14] width 12 height 12
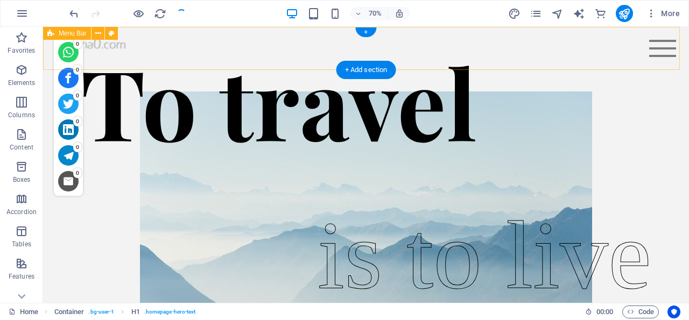
checkbox input "false"
